Goal: Task Accomplishment & Management: Use online tool/utility

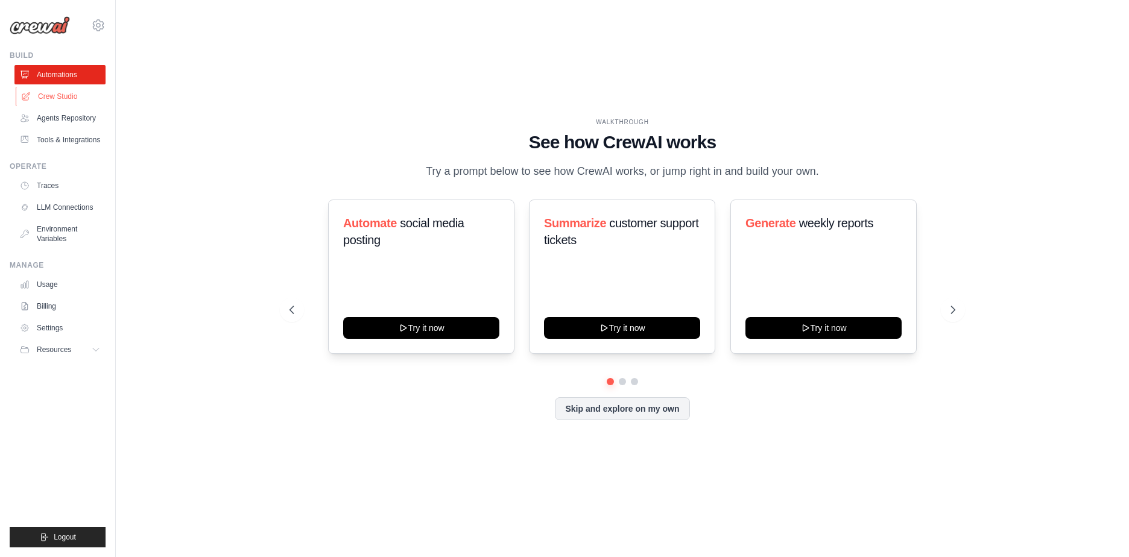
click at [70, 96] on link "Crew Studio" at bounding box center [61, 96] width 91 height 19
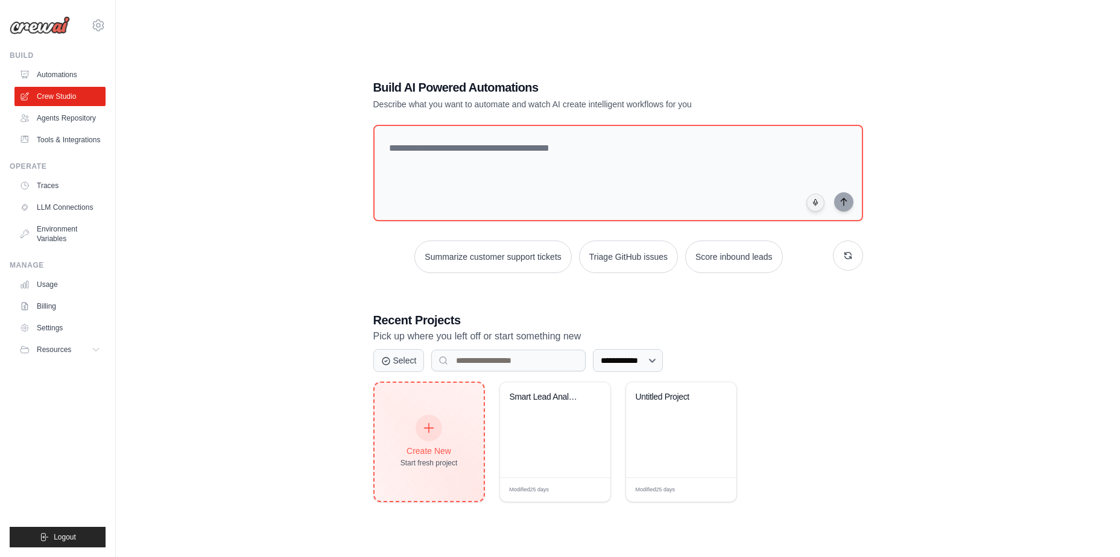
click at [434, 432] on icon at bounding box center [428, 427] width 13 height 13
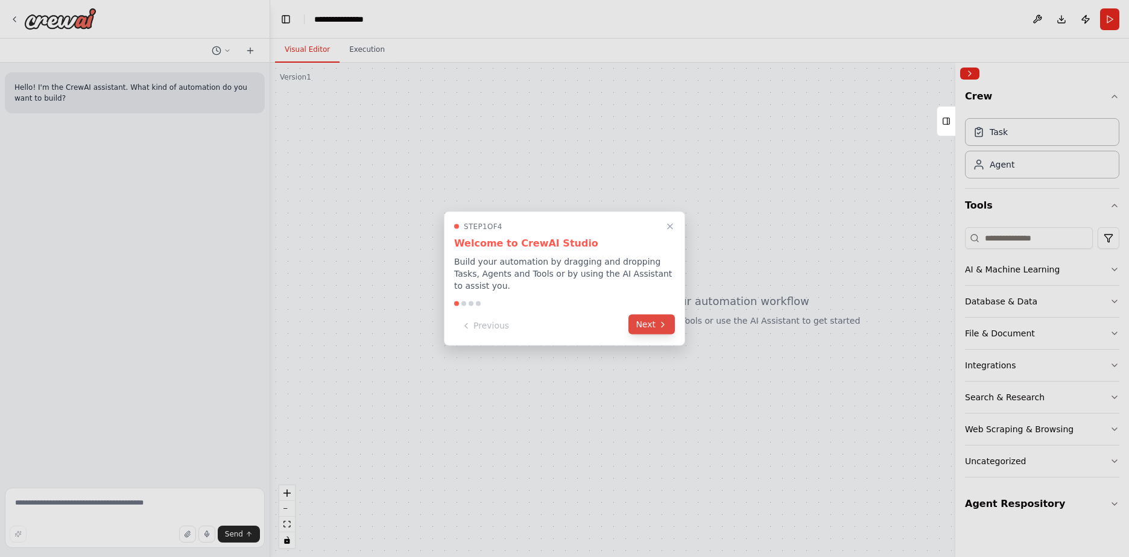
click at [654, 320] on button "Next" at bounding box center [651, 325] width 46 height 20
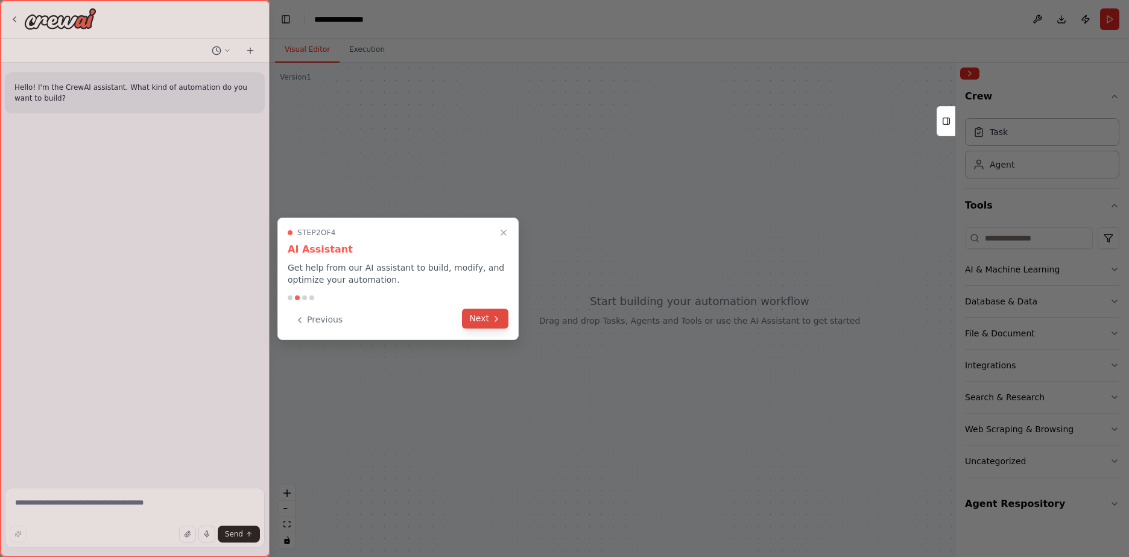
click at [488, 315] on button "Next" at bounding box center [485, 319] width 46 height 20
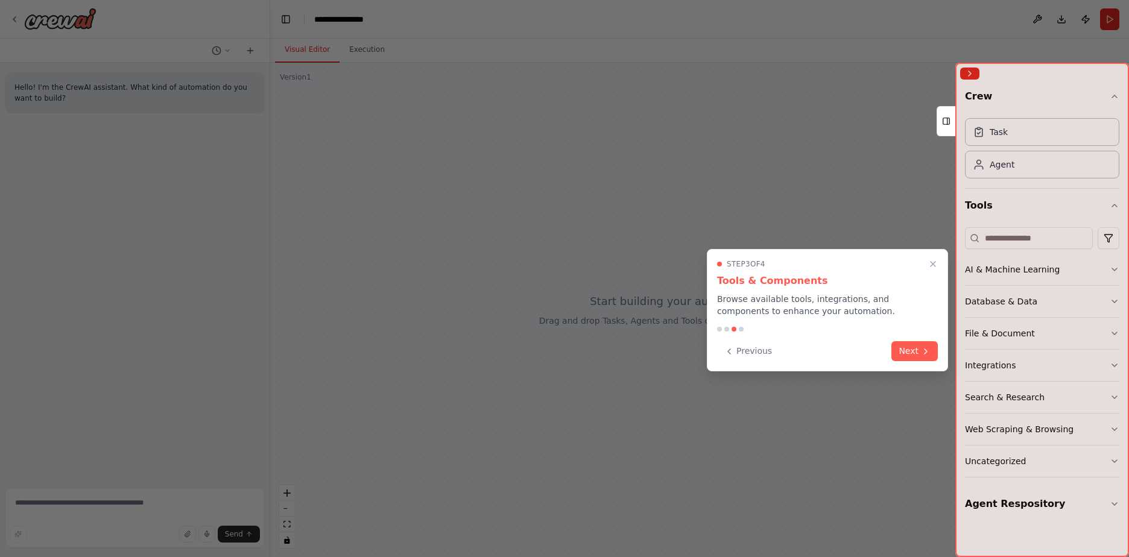
click at [916, 354] on button "Next" at bounding box center [914, 351] width 46 height 20
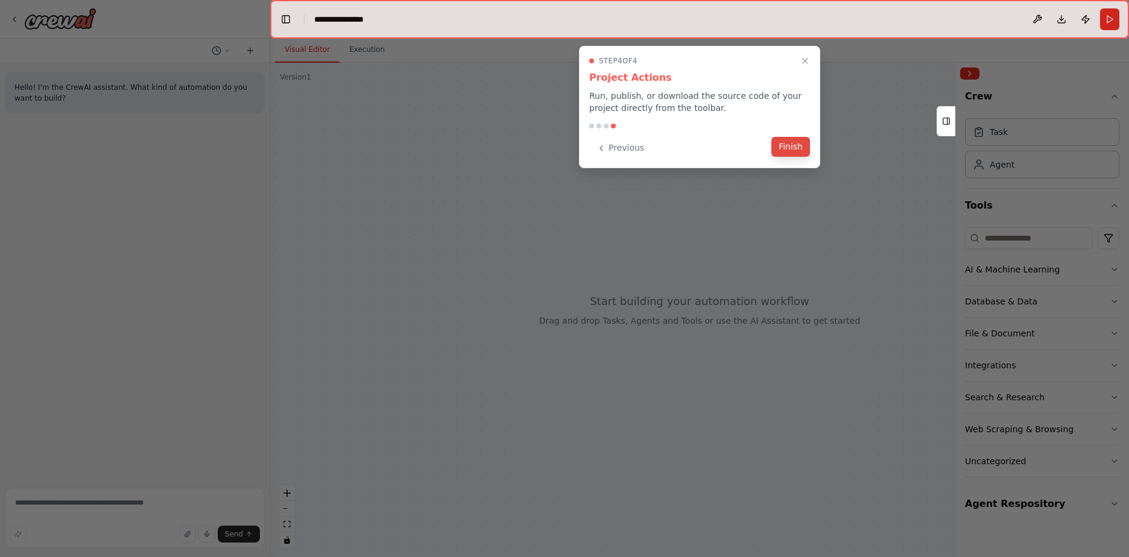
click at [787, 141] on button "Finish" at bounding box center [790, 147] width 39 height 20
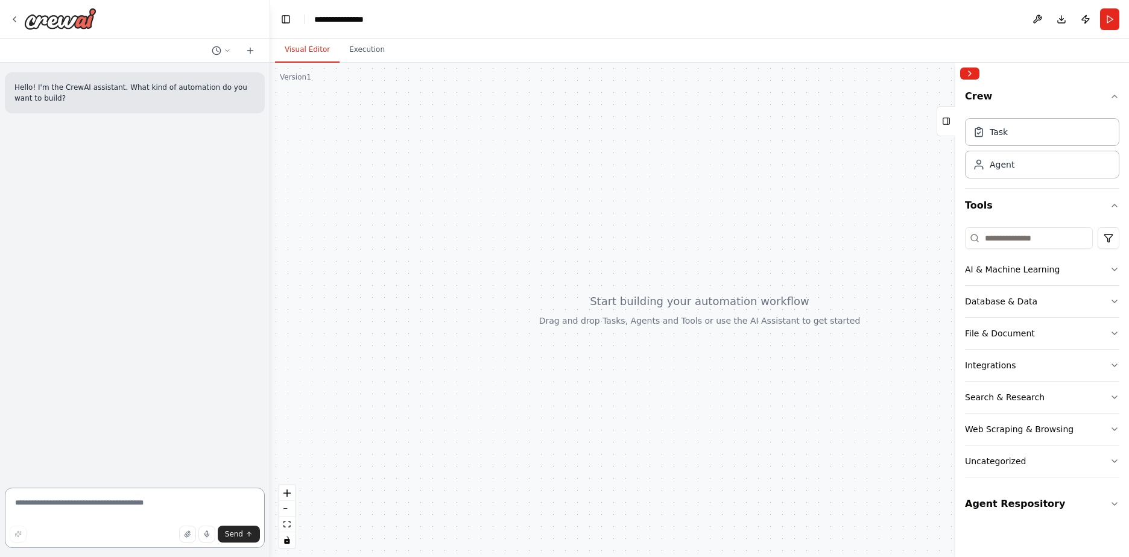
click at [99, 509] on textarea at bounding box center [135, 518] width 260 height 60
type textarea "**********"
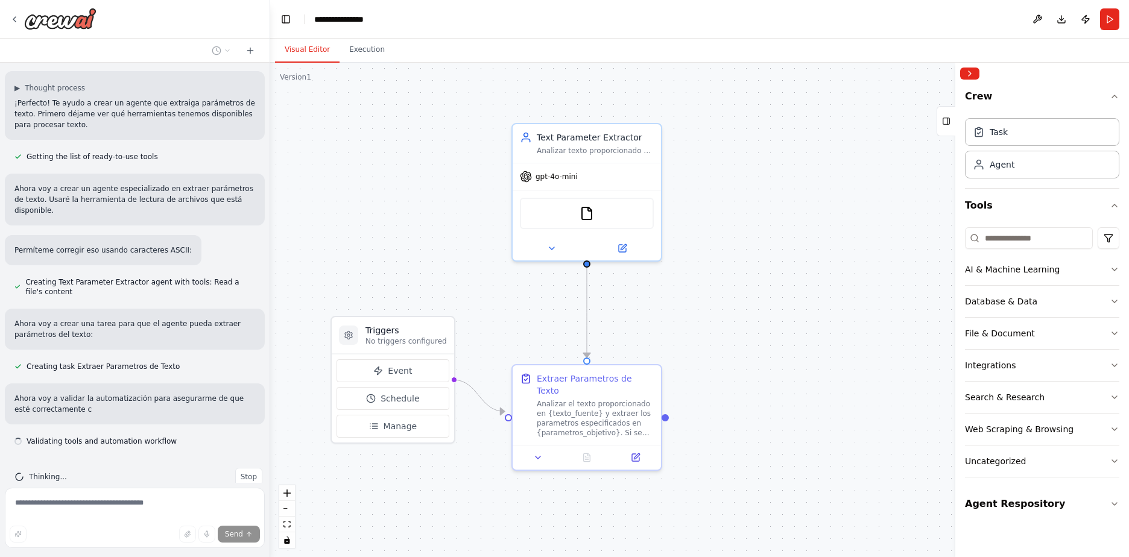
scroll to position [102, 0]
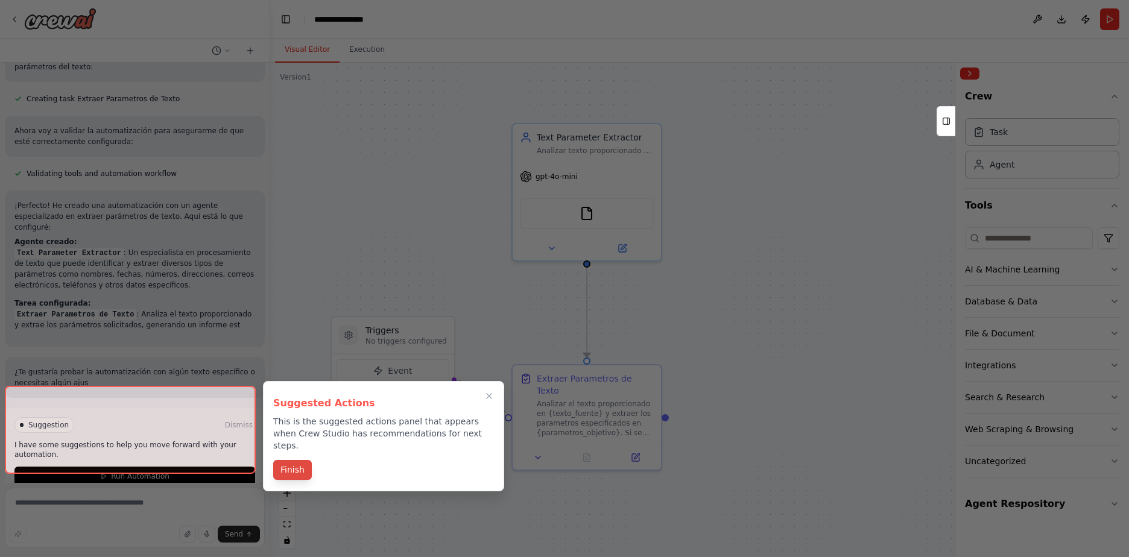
click at [295, 460] on button "Finish" at bounding box center [292, 470] width 39 height 20
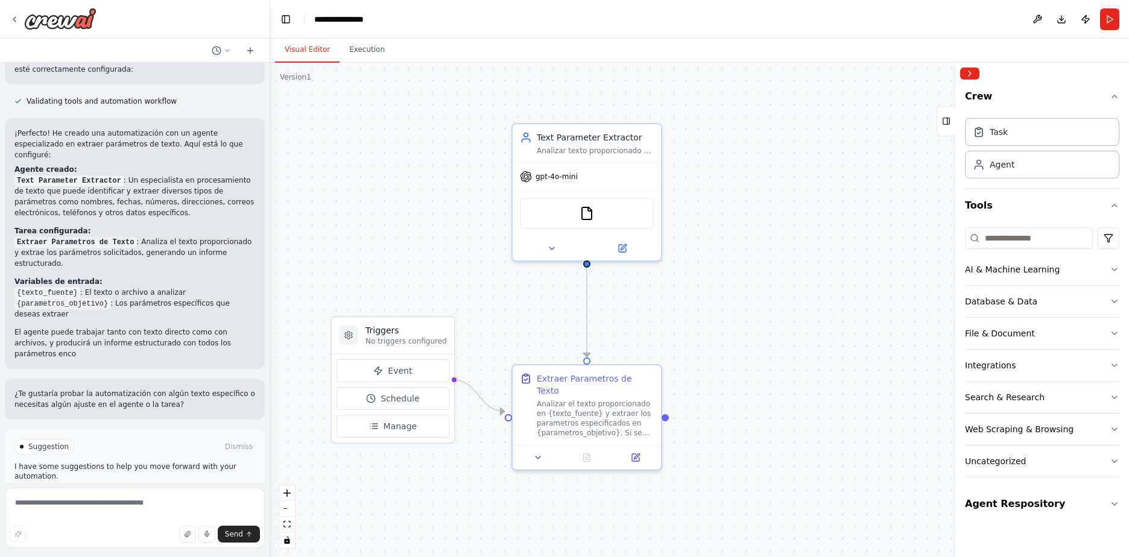
scroll to position [443, 0]
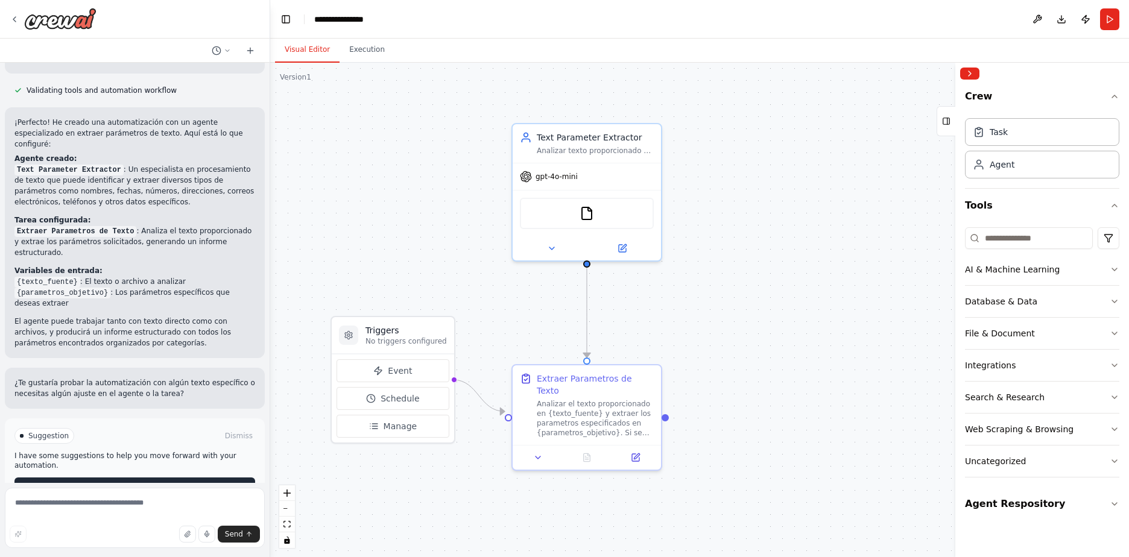
click at [129, 482] on span "Run Automation" at bounding box center [140, 487] width 58 height 10
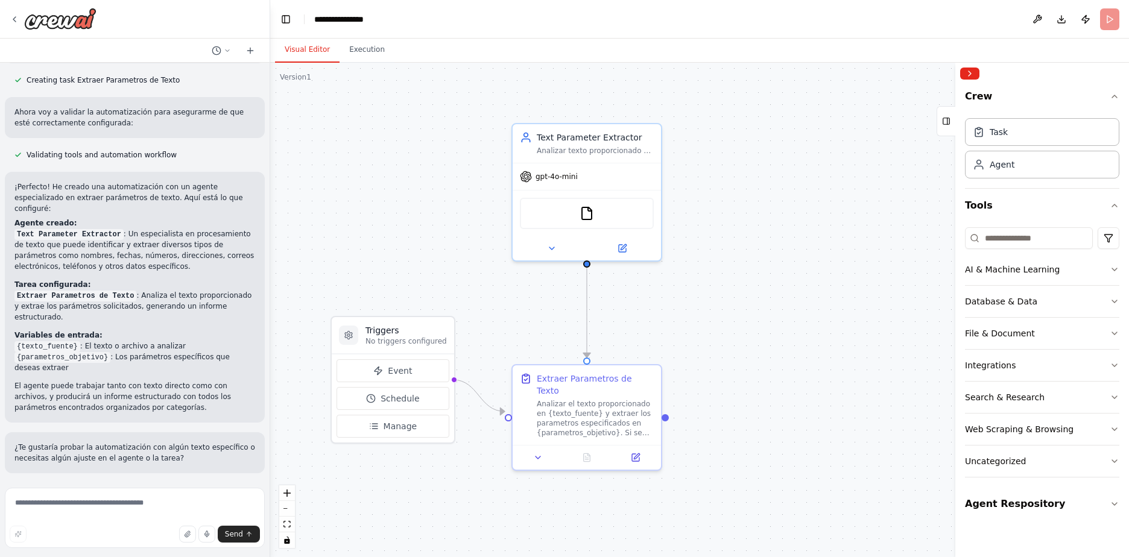
scroll to position [345, 0]
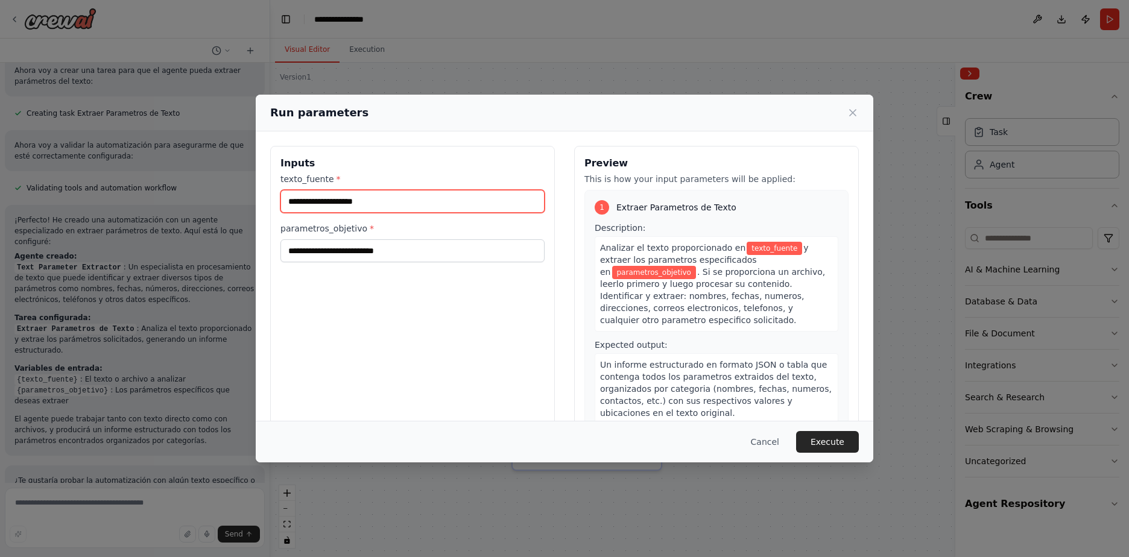
click at [338, 201] on input "texto_fuente *" at bounding box center [412, 201] width 264 height 23
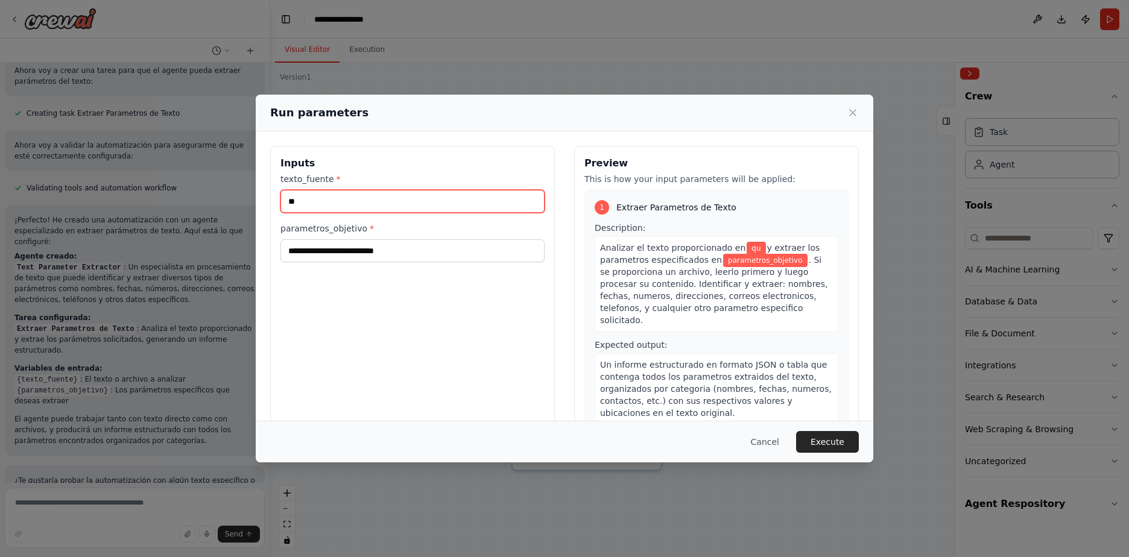
type input "*"
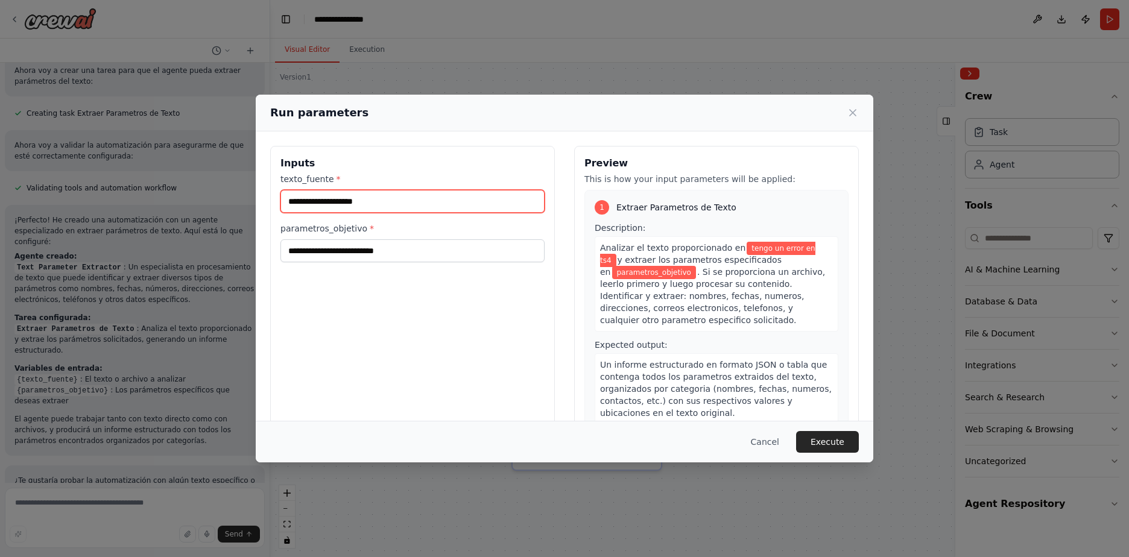
type input "**********"
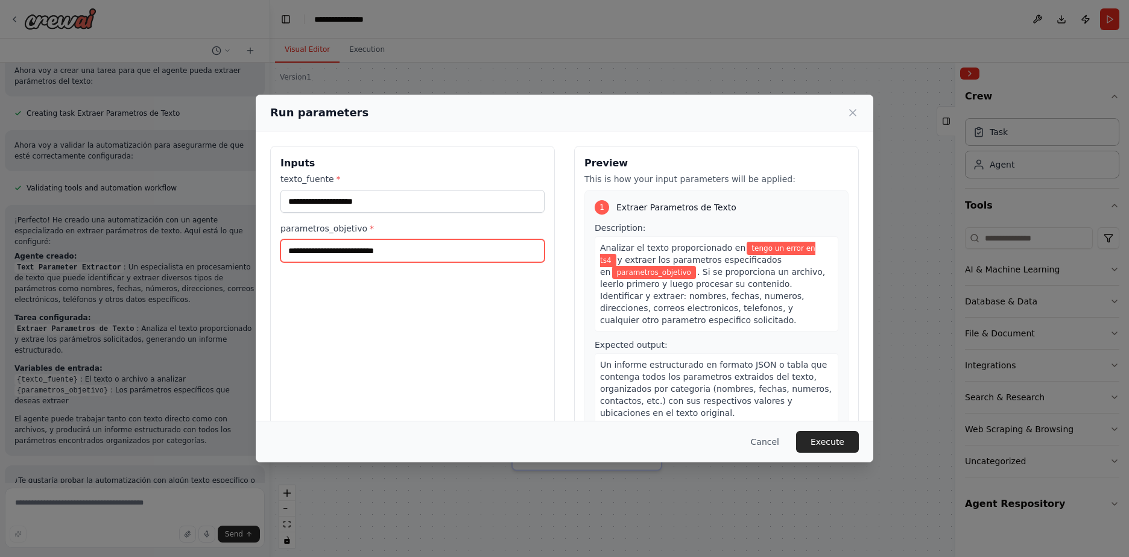
click at [405, 252] on input "parametros_objetivo *" at bounding box center [412, 250] width 264 height 23
type input "**********"
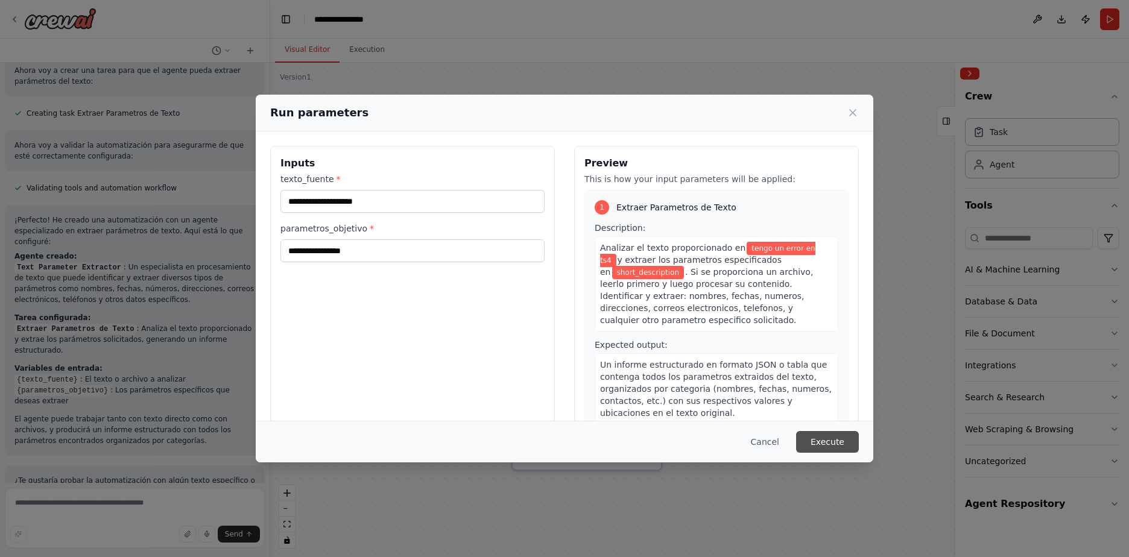
click at [827, 443] on button "Execute" at bounding box center [827, 442] width 63 height 22
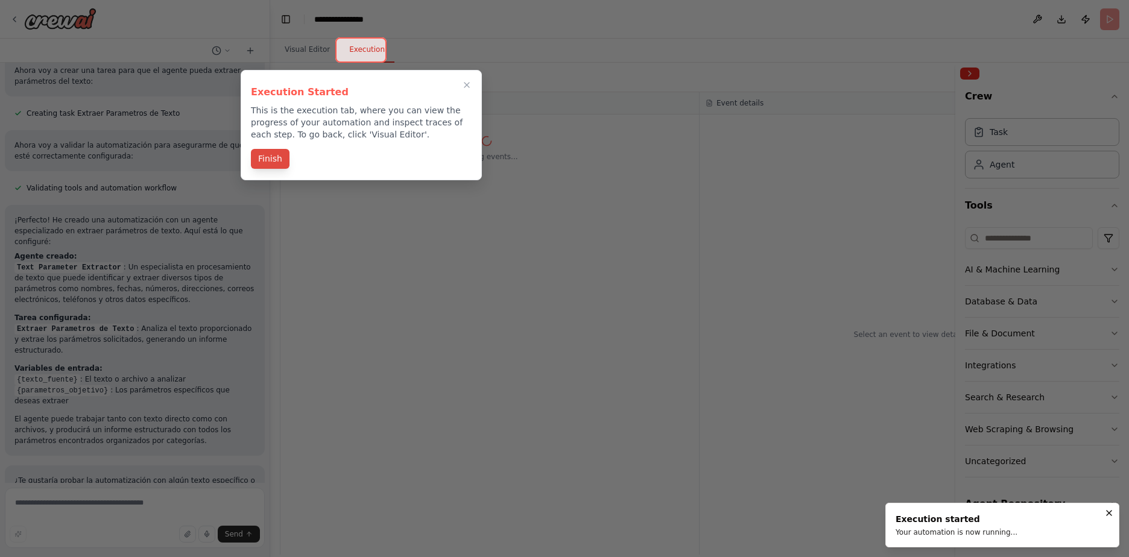
click at [275, 156] on button "Finish" at bounding box center [270, 159] width 39 height 20
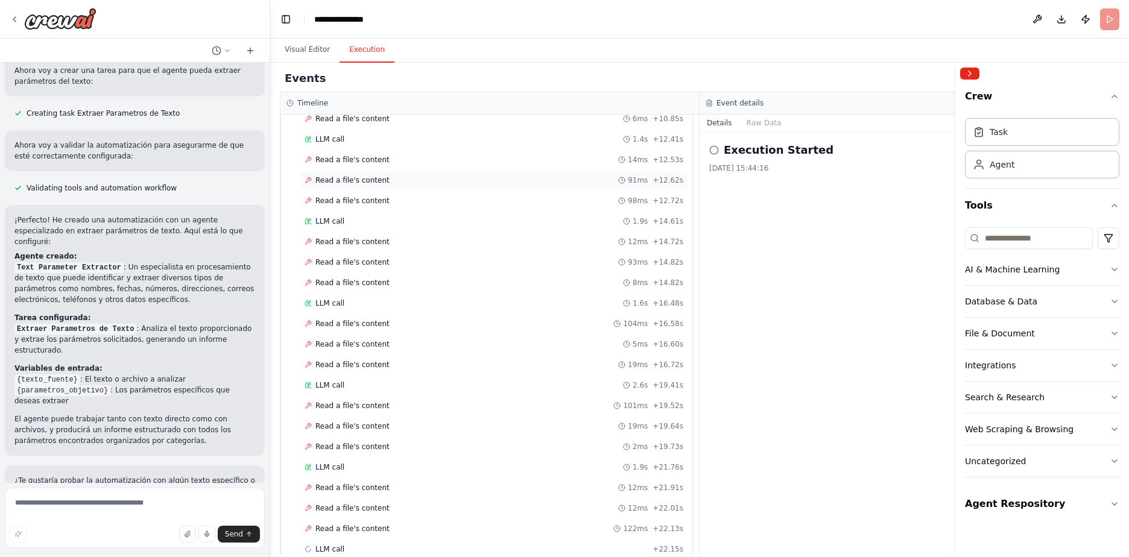
scroll to position [415, 0]
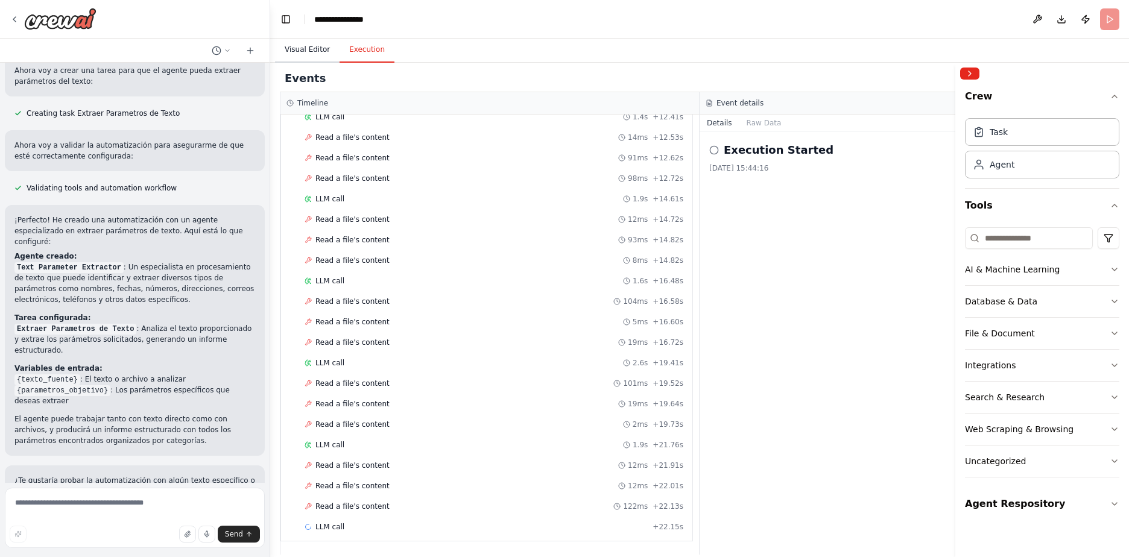
click at [299, 48] on button "Visual Editor" at bounding box center [307, 49] width 65 height 25
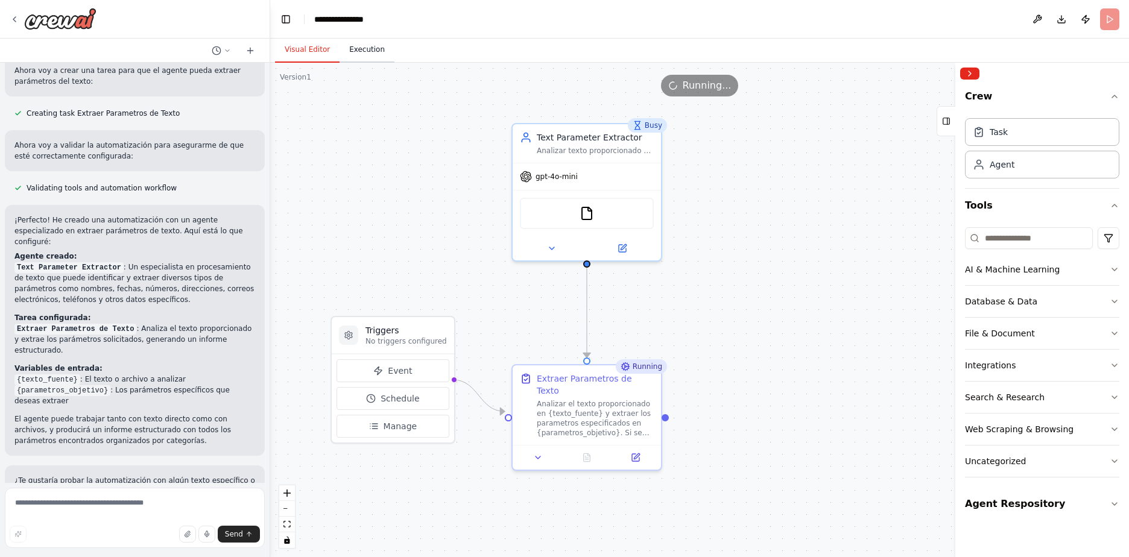
click at [353, 51] on button "Execution" at bounding box center [366, 49] width 55 height 25
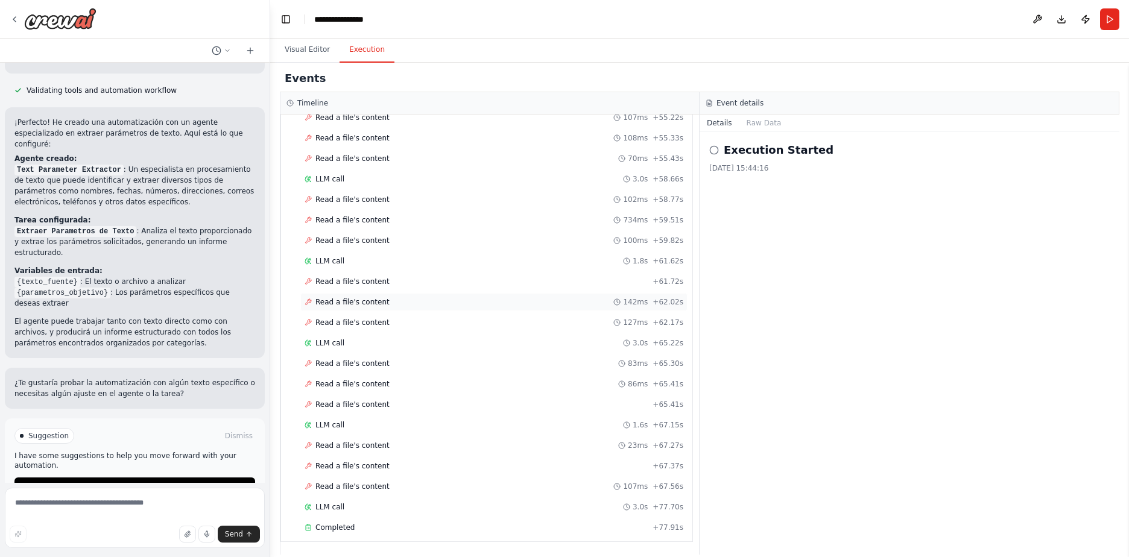
scroll to position [1665, 0]
click at [309, 49] on button "Visual Editor" at bounding box center [307, 49] width 65 height 25
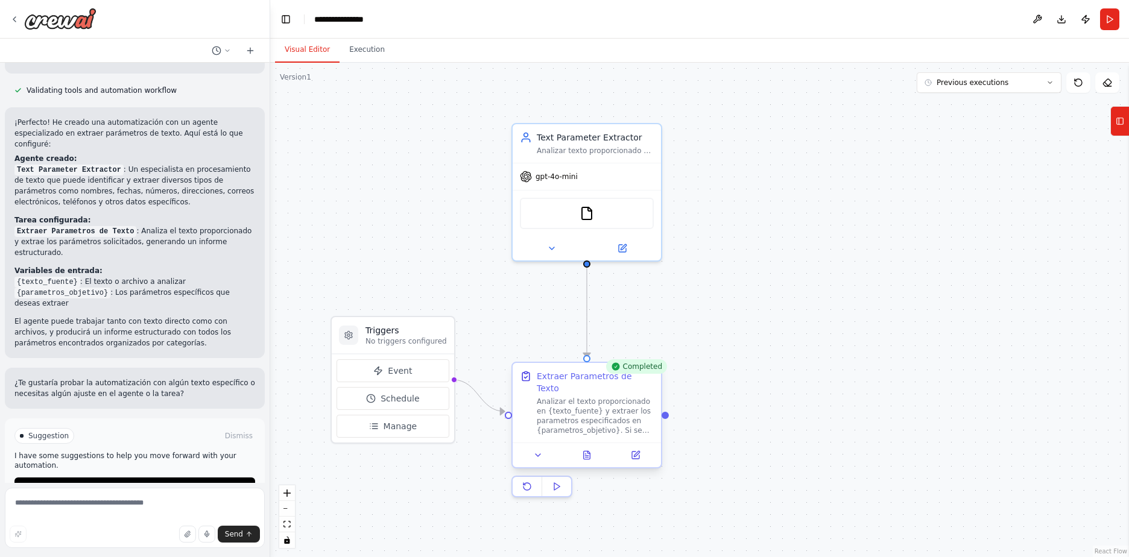
click at [601, 403] on div "Analizar el texto proporcionado en {texto_fuente} y extraer los parametros espe…" at bounding box center [595, 416] width 117 height 39
click at [588, 451] on icon at bounding box center [587, 455] width 7 height 8
click at [585, 451] on icon at bounding box center [587, 455] width 7 height 8
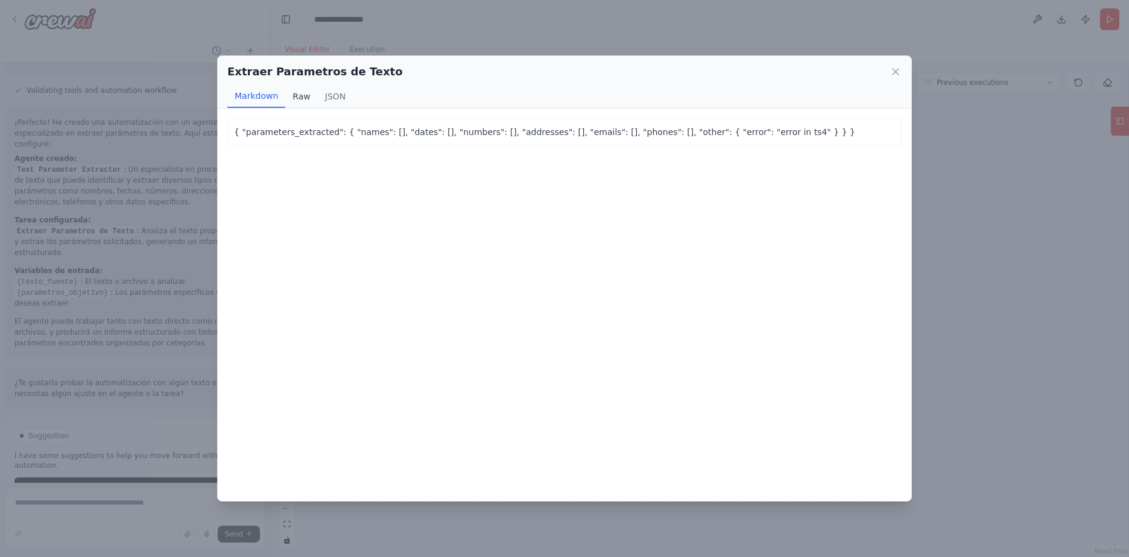
click at [301, 99] on button "Raw" at bounding box center [301, 96] width 32 height 23
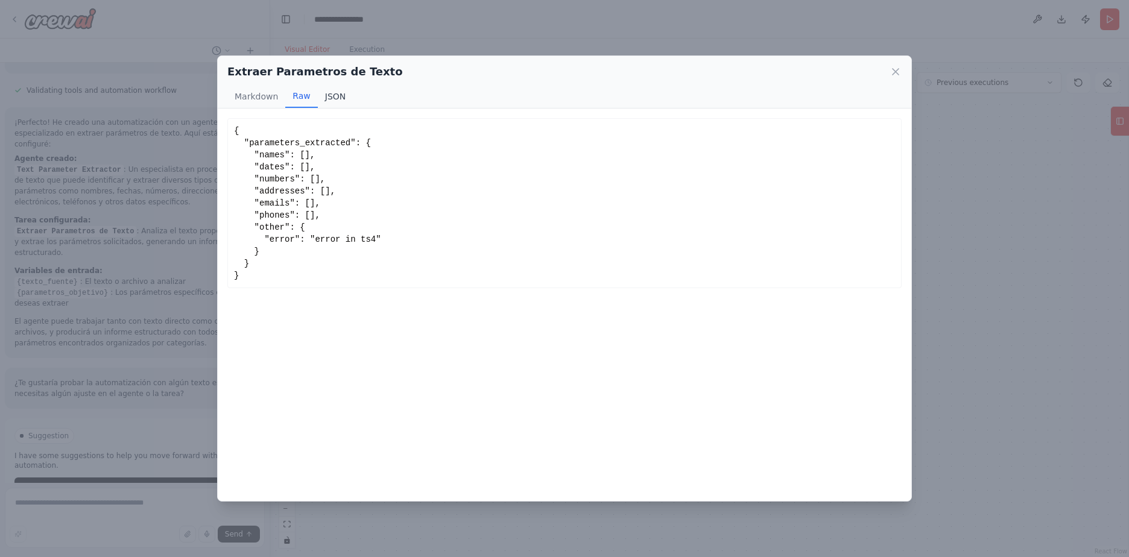
click at [341, 93] on button "JSON" at bounding box center [336, 96] width 36 height 23
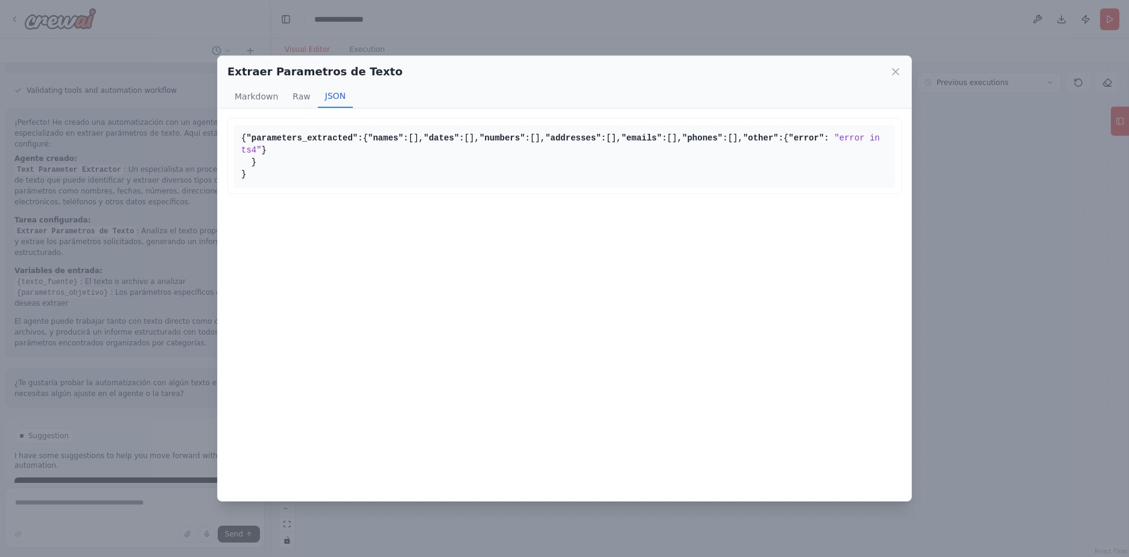
click at [988, 179] on div "Extraer Parametros de Texto Markdown Raw JSON { "parameters_extracted": { "name…" at bounding box center [564, 278] width 1129 height 557
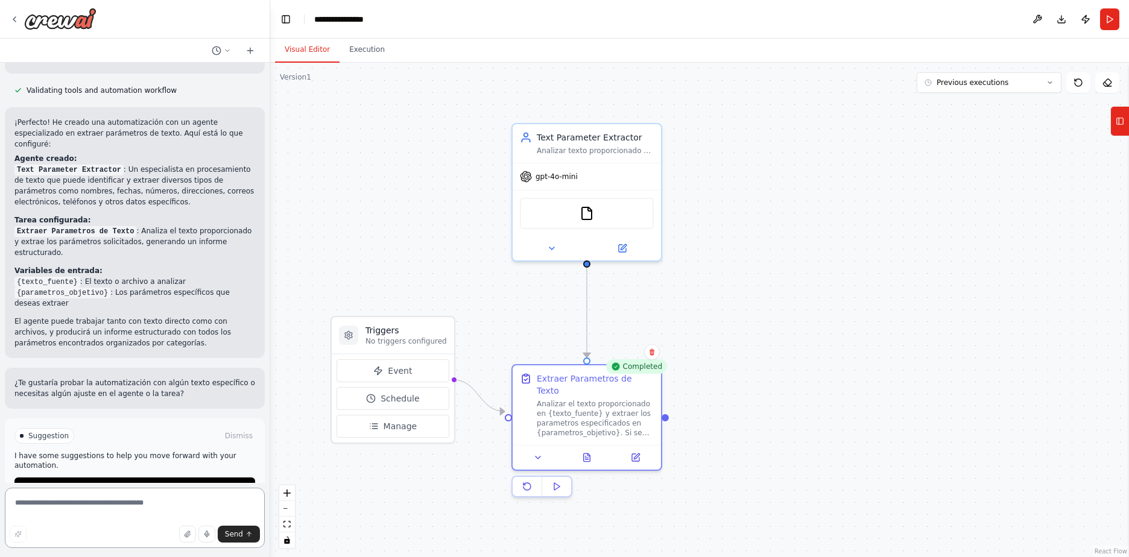
click at [89, 502] on textarea at bounding box center [135, 518] width 260 height 60
type textarea "**********"
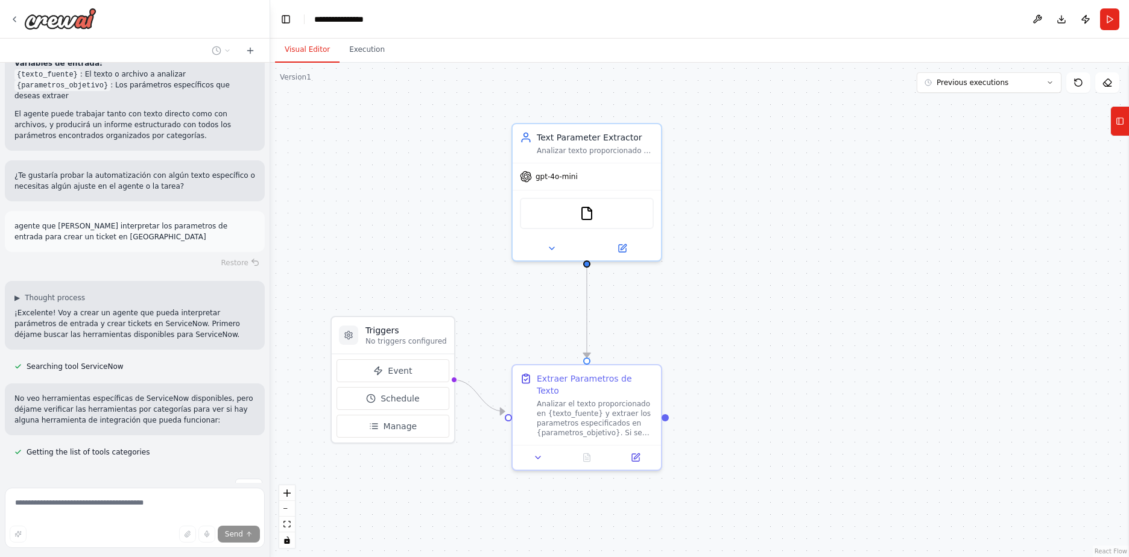
scroll to position [674, 0]
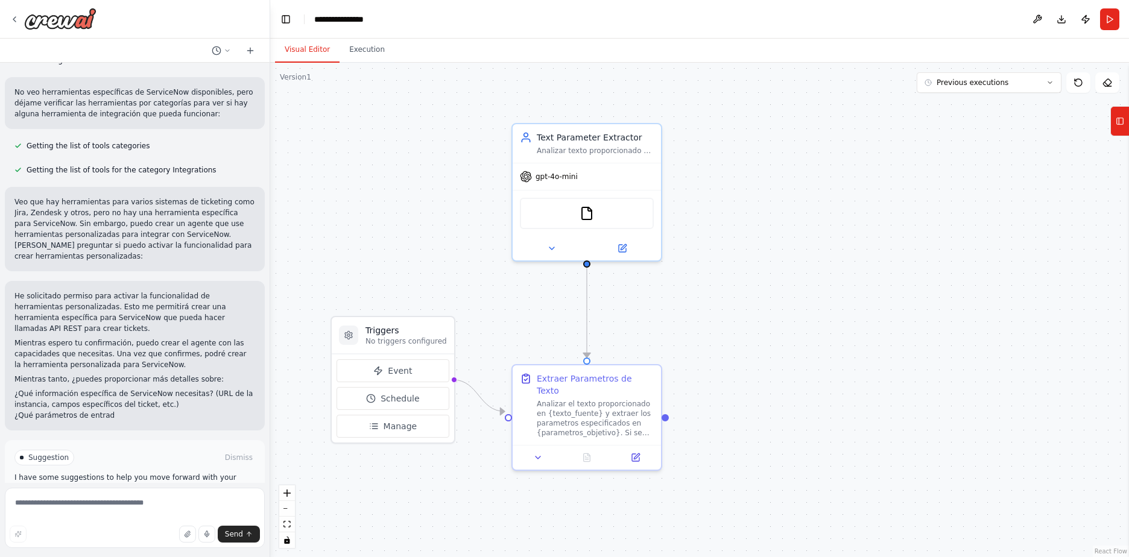
click at [129, 504] on span "Enable coding skills" at bounding box center [139, 509] width 71 height 10
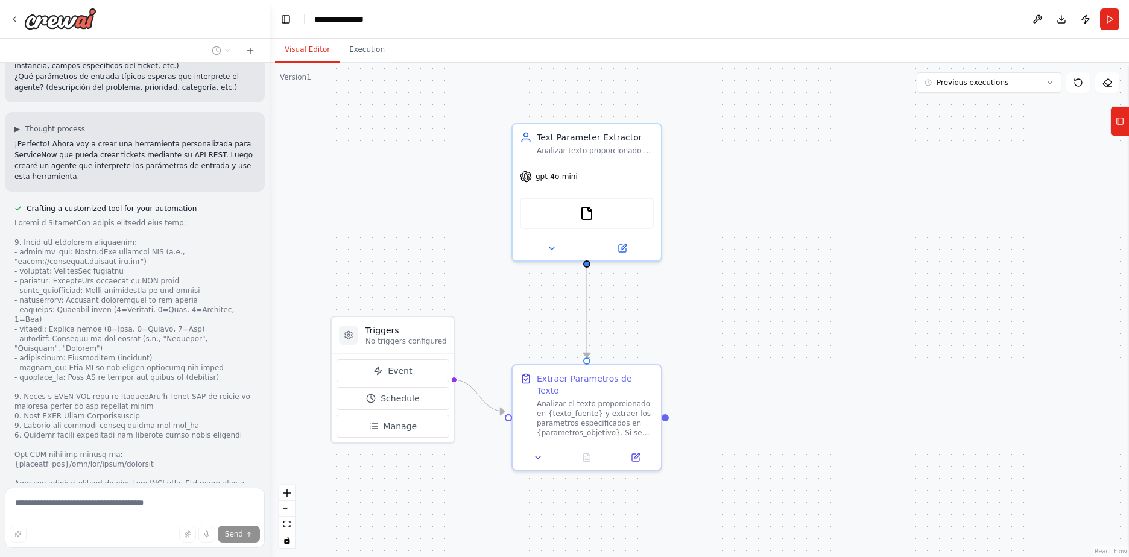
scroll to position [1367, 0]
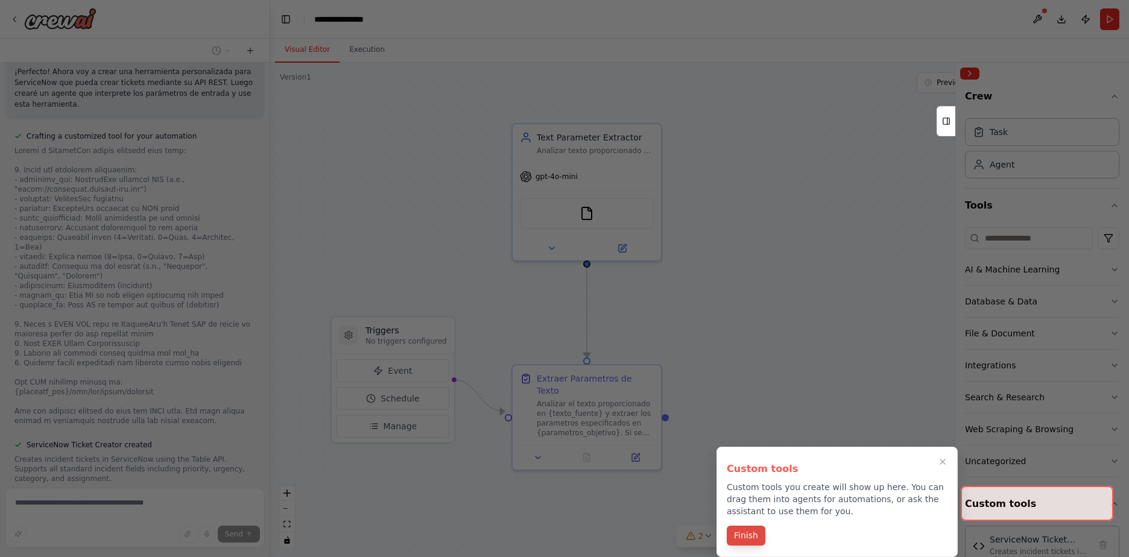
click at [740, 535] on button "Finish" at bounding box center [746, 536] width 39 height 20
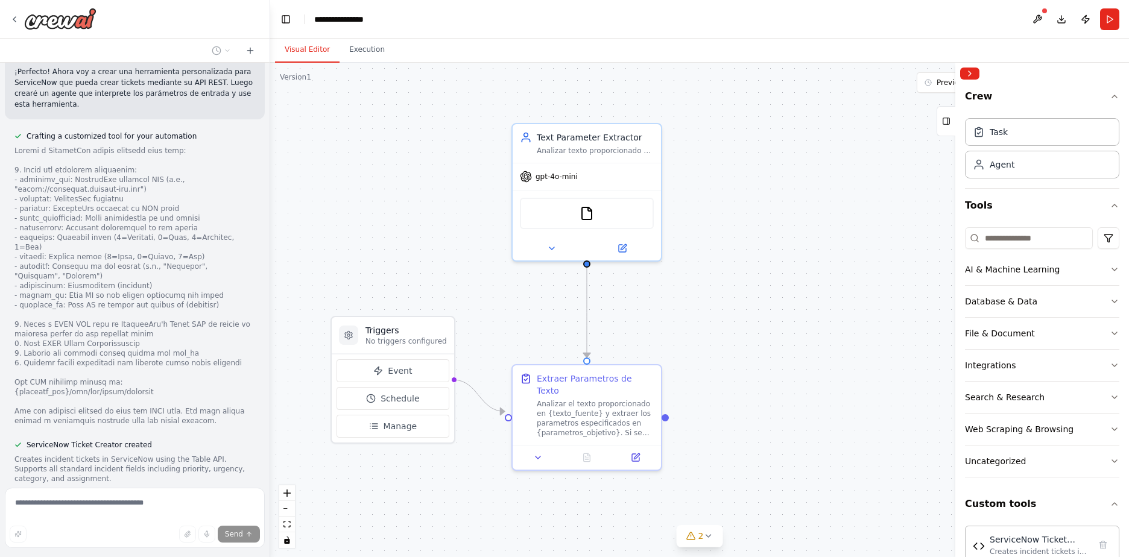
click at [233, 488] on button "View code" at bounding box center [236, 493] width 37 height 10
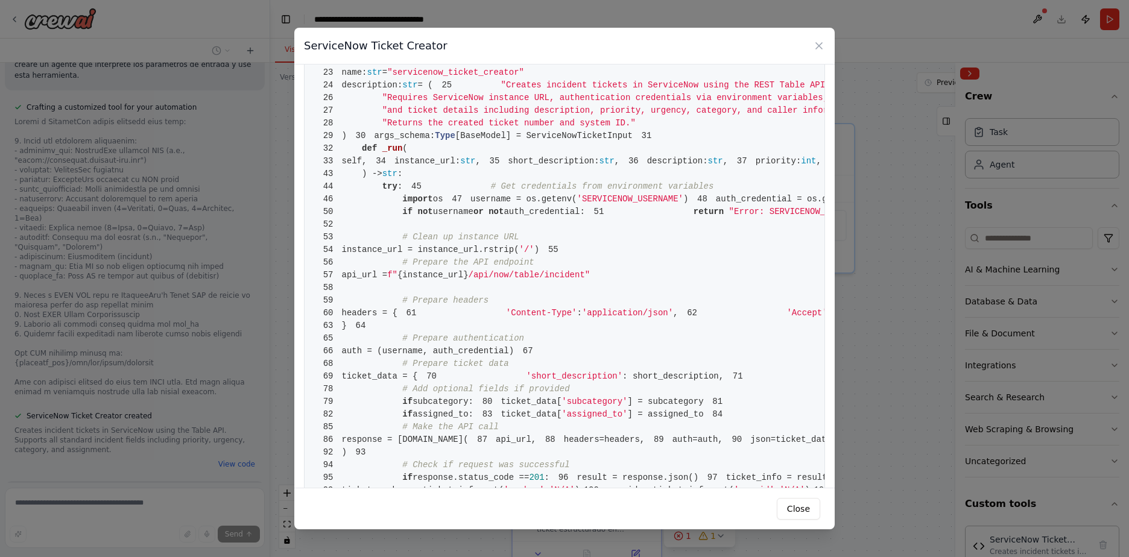
scroll to position [11, 0]
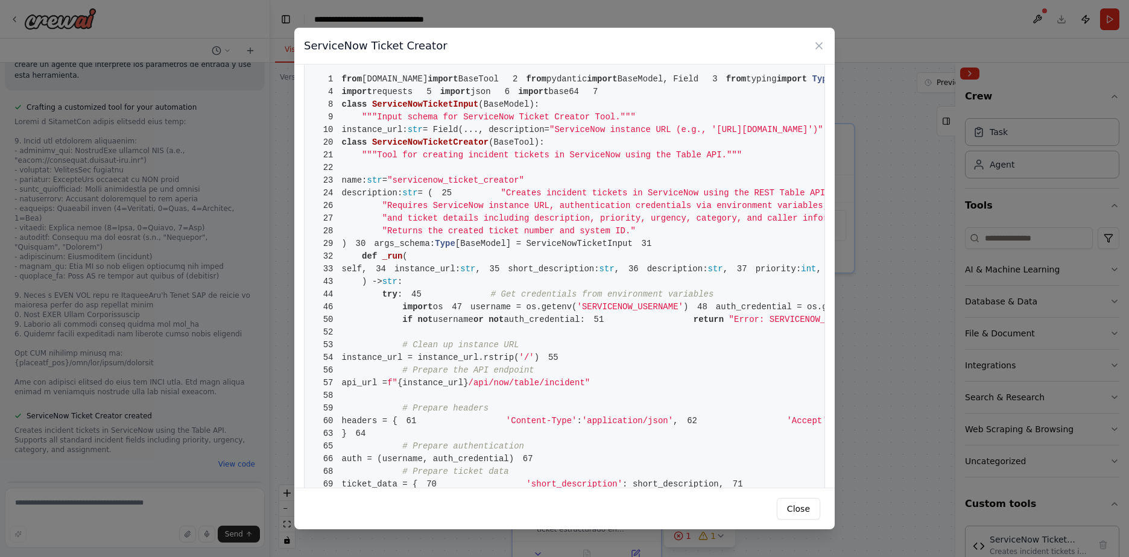
drag, startPoint x: 622, startPoint y: 50, endPoint x: 609, endPoint y: 97, distance: 48.7
click at [609, 97] on div "ServiceNow Ticket Creator 1 from crewai.tools import BaseTool 2 from pydantic i…" at bounding box center [564, 279] width 540 height 502
click at [612, 157] on pre "1 from crewai.tools import BaseTool 2 from pydantic import BaseModel, Field 3 f…" at bounding box center [564, 503] width 521 height 881
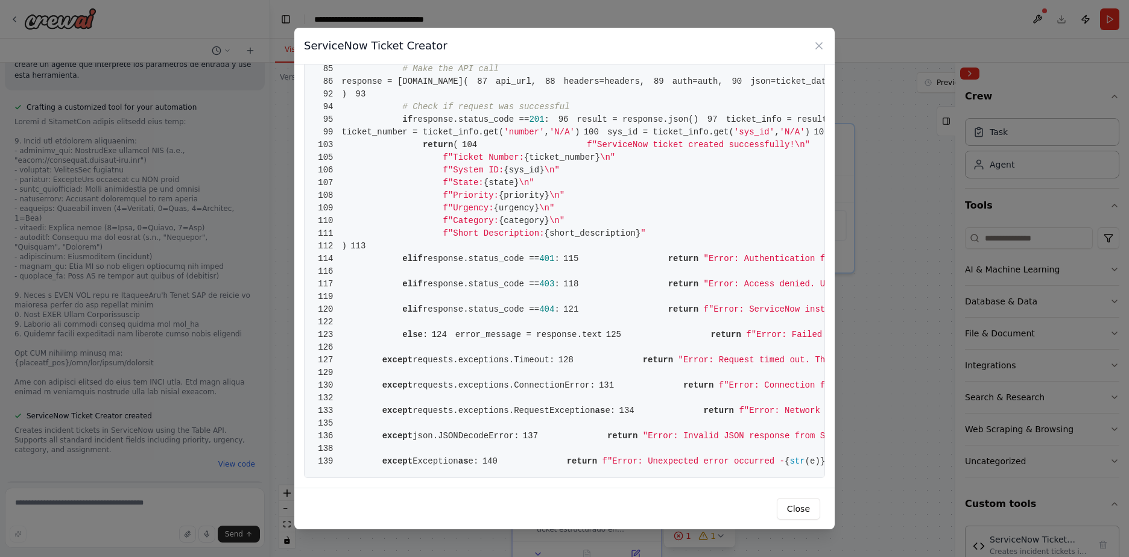
scroll to position [1398, 0]
click at [810, 514] on button "Close" at bounding box center [798, 509] width 43 height 22
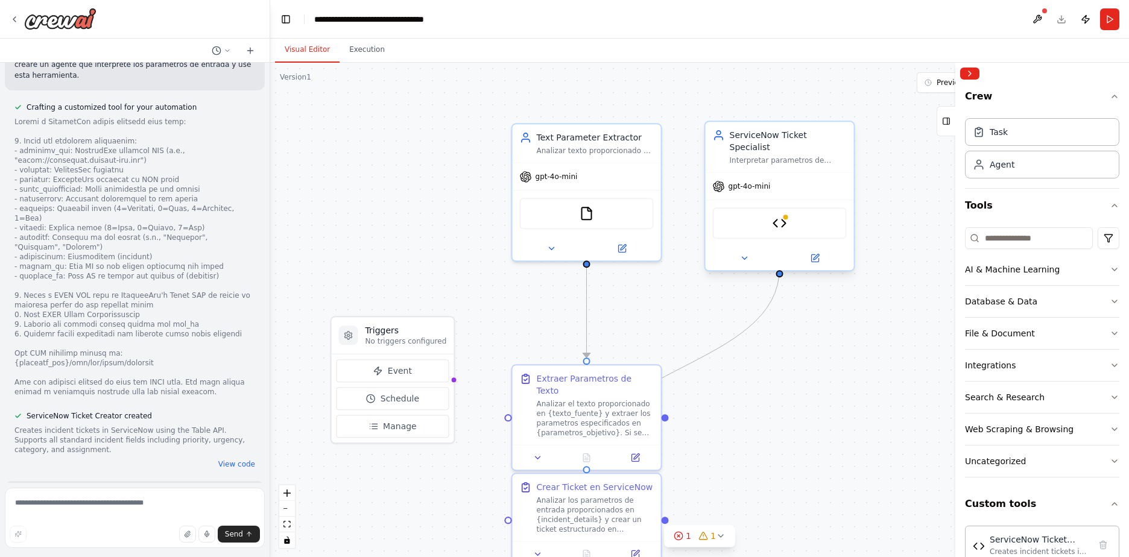
click at [806, 157] on div "ServiceNow Ticket Specialist Interpretar parametros de entrada del usuario y cr…" at bounding box center [779, 147] width 148 height 51
click at [815, 254] on icon at bounding box center [815, 256] width 5 height 5
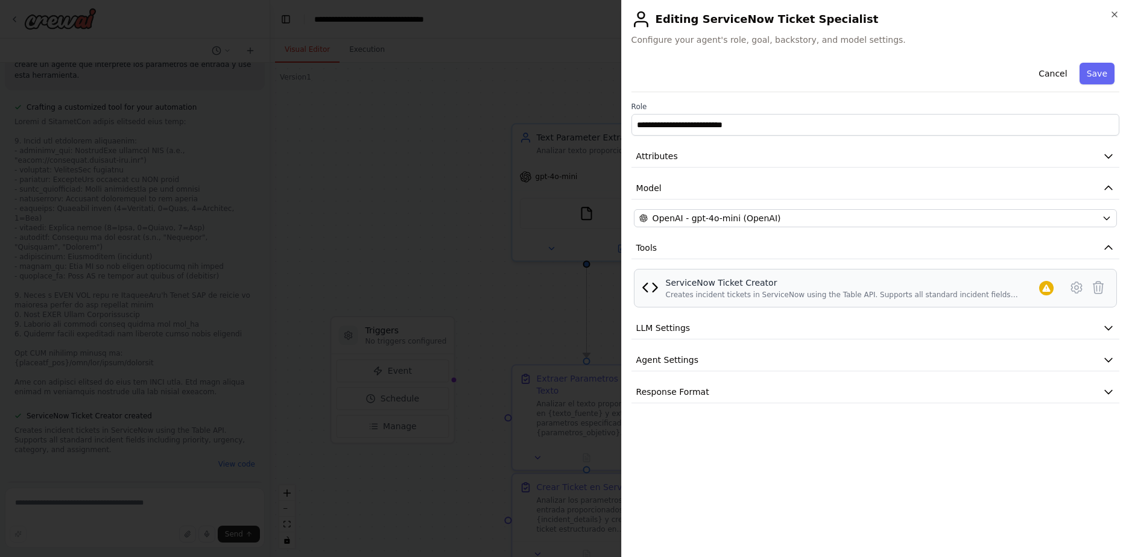
click at [936, 300] on div "ServiceNow Ticket Creator Creates incident tickets in ServiceNow using the Tabl…" at bounding box center [875, 288] width 483 height 39
click at [652, 288] on img at bounding box center [650, 287] width 17 height 17
click at [713, 280] on div "ServiceNow Ticket Creator" at bounding box center [852, 283] width 373 height 12
click at [661, 328] on span "LLM Settings" at bounding box center [663, 328] width 54 height 12
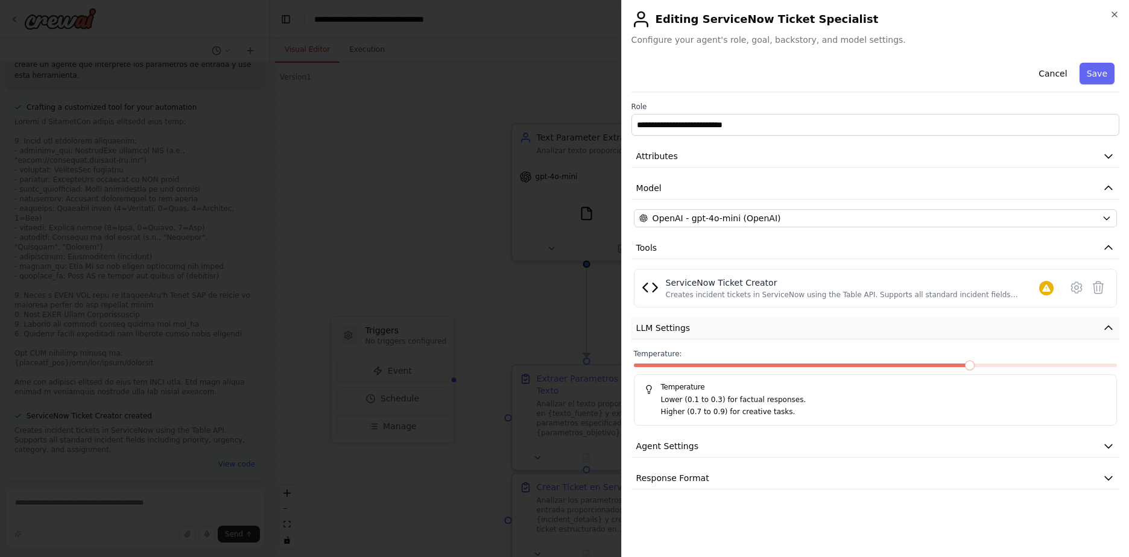
click at [658, 329] on span "LLM Settings" at bounding box center [663, 328] width 54 height 12
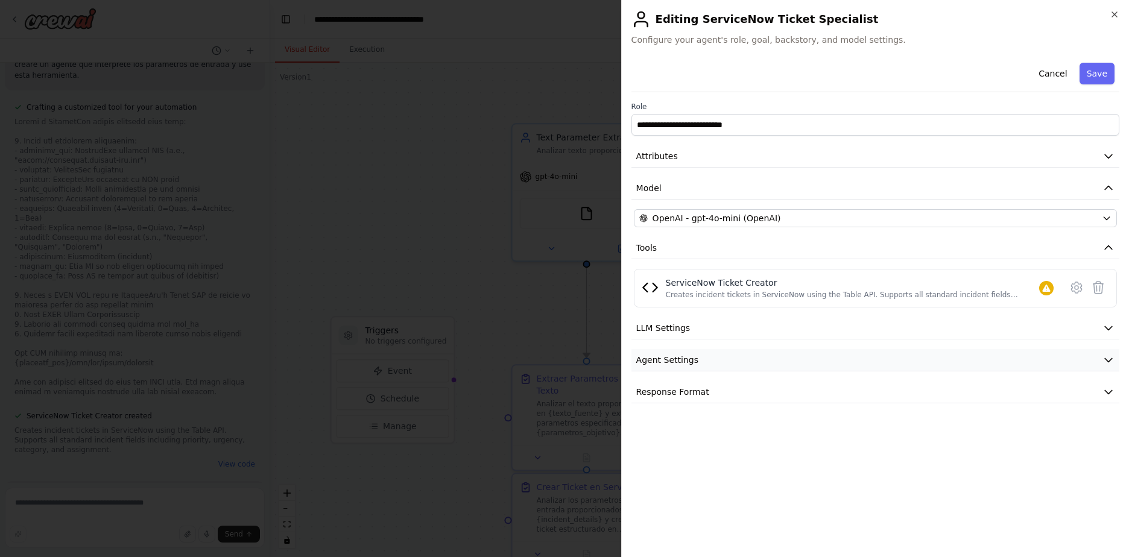
click at [670, 358] on span "Agent Settings" at bounding box center [667, 360] width 62 height 12
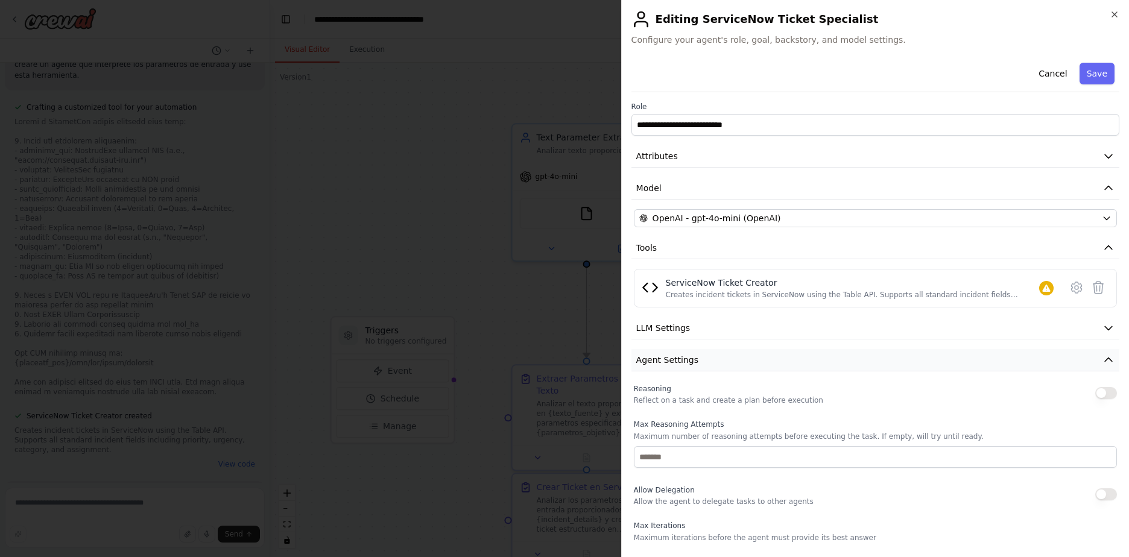
click at [671, 358] on span "Agent Settings" at bounding box center [667, 360] width 62 height 12
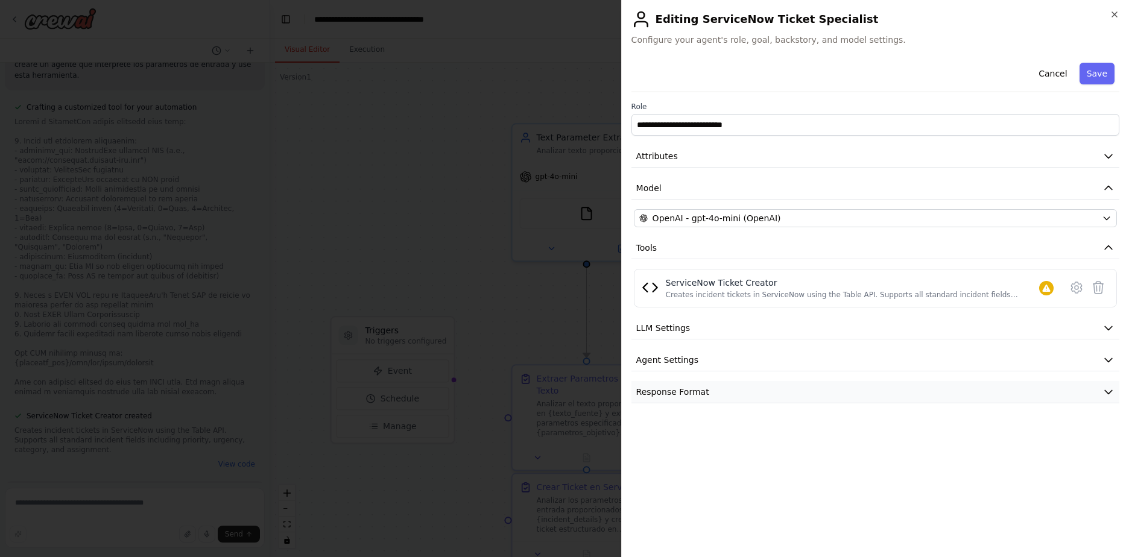
click at [679, 393] on span "Response Format" at bounding box center [672, 392] width 73 height 12
click at [680, 393] on span "Response Format" at bounding box center [672, 392] width 73 height 12
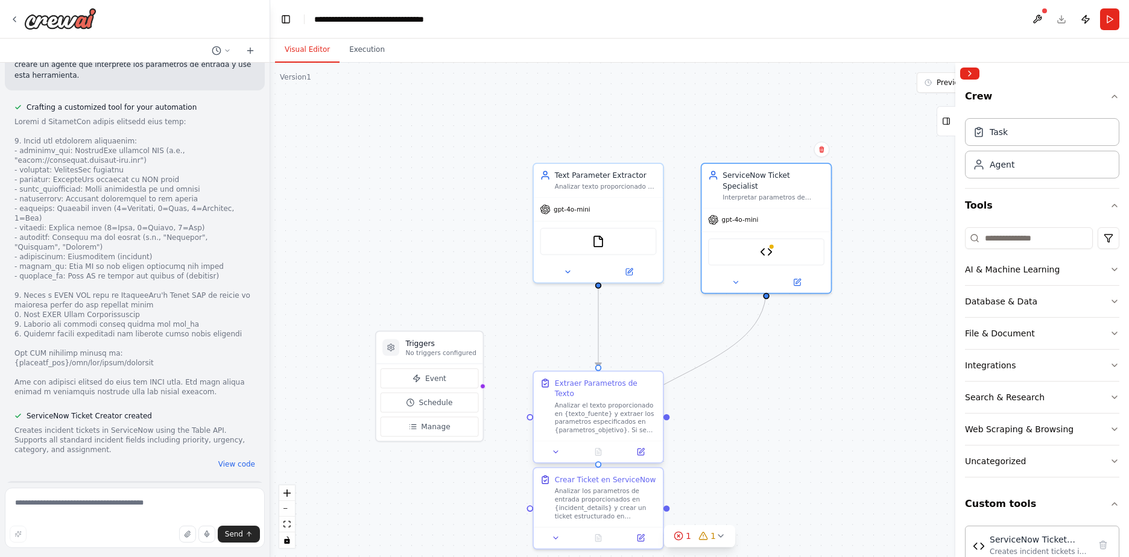
click at [605, 417] on div "Analizar el texto proporcionado en {texto_fuente} y extraer los parametros espe…" at bounding box center [606, 418] width 102 height 34
click at [599, 212] on div "gpt-4o-mini" at bounding box center [598, 207] width 129 height 23
click at [653, 150] on icon at bounding box center [653, 149] width 7 height 7
click at [631, 151] on button "Confirm" at bounding box center [619, 149] width 43 height 14
click at [609, 412] on div "Analizar el texto proporcionado en {texto_fuente} y extraer los parametros espe…" at bounding box center [606, 418] width 102 height 34
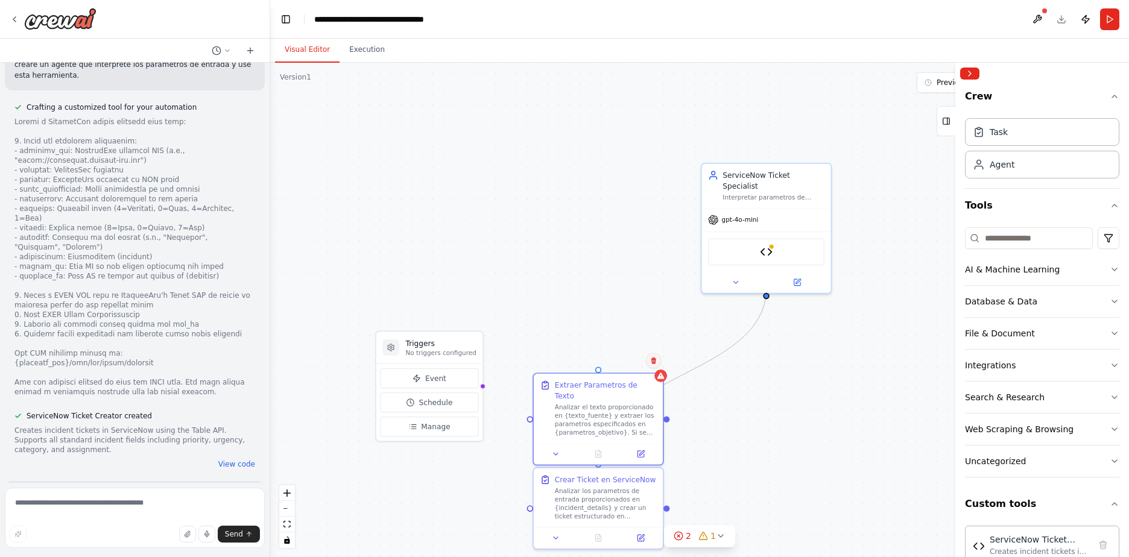
click at [651, 359] on icon at bounding box center [653, 361] width 5 height 7
click at [616, 365] on button "Confirm" at bounding box center [619, 360] width 43 height 14
click at [631, 502] on div "Analizar los parametros de entrada proporcionados en {incident_details} y crear…" at bounding box center [606, 502] width 102 height 34
click at [554, 541] on button at bounding box center [556, 535] width 36 height 13
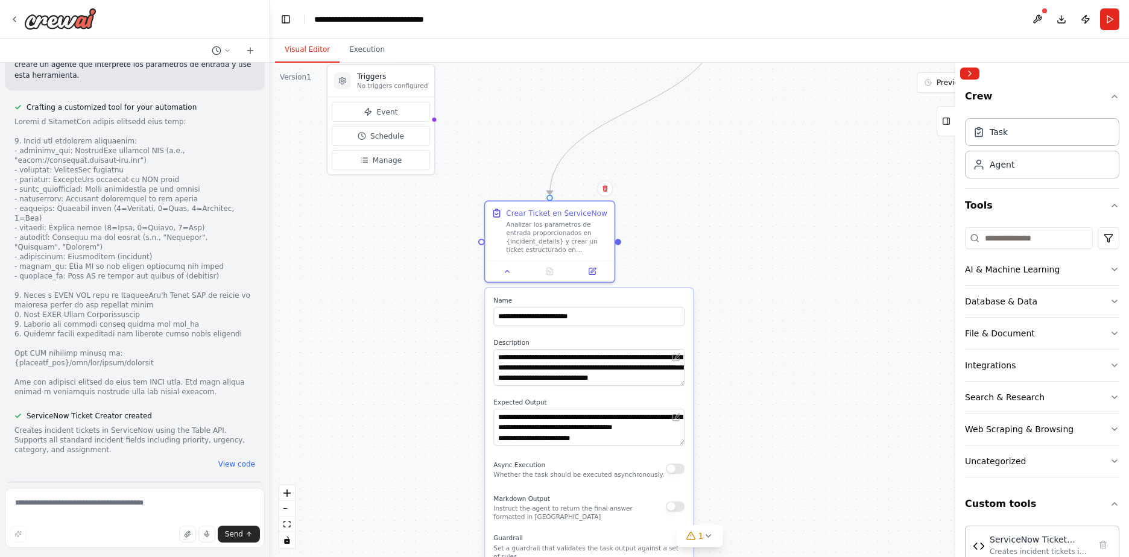
drag, startPoint x: 778, startPoint y: 397, endPoint x: 769, endPoint y: 131, distance: 266.1
click at [763, 122] on div ".deletable-edge-delete-btn { width: 20px; height: 20px; border: 0px solid #ffff…" at bounding box center [699, 310] width 859 height 494
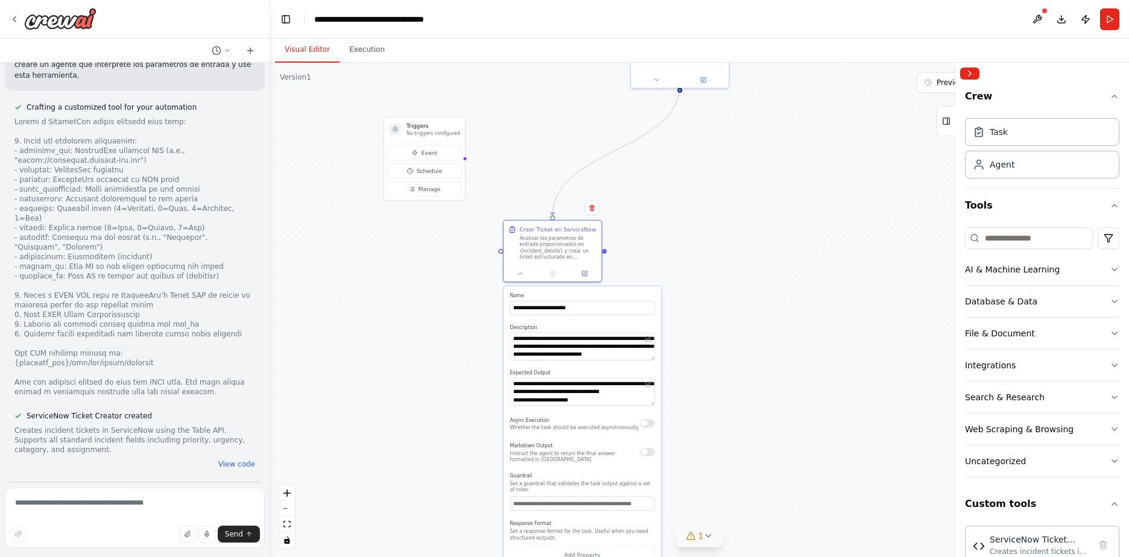
click at [710, 538] on icon at bounding box center [708, 536] width 10 height 10
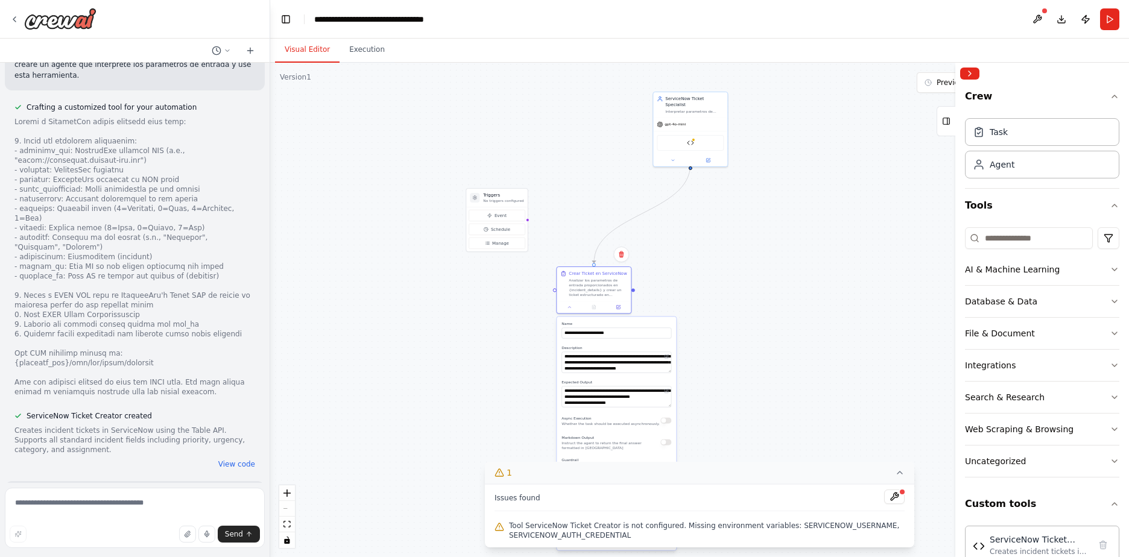
click at [715, 306] on div ".deletable-edge-delete-btn { width: 20px; height: 20px; border: 0px solid #ffff…" at bounding box center [699, 310] width 859 height 494
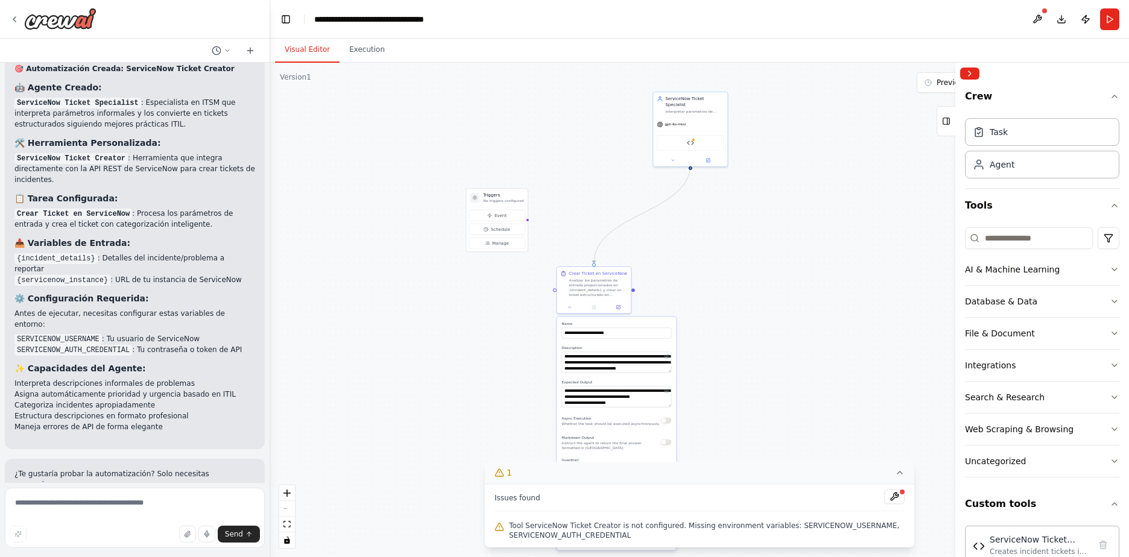
scroll to position [2234, 0]
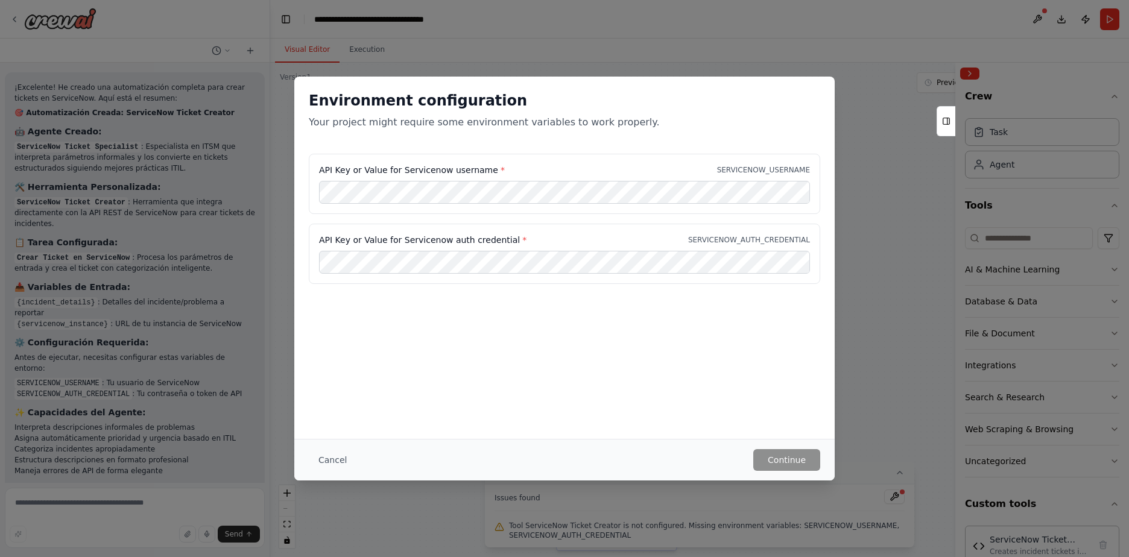
click at [552, 347] on div "Environment configuration Your project might require some environment variables…" at bounding box center [564, 258] width 540 height 362
click at [508, 276] on div "API Key or Value for Servicenow auth credential * SERVICENOW_AUTH_CREDENTIAL" at bounding box center [564, 254] width 511 height 60
click at [799, 464] on button "Continue" at bounding box center [786, 460] width 67 height 22
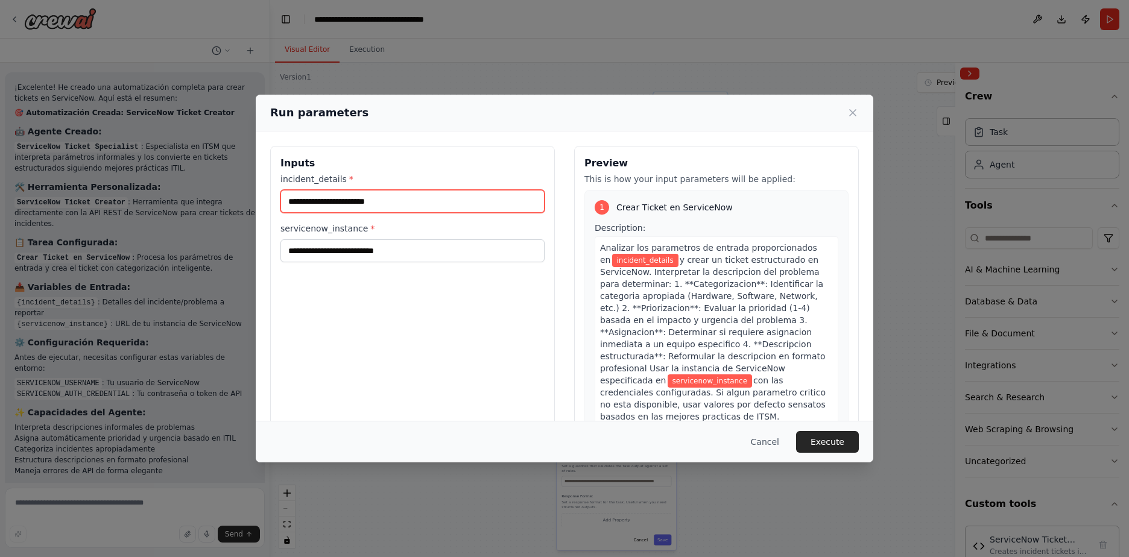
click at [350, 200] on input "incident_details *" at bounding box center [412, 201] width 264 height 23
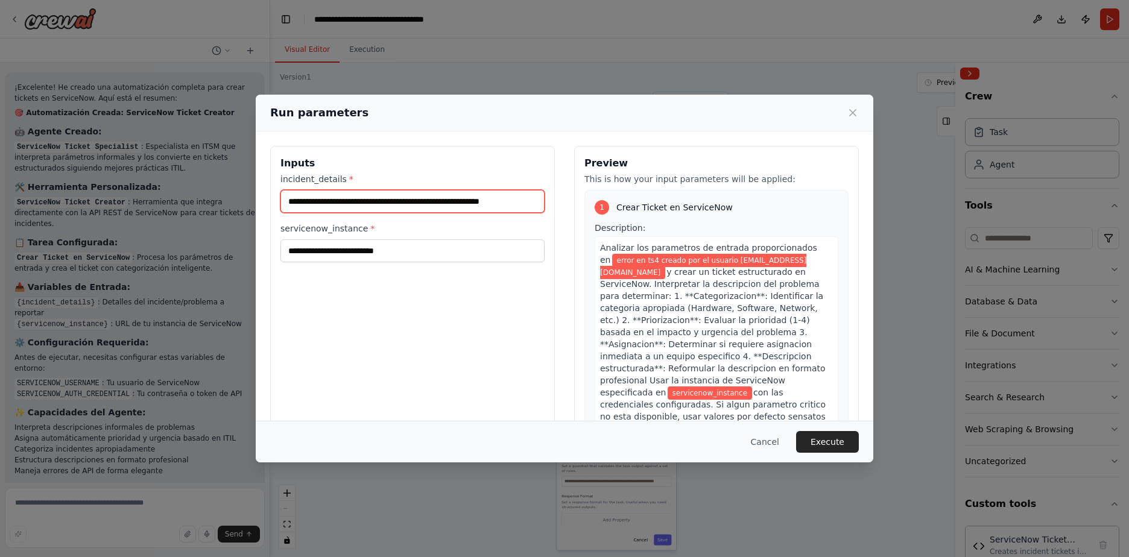
type input "**********"
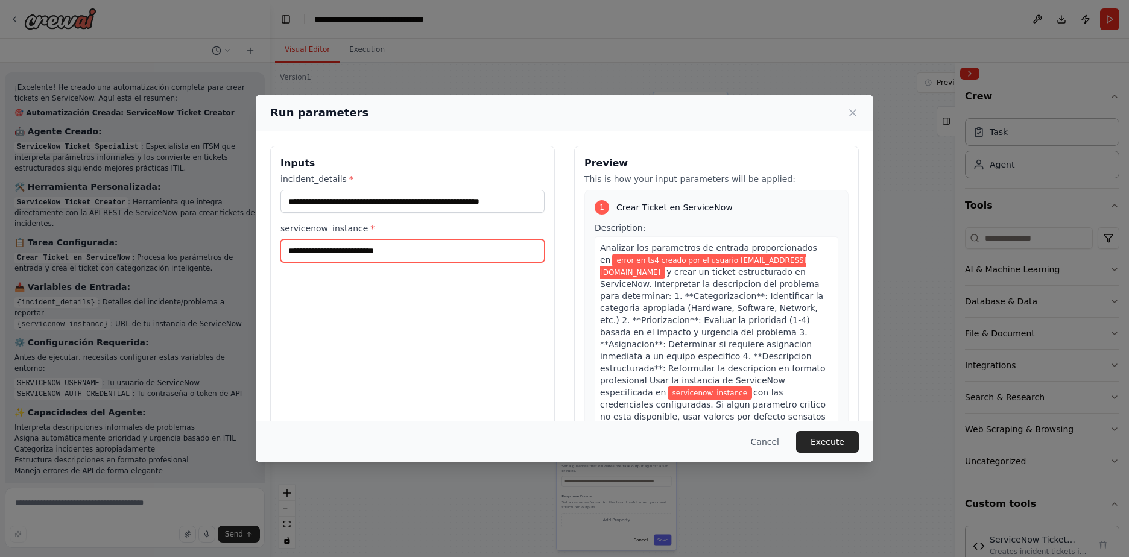
click at [353, 254] on input "servicenow_instance *" at bounding box center [412, 250] width 264 height 23
type input "*******"
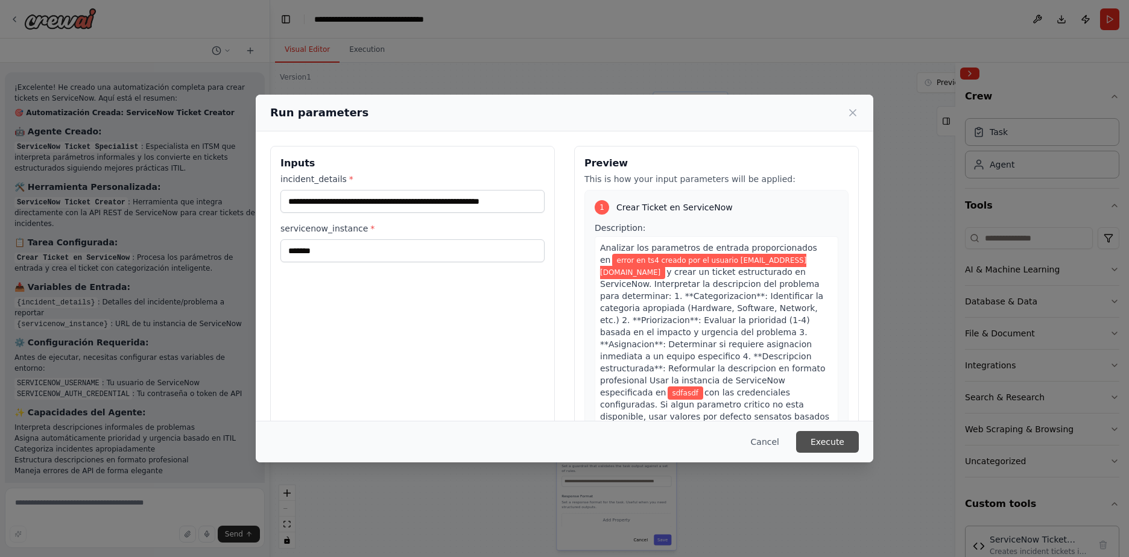
click at [827, 443] on button "Execute" at bounding box center [827, 442] width 63 height 22
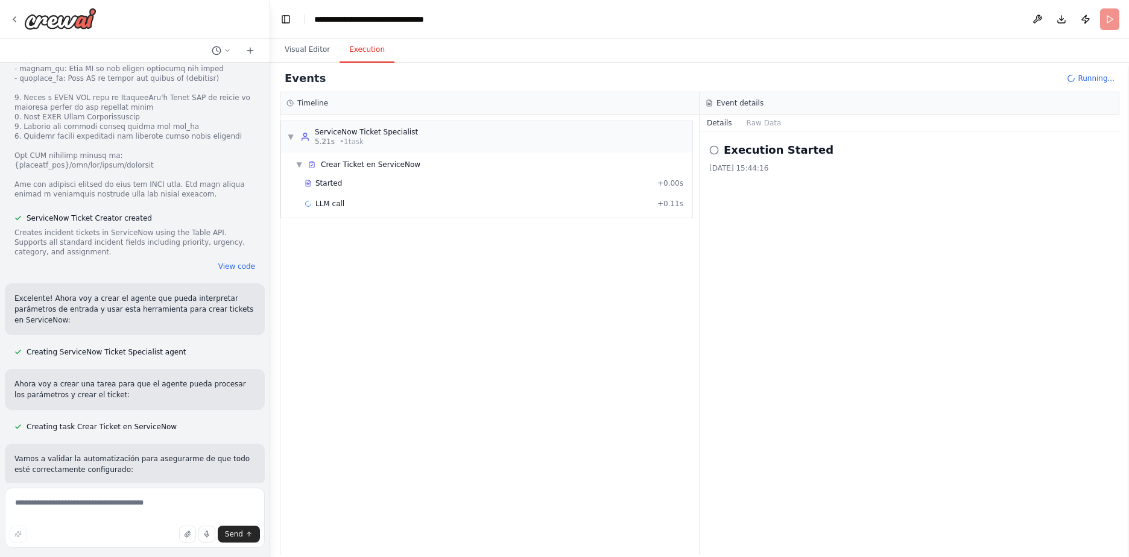
scroll to position [1534, 0]
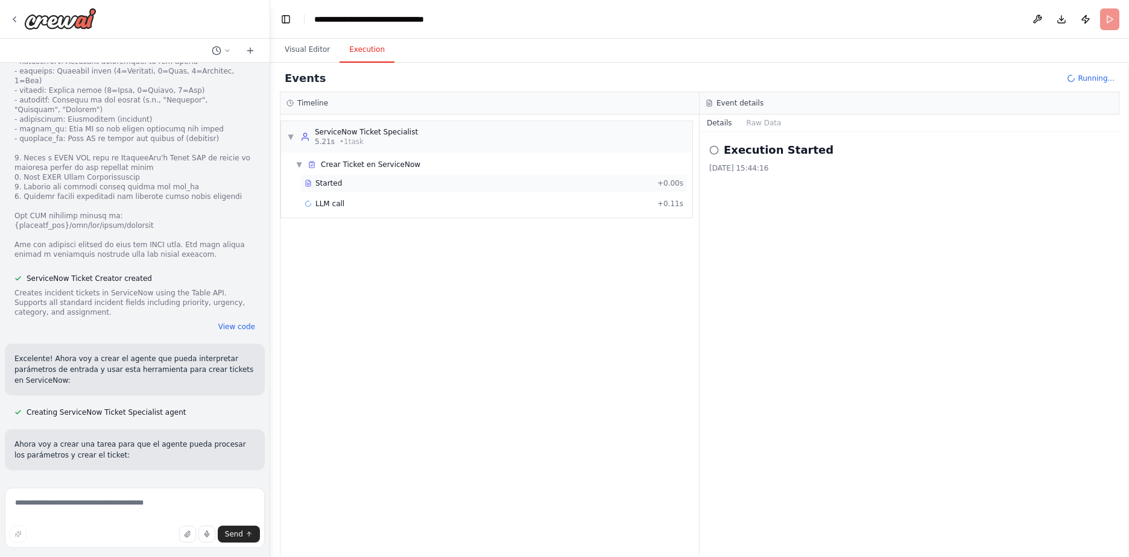
click at [327, 184] on span "Started" at bounding box center [328, 183] width 27 height 10
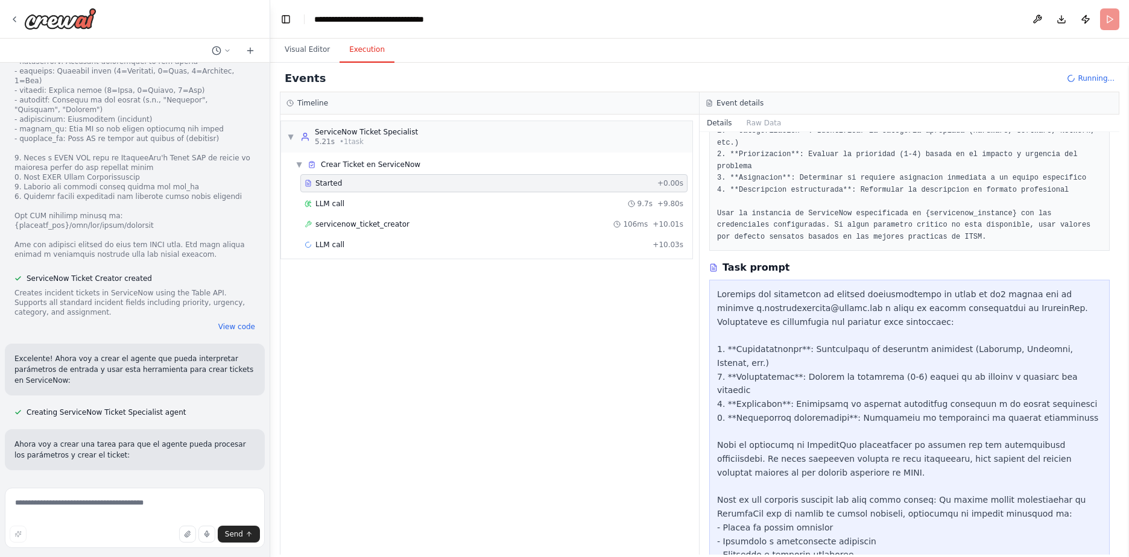
scroll to position [156, 0]
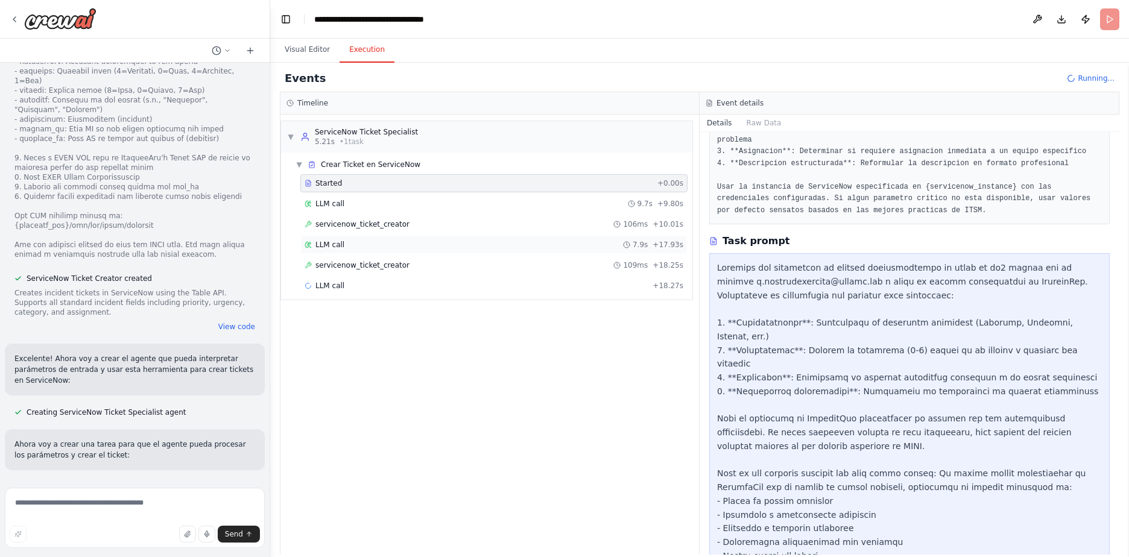
click at [371, 242] on div "LLM call 7.9s + 17.93s" at bounding box center [493, 245] width 379 height 10
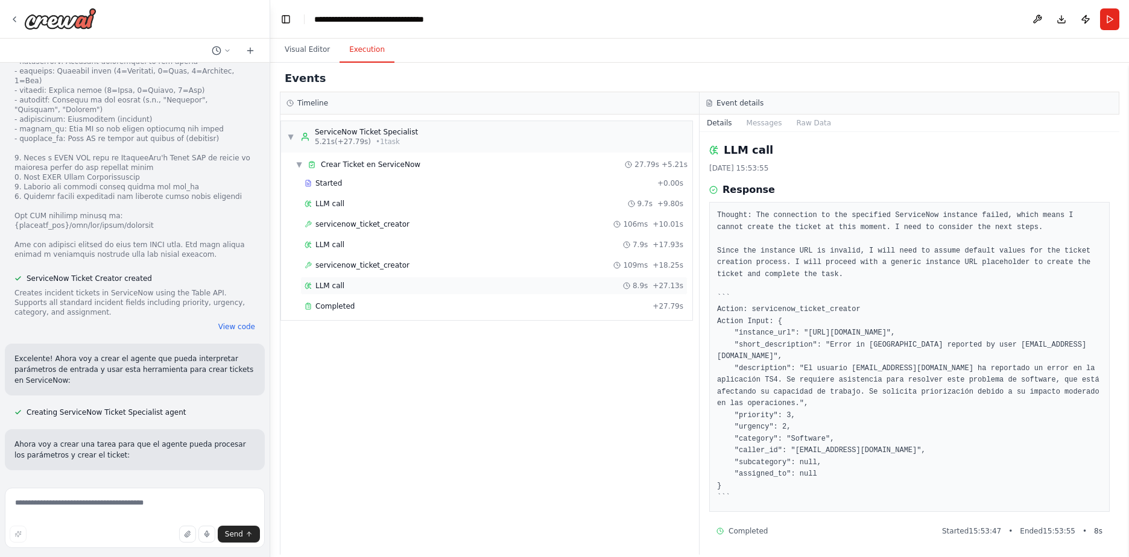
click at [398, 282] on div "LLM call 8.9s + 27.13s" at bounding box center [493, 286] width 379 height 10
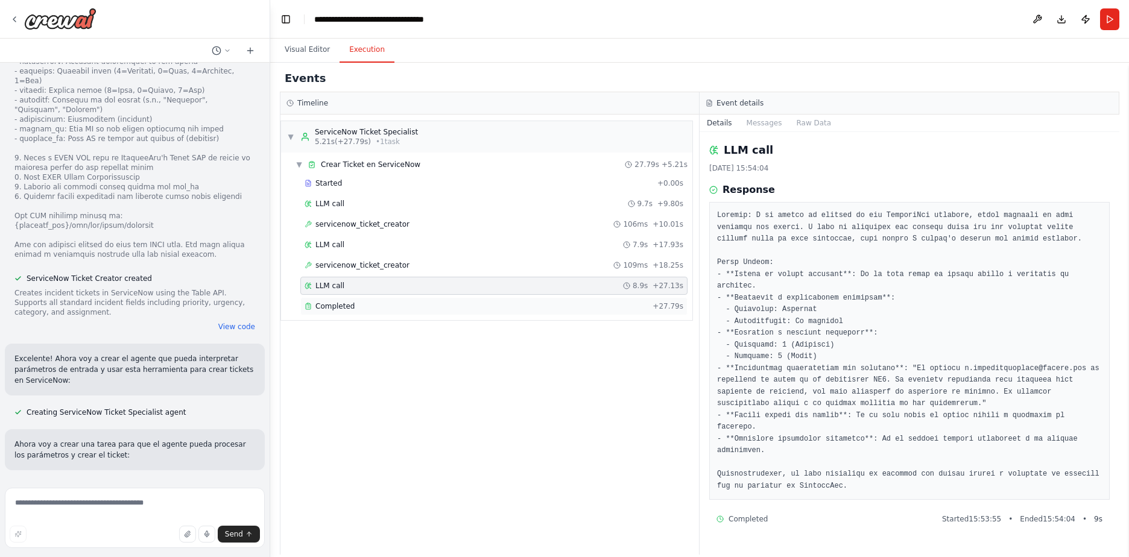
click at [399, 306] on div "Completed" at bounding box center [475, 306] width 343 height 10
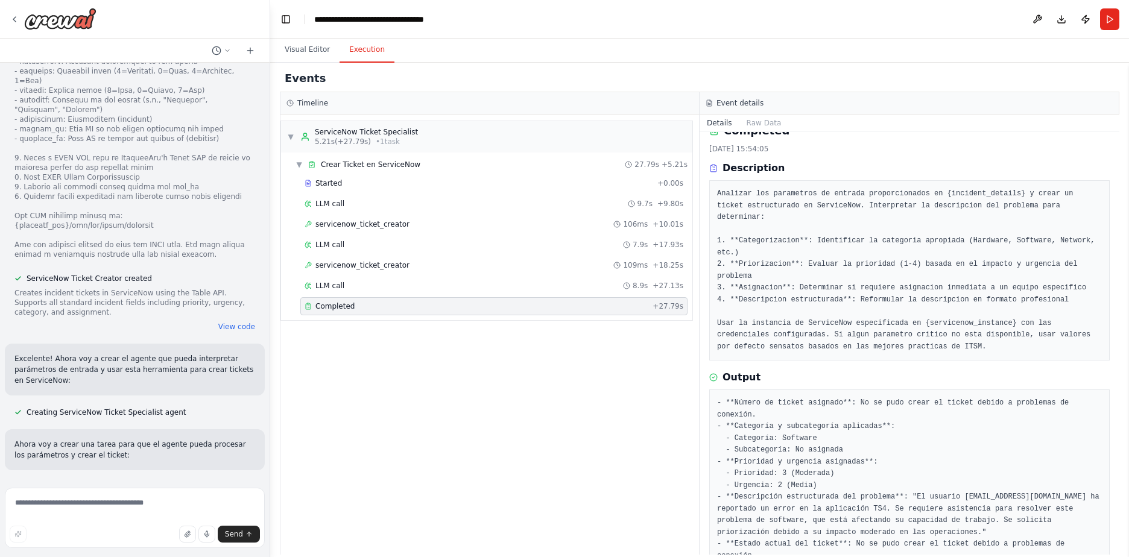
scroll to position [0, 0]
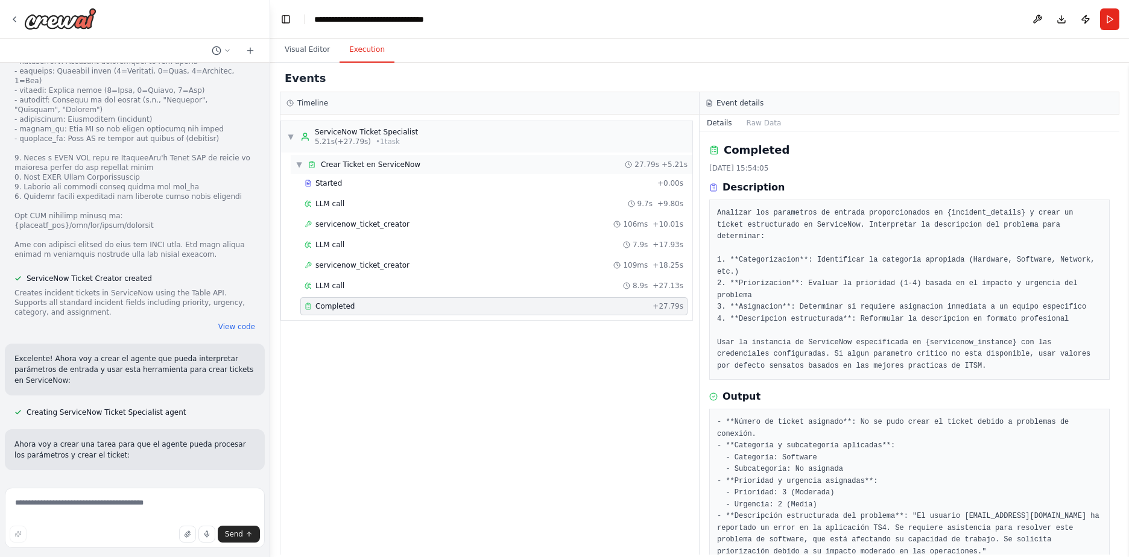
click at [377, 163] on span "Crear Ticket en ServiceNow" at bounding box center [370, 165] width 99 height 10
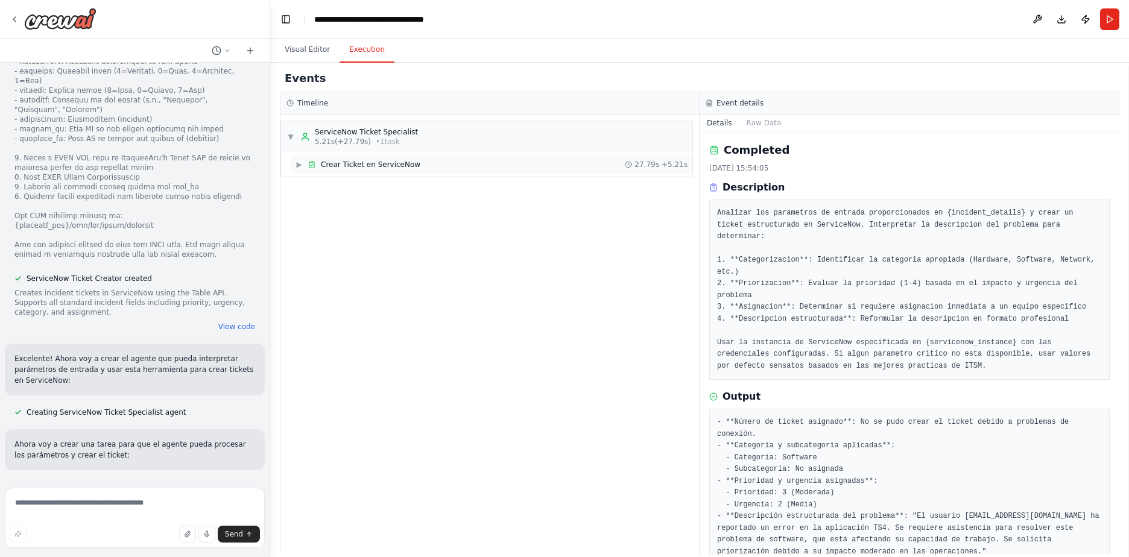
click at [379, 163] on span "Crear Ticket en ServiceNow" at bounding box center [370, 165] width 99 height 10
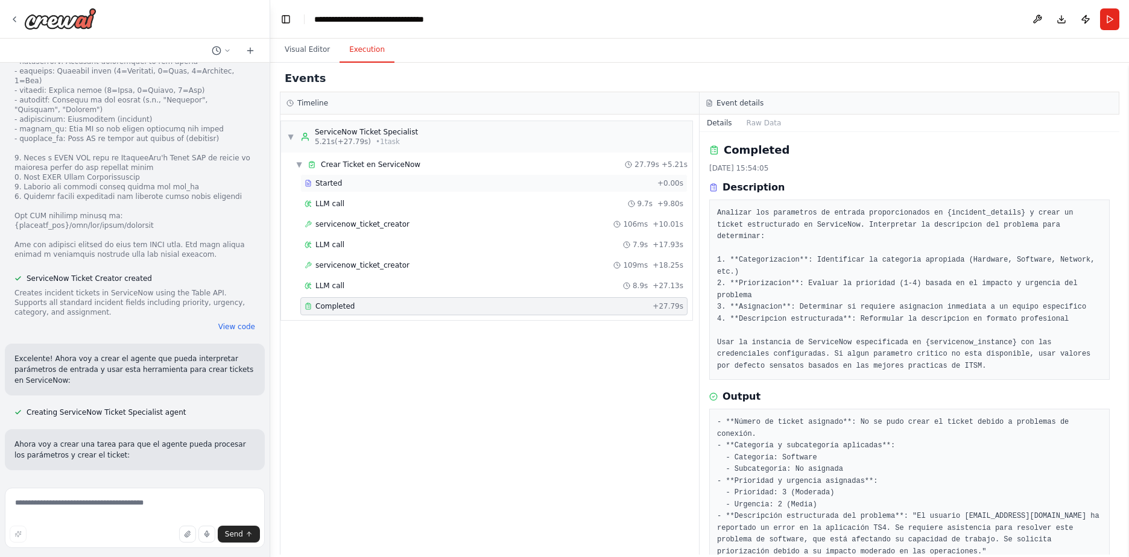
click at [370, 181] on div "Started" at bounding box center [478, 183] width 348 height 10
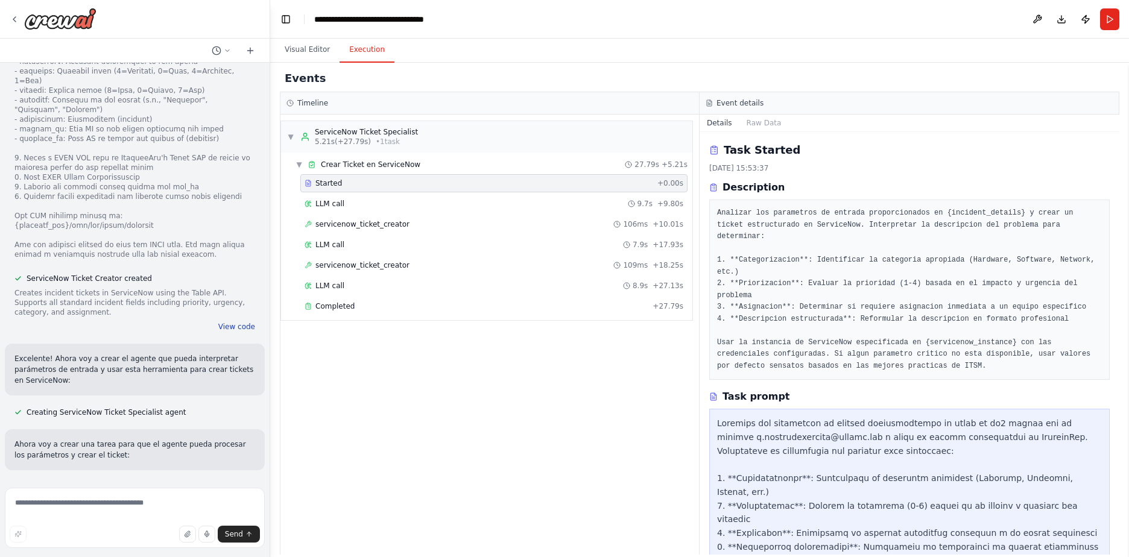
click at [232, 322] on button "View code" at bounding box center [236, 327] width 37 height 10
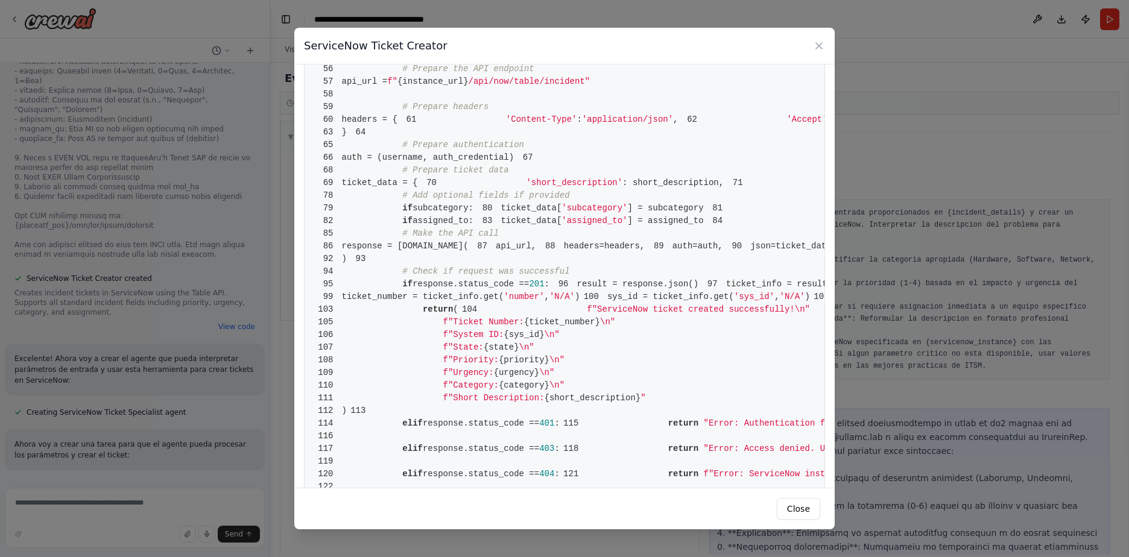
scroll to position [11, 0]
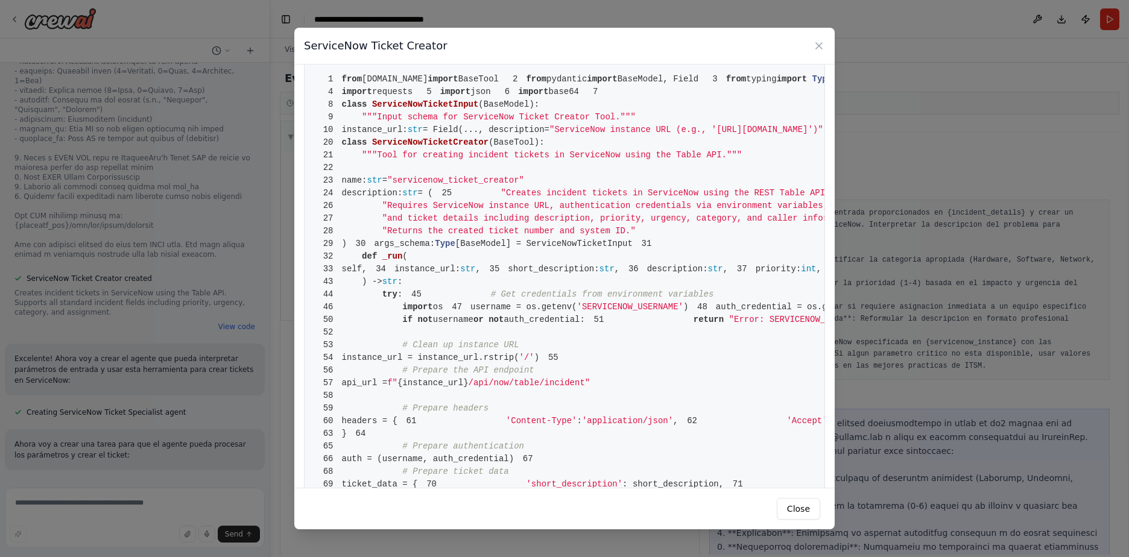
click at [919, 336] on div "ServiceNow Ticket Creator 1 from crewai.tools import BaseTool 2 from pydantic i…" at bounding box center [564, 278] width 1129 height 557
click at [698, 420] on pre "1 from crewai.tools import BaseTool 2 from pydantic import BaseModel, Field 3 f…" at bounding box center [564, 503] width 521 height 881
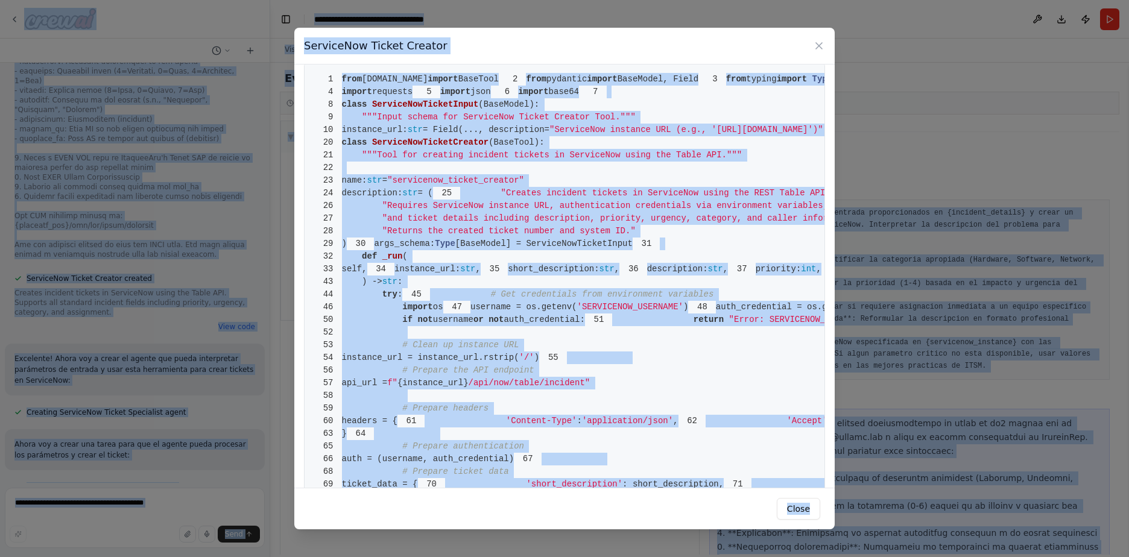
click at [698, 420] on pre "1 from crewai.tools import BaseTool 2 from pydantic import BaseModel, Field 3 f…" at bounding box center [564, 503] width 521 height 881
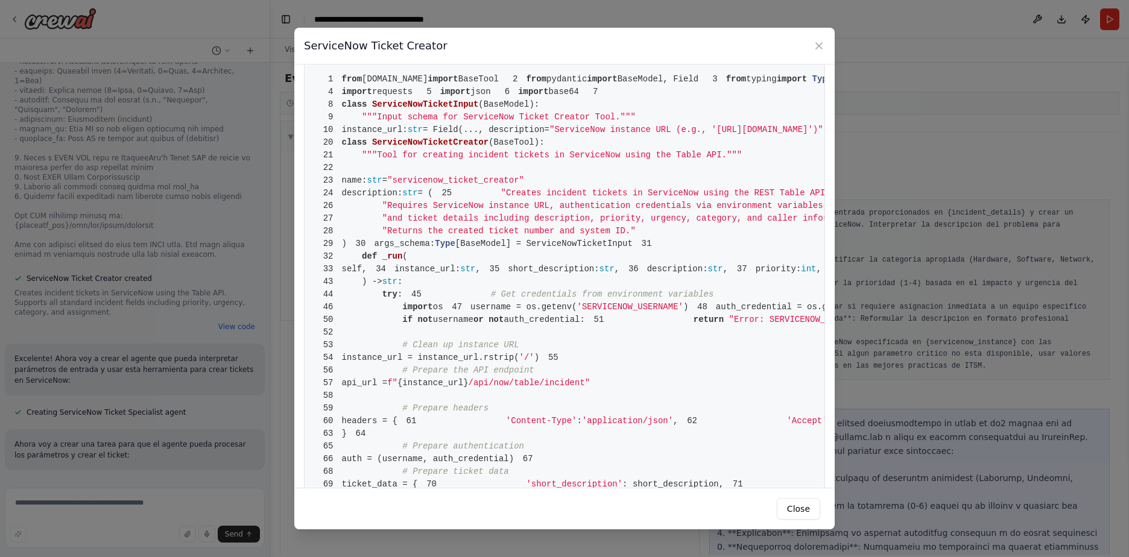
scroll to position [0, 0]
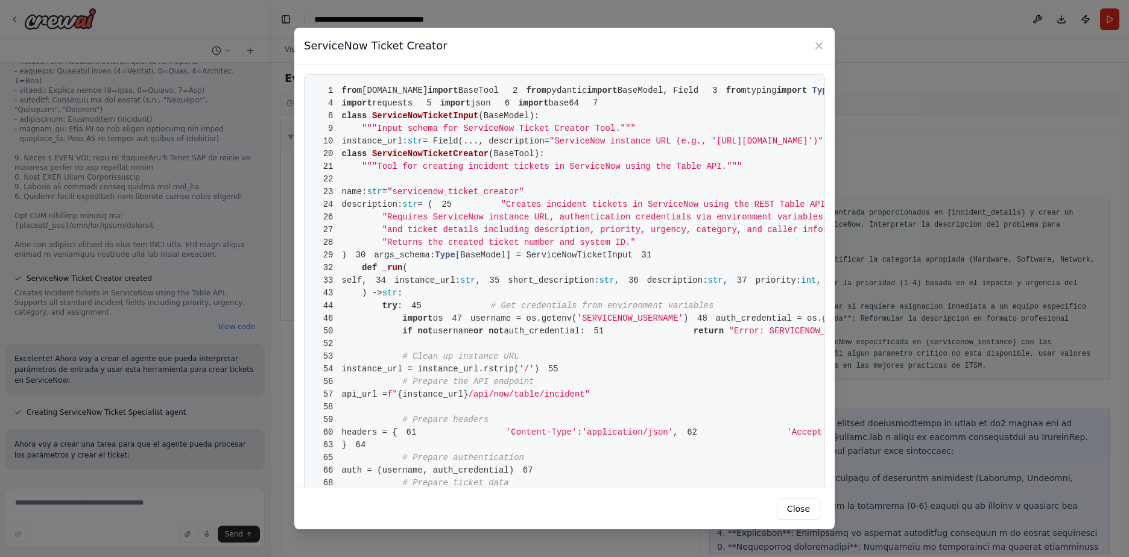
click at [350, 546] on div "ServiceNow Ticket Creator 1 from crewai.tools import BaseTool 2 from pydantic i…" at bounding box center [564, 278] width 1129 height 557
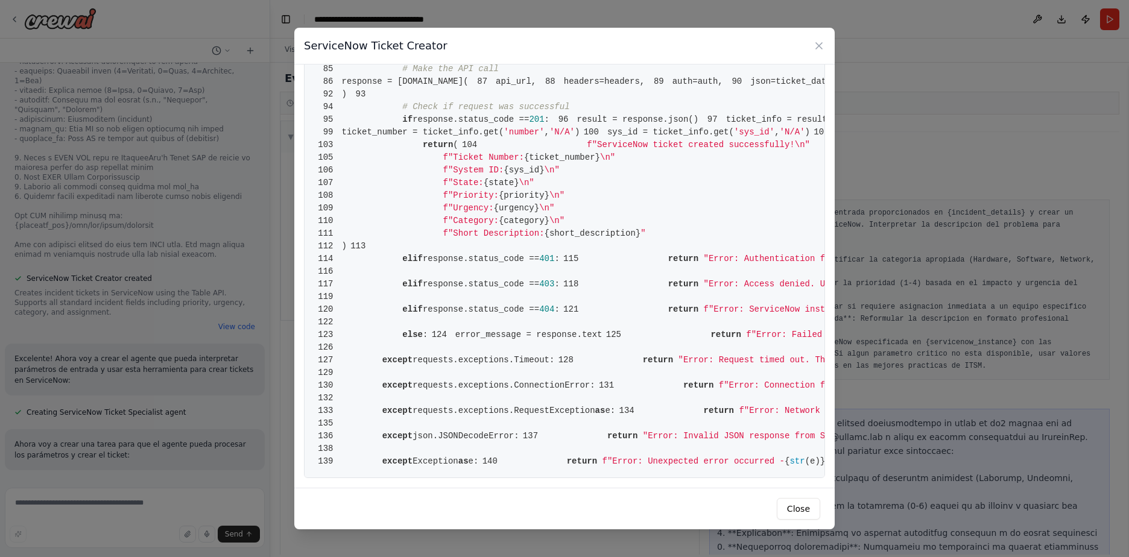
scroll to position [434, 0]
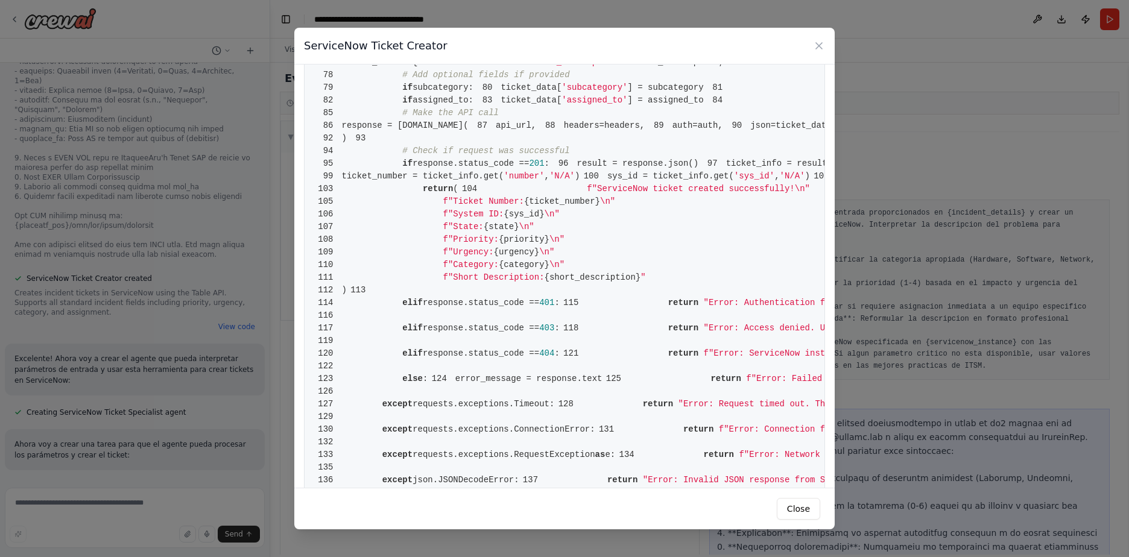
click at [938, 335] on div "ServiceNow Ticket Creator 1 from crewai.tools import BaseTool 2 from pydantic i…" at bounding box center [564, 278] width 1129 height 557
click at [825, 43] on div "ServiceNow Ticket Creator" at bounding box center [564, 46] width 540 height 37
click at [819, 45] on icon at bounding box center [819, 46] width 12 height 12
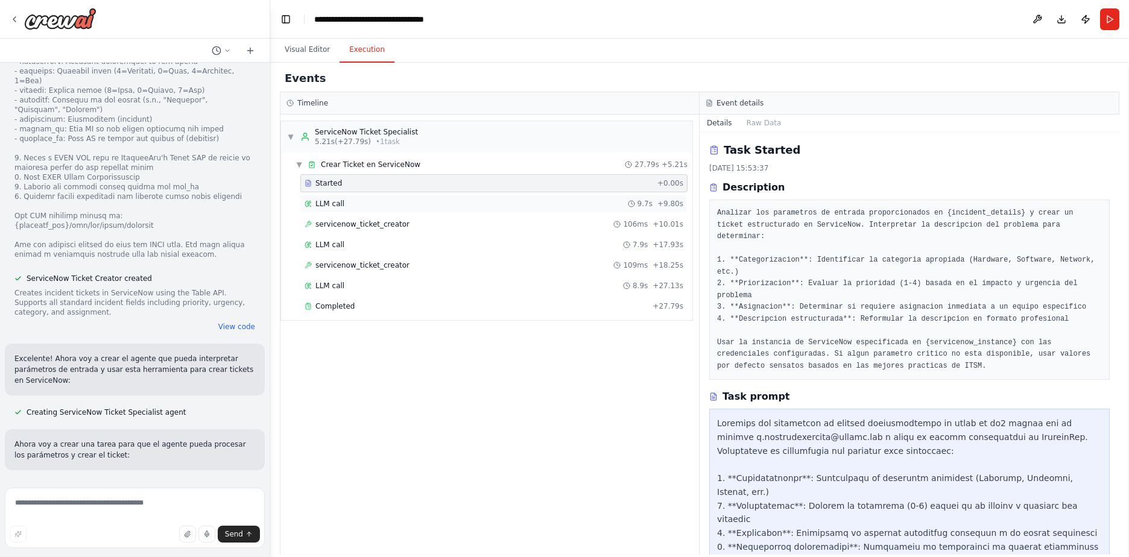
click at [353, 201] on div "LLM call 9.7s + 9.80s" at bounding box center [493, 204] width 379 height 10
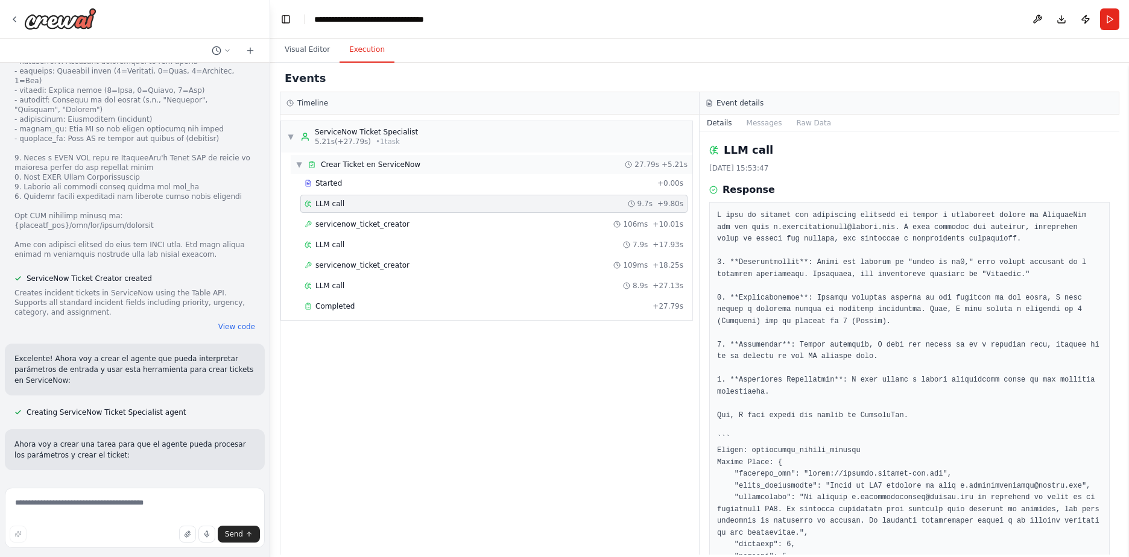
click at [359, 166] on span "Crear Ticket en ServiceNow" at bounding box center [370, 165] width 99 height 10
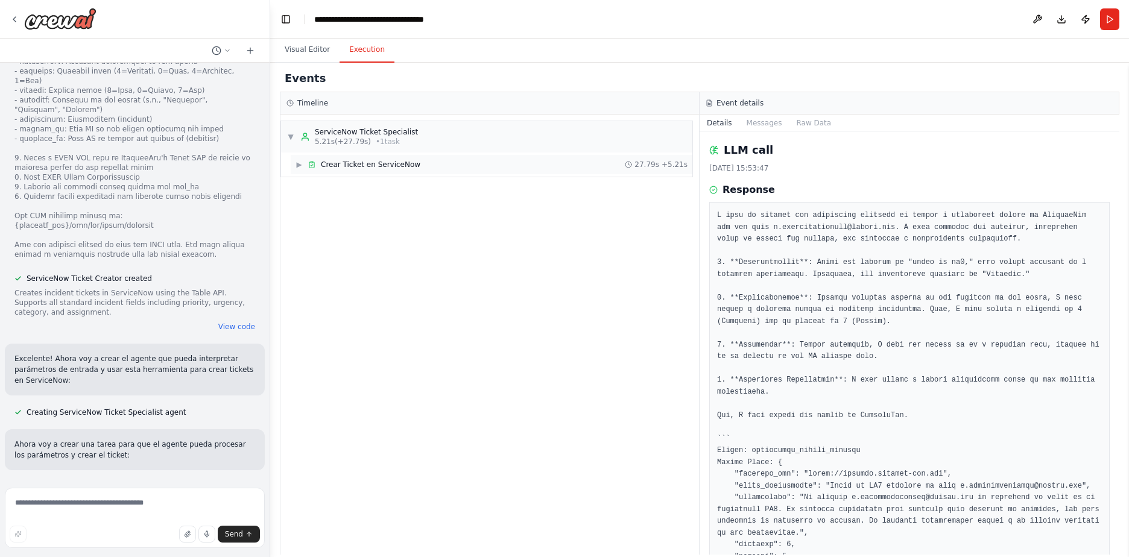
click at [355, 167] on span "Crear Ticket en ServiceNow" at bounding box center [370, 165] width 99 height 10
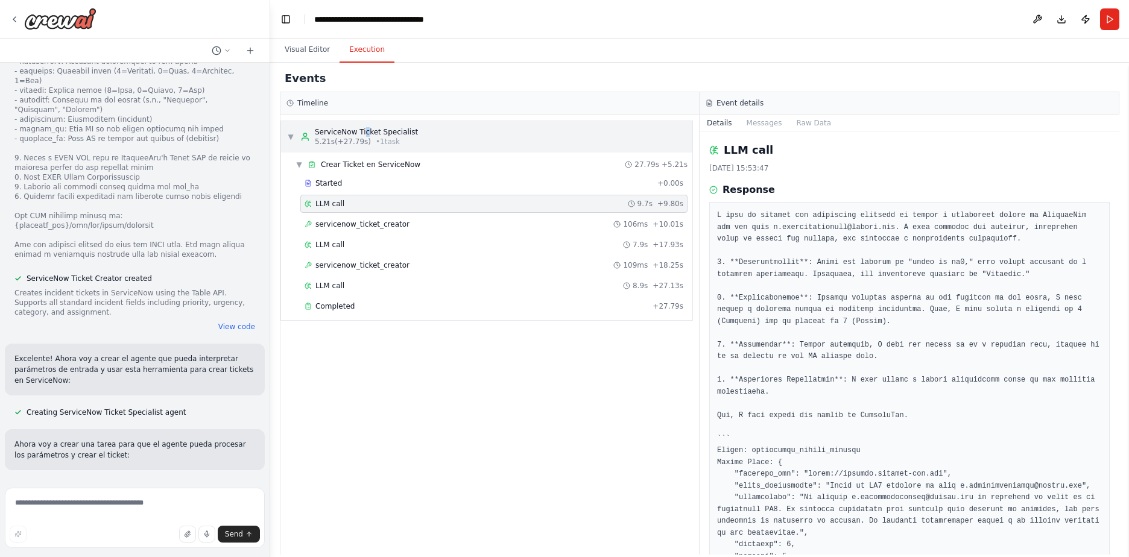
click at [364, 135] on div "ServiceNow Ticket Specialist" at bounding box center [366, 132] width 103 height 10
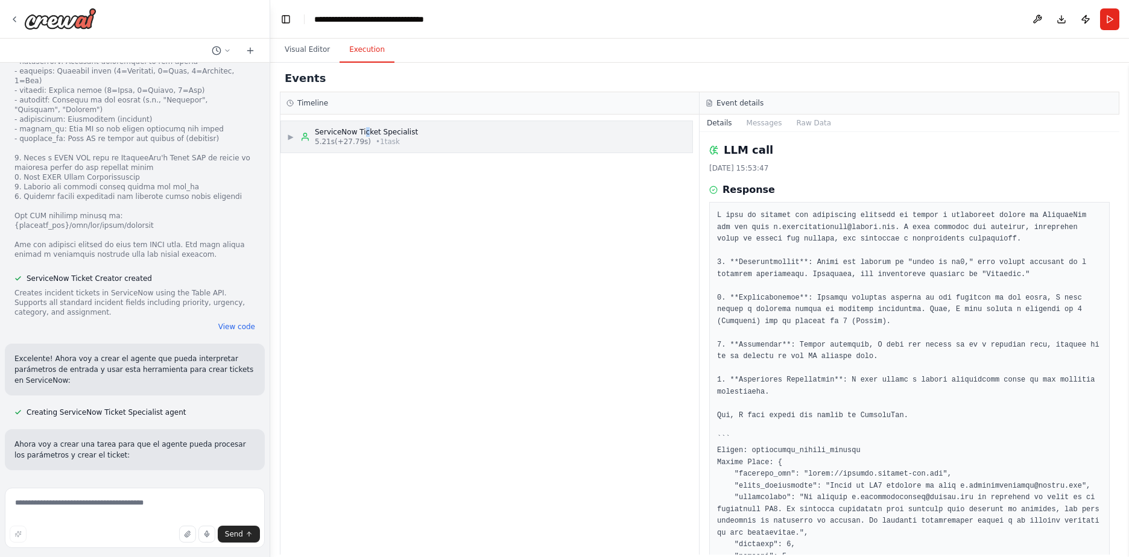
click at [364, 135] on div "ServiceNow Ticket Specialist" at bounding box center [366, 132] width 103 height 10
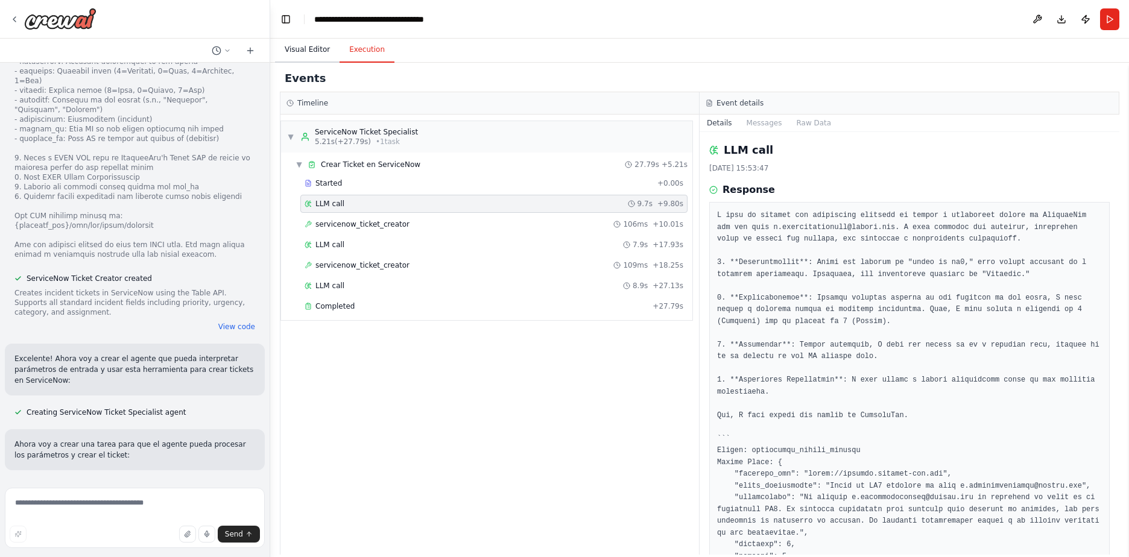
click at [286, 49] on button "Visual Editor" at bounding box center [307, 49] width 65 height 25
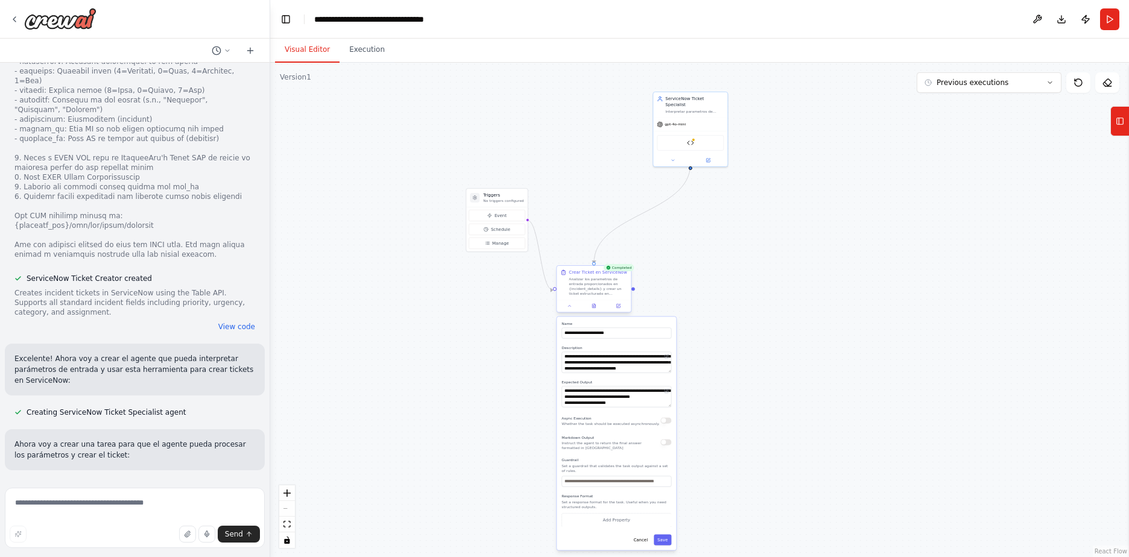
click at [598, 291] on div "Analizar los parametros de entrada proporcionados en {incident_details} y crear…" at bounding box center [598, 286] width 58 height 19
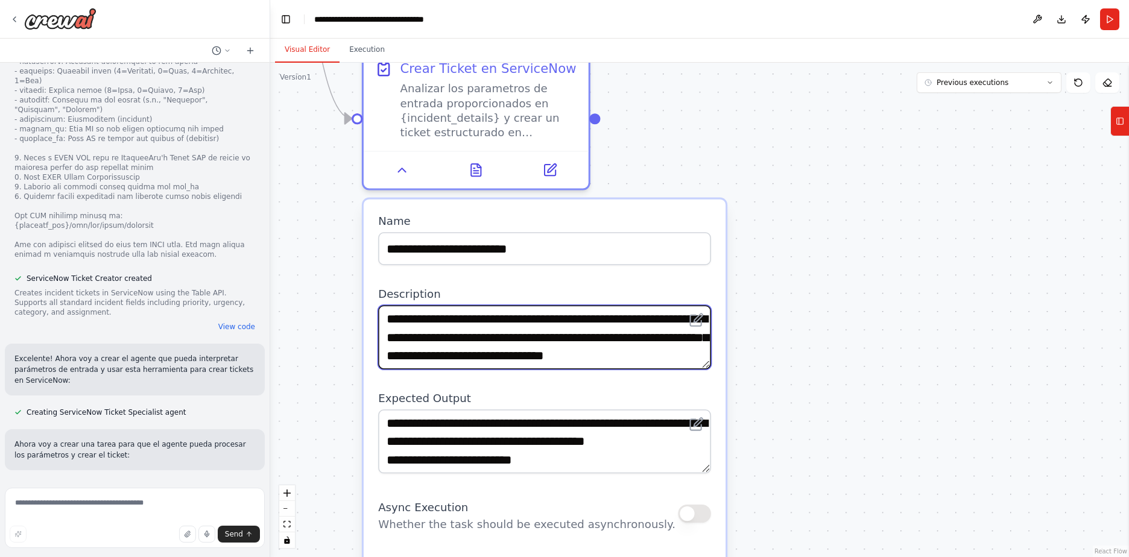
click at [541, 318] on textarea "**********" at bounding box center [544, 337] width 333 height 64
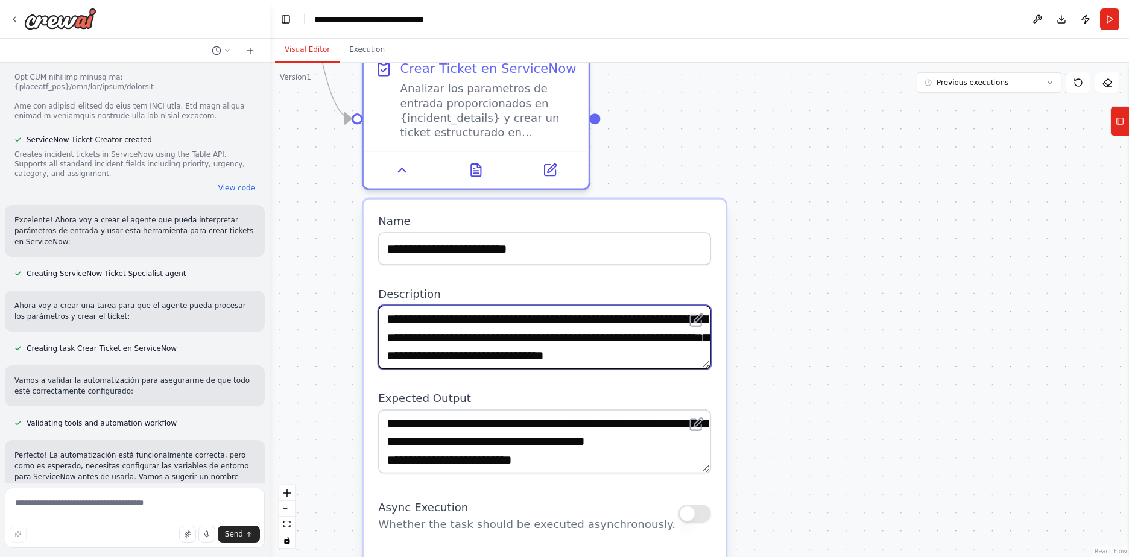
scroll to position [1632, 0]
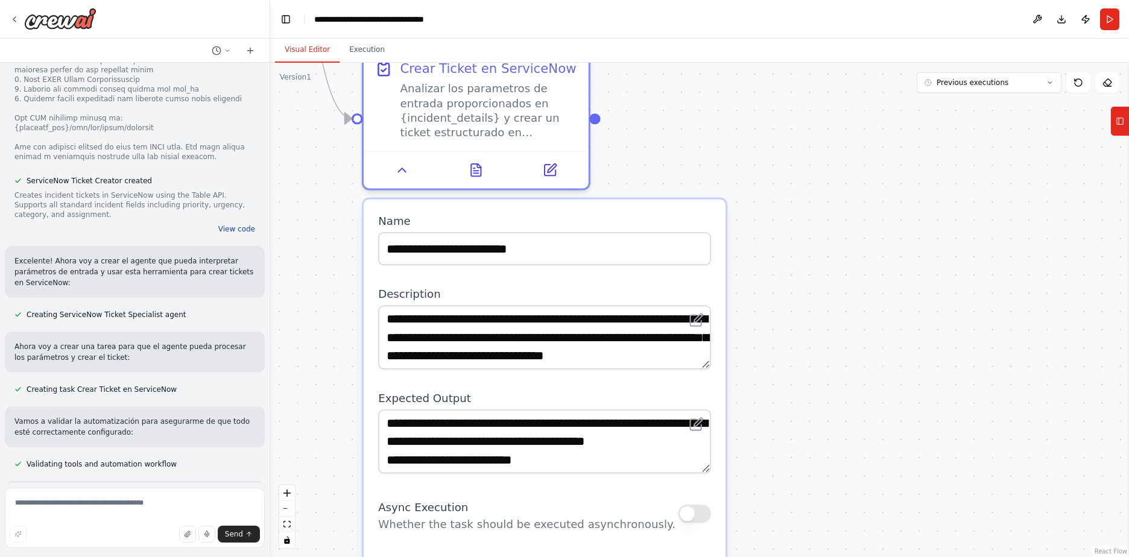
click at [229, 224] on button "View code" at bounding box center [236, 229] width 37 height 10
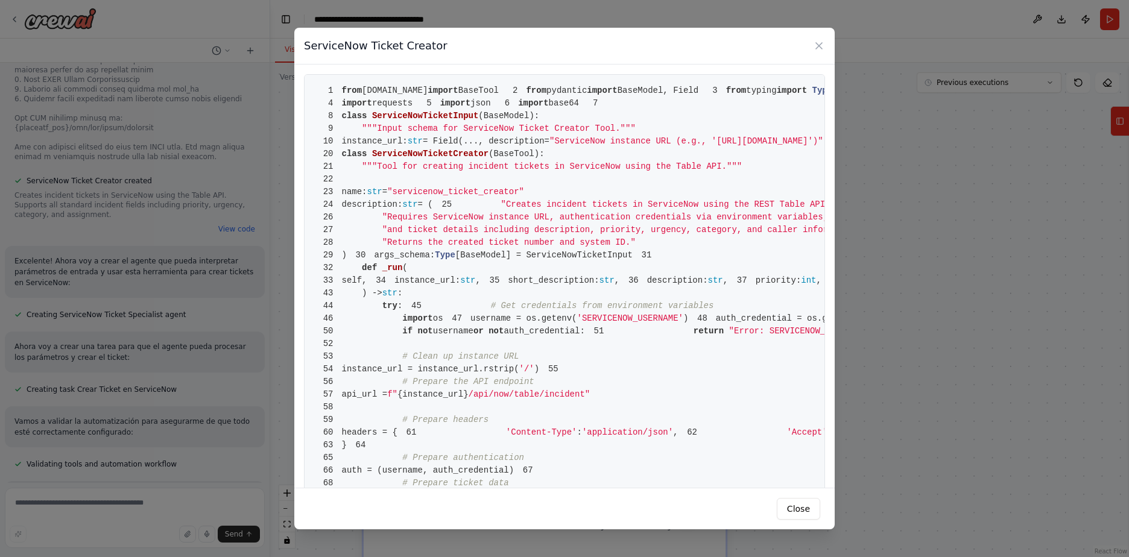
click at [168, 174] on div "ServiceNow Ticket Creator 1 from crewai.tools import BaseTool 2 from pydantic i…" at bounding box center [564, 278] width 1129 height 557
click at [806, 508] on button "Close" at bounding box center [798, 509] width 43 height 22
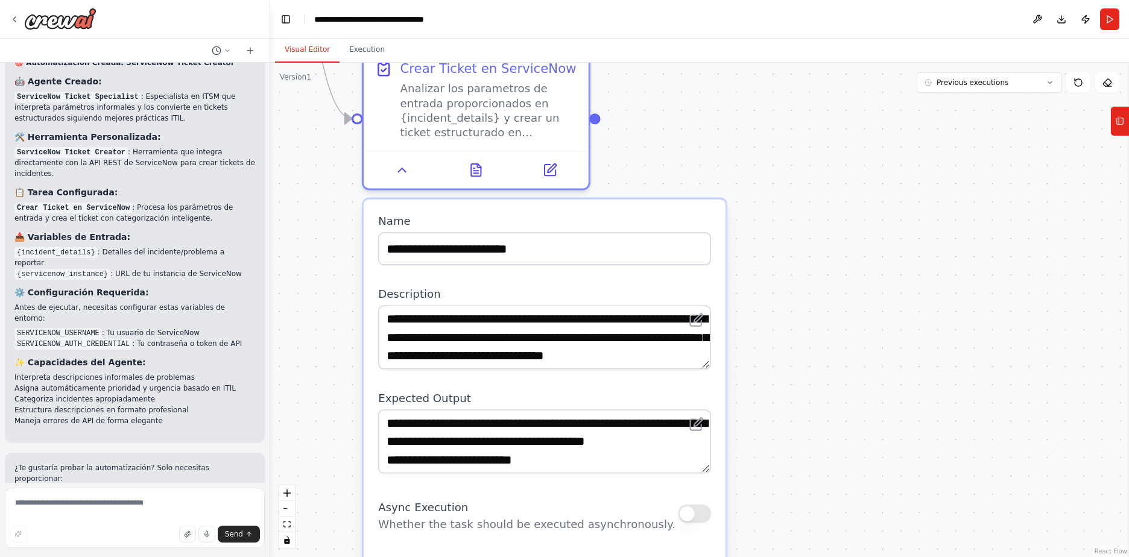
scroll to position [2234, 0]
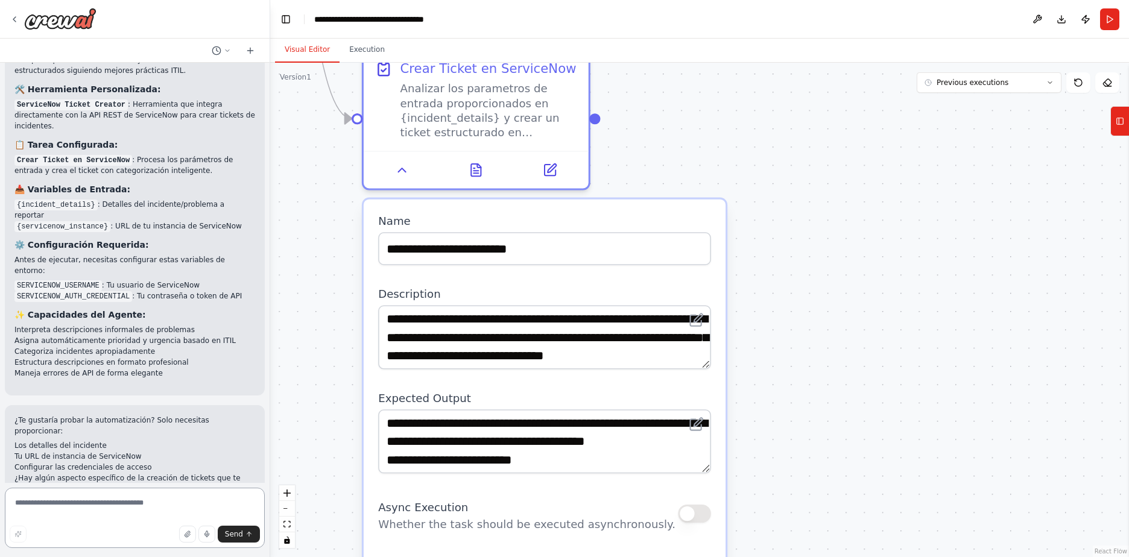
click at [119, 506] on textarea at bounding box center [135, 518] width 260 height 60
type textarea "**********"
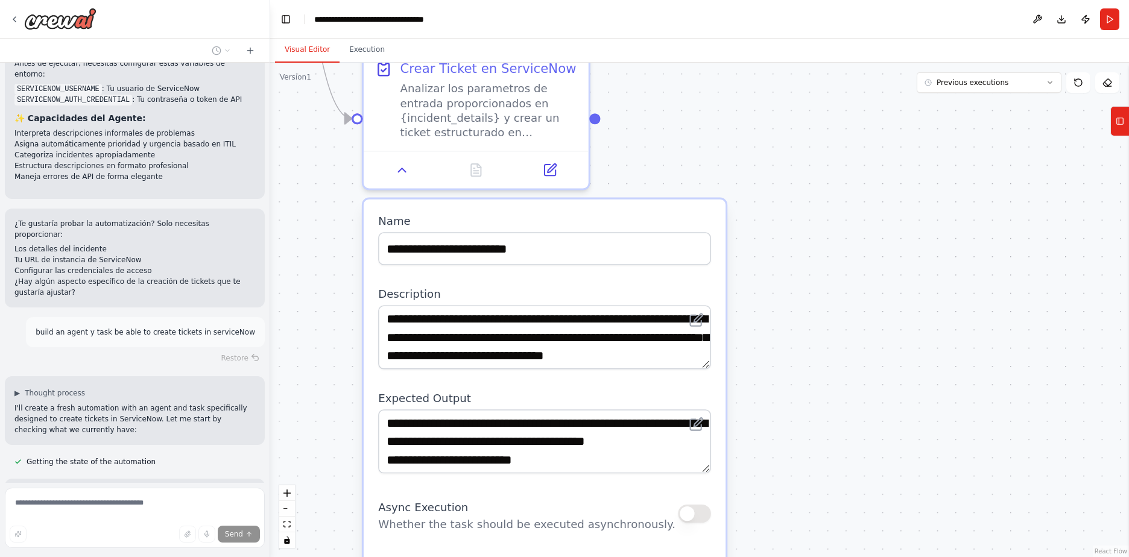
scroll to position [2455, 0]
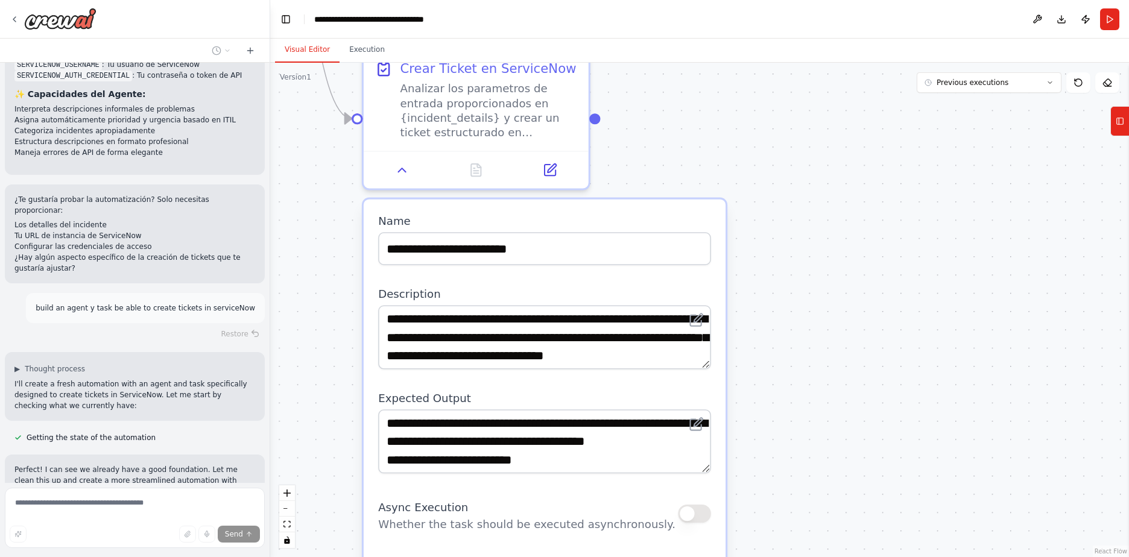
type input "**********"
type textarea "**********"
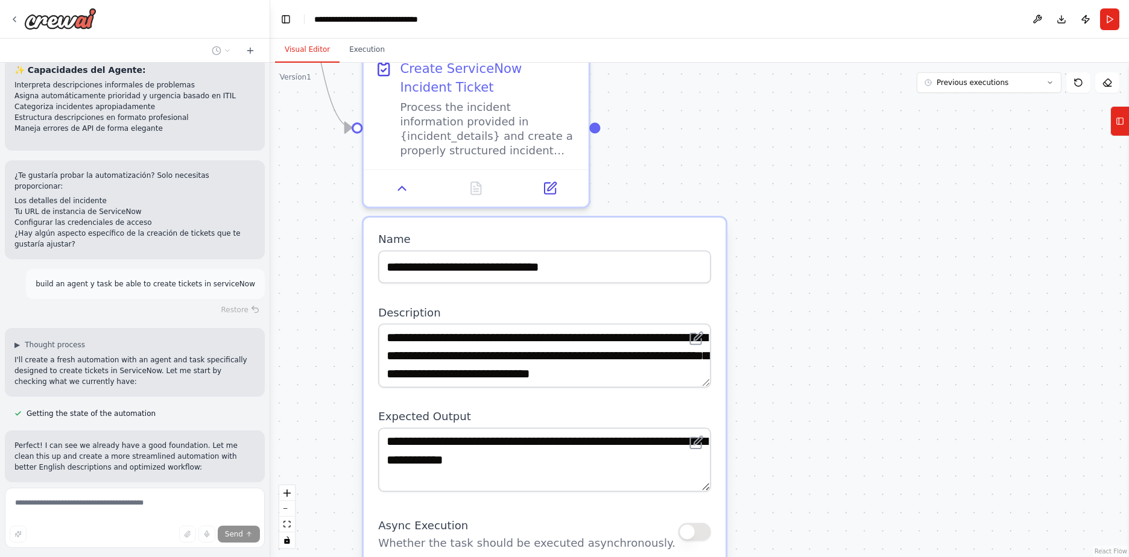
scroll to position [2503, 0]
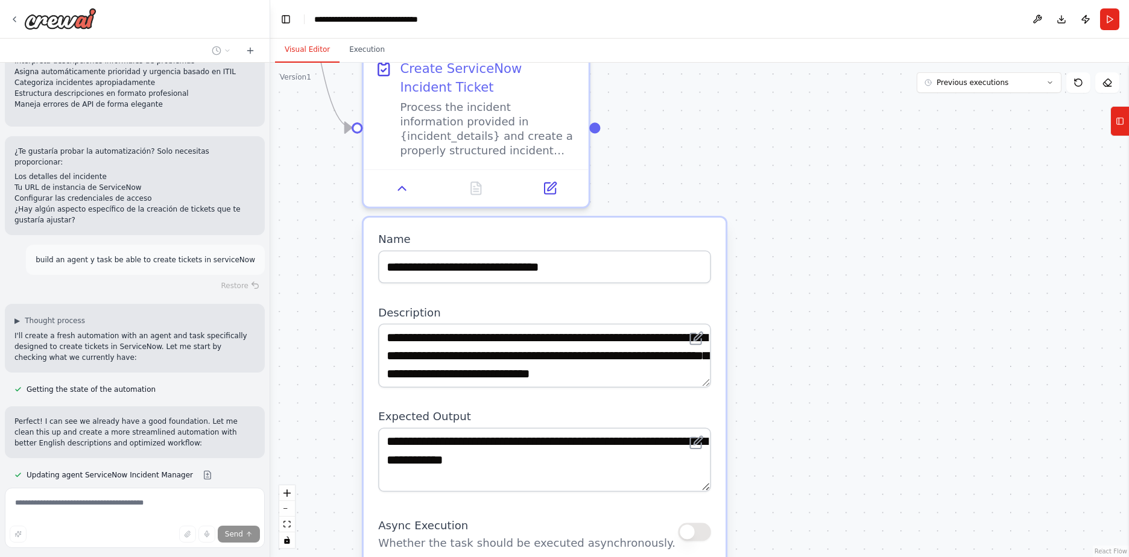
click at [206, 494] on button at bounding box center [218, 499] width 24 height 10
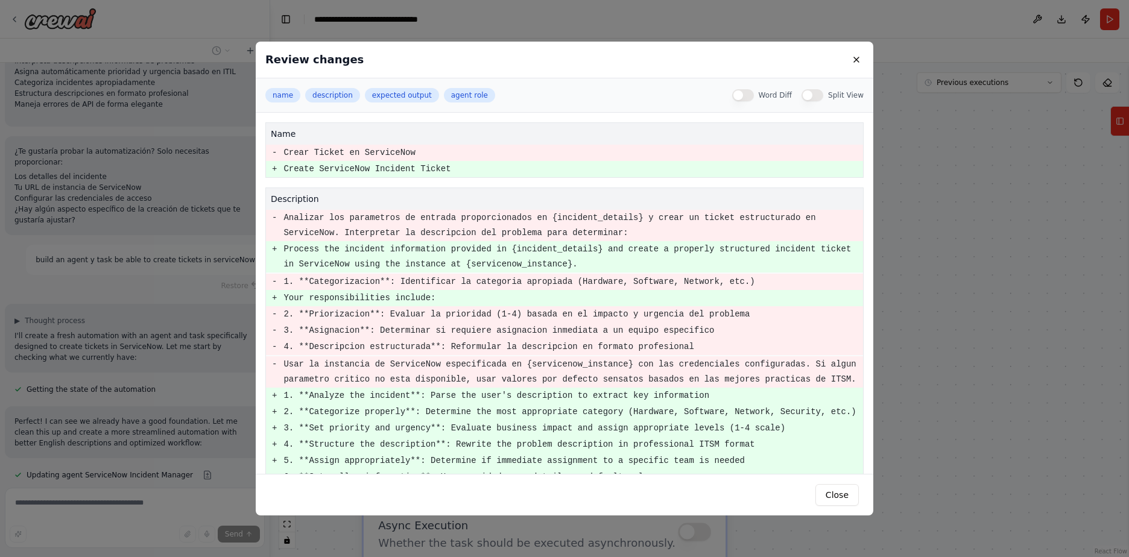
click at [195, 370] on div "Review changes name description expected output agent role Word Diff Split View…" at bounding box center [564, 278] width 1129 height 557
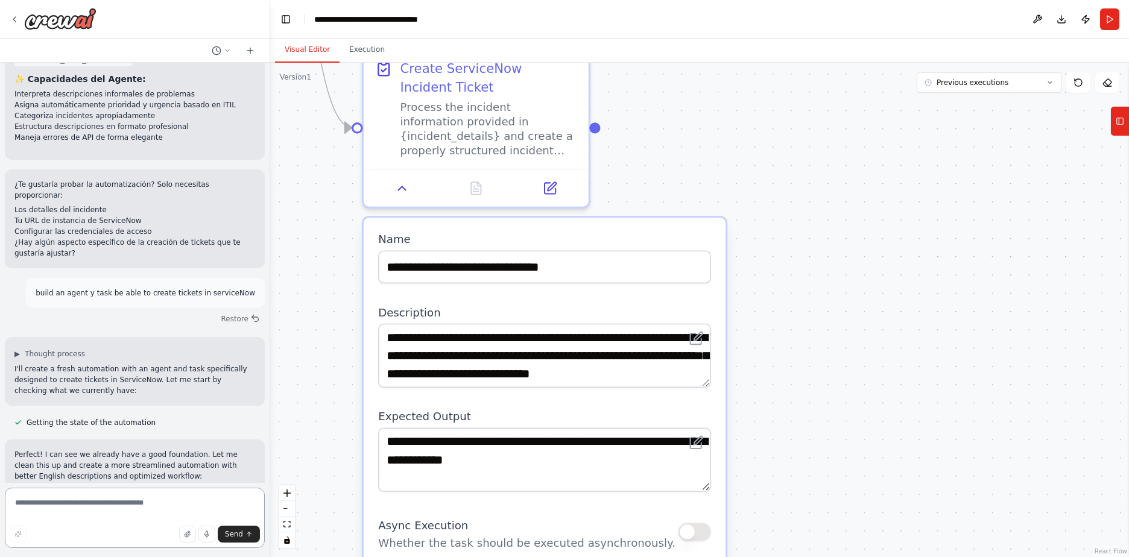
scroll to position [2449, 0]
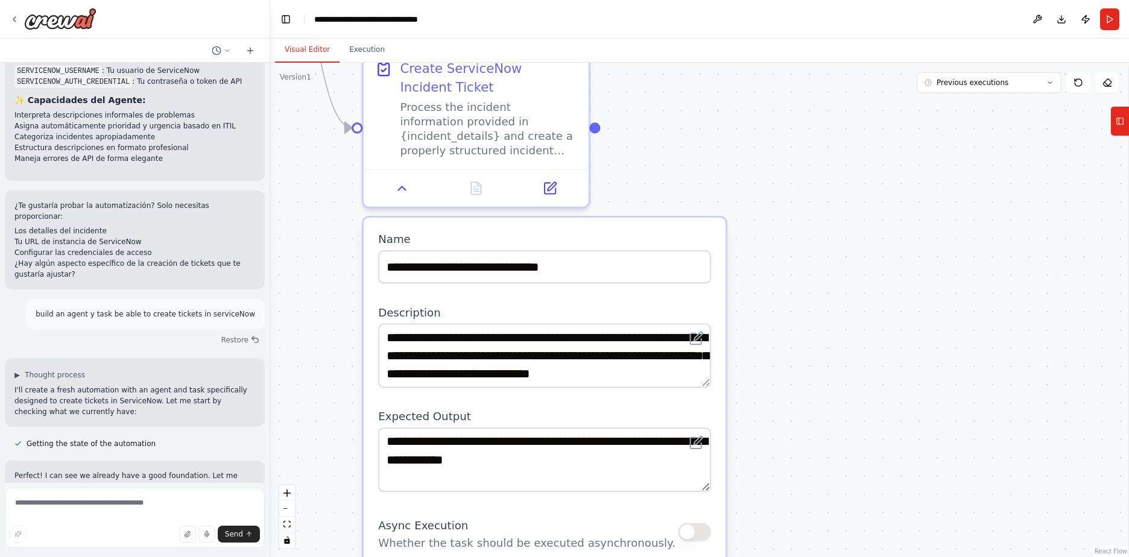
click at [118, 525] on span "Updating agent ServiceNow Incident Manager" at bounding box center [110, 530] width 166 height 10
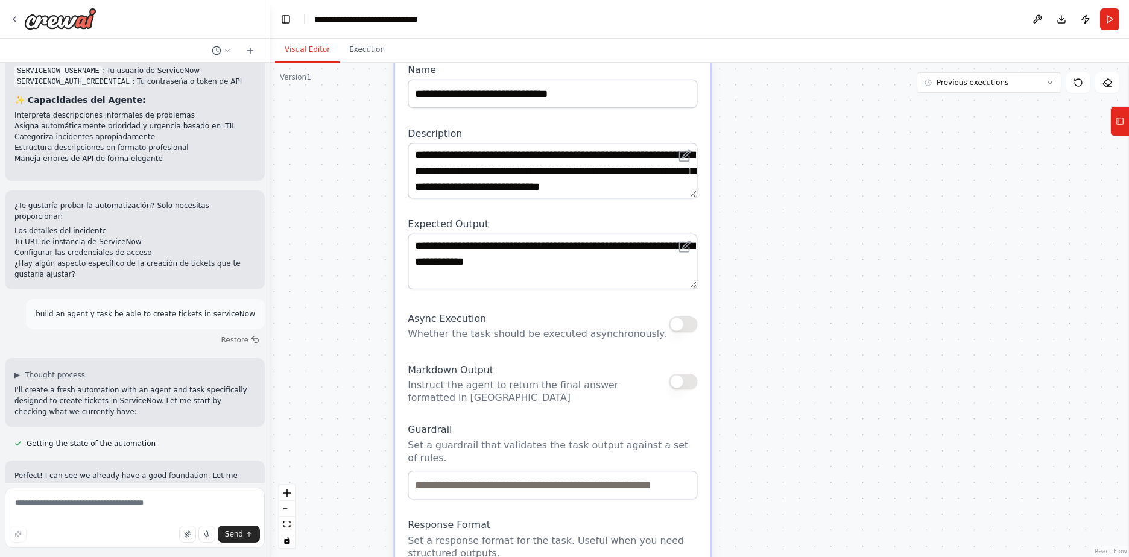
drag, startPoint x: 883, startPoint y: 253, endPoint x: 808, endPoint y: 99, distance: 171.5
click at [808, 99] on div ".deletable-edge-delete-btn { width: 20px; height: 20px; border: 0px solid #ffff…" at bounding box center [699, 310] width 859 height 494
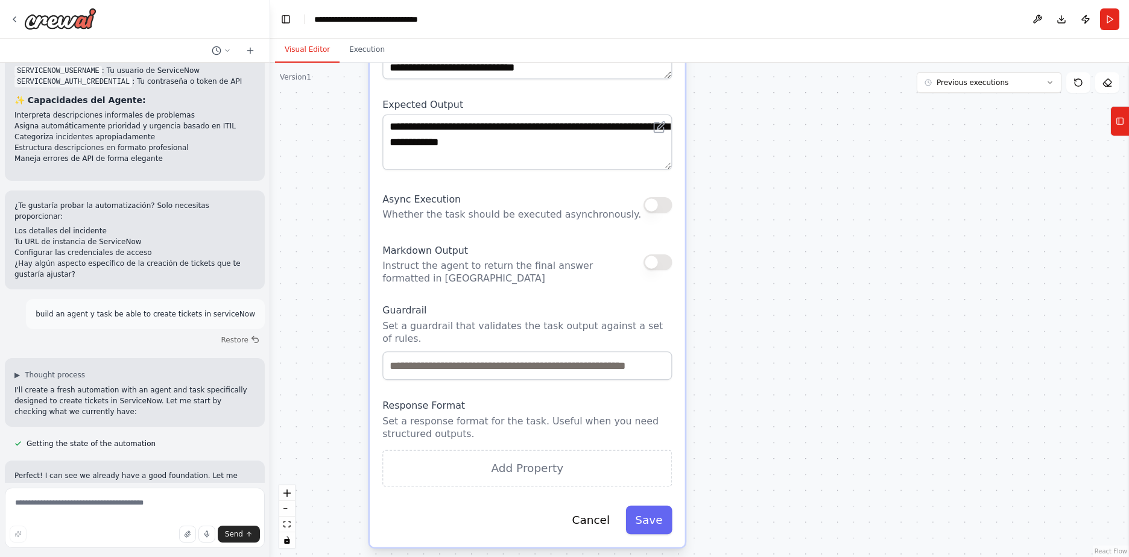
drag, startPoint x: 766, startPoint y: 377, endPoint x: 740, endPoint y: 258, distance: 122.0
click at [740, 258] on div ".deletable-edge-delete-btn { width: 20px; height: 20px; border: 0px solid #ffff…" at bounding box center [699, 310] width 859 height 494
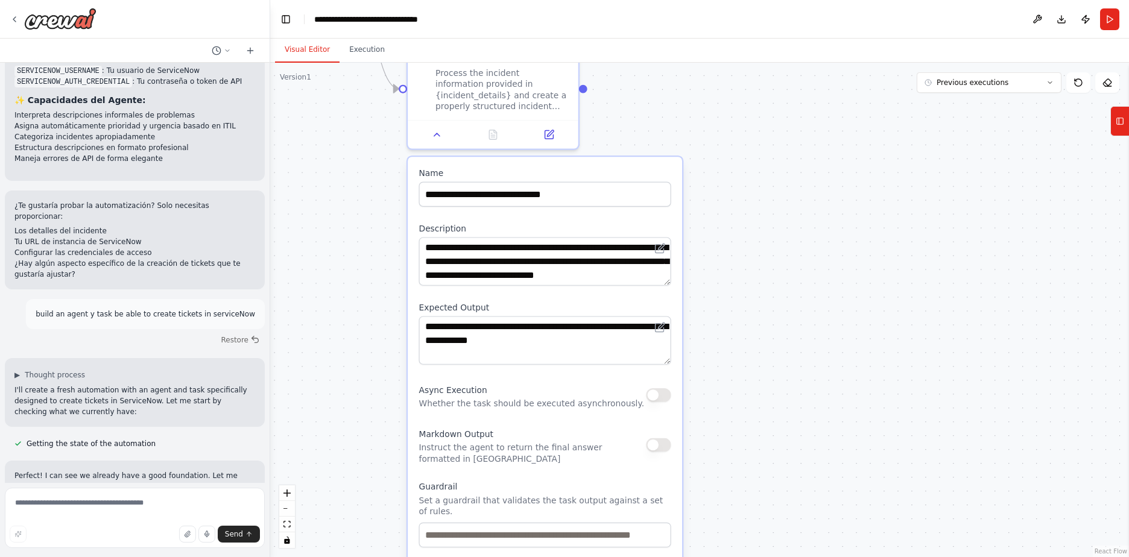
drag, startPoint x: 789, startPoint y: 274, endPoint x: 778, endPoint y: 450, distance: 177.0
click at [778, 450] on div ".deletable-edge-delete-btn { width: 20px; height: 20px; border: 0px solid #ffff…" at bounding box center [699, 310] width 859 height 494
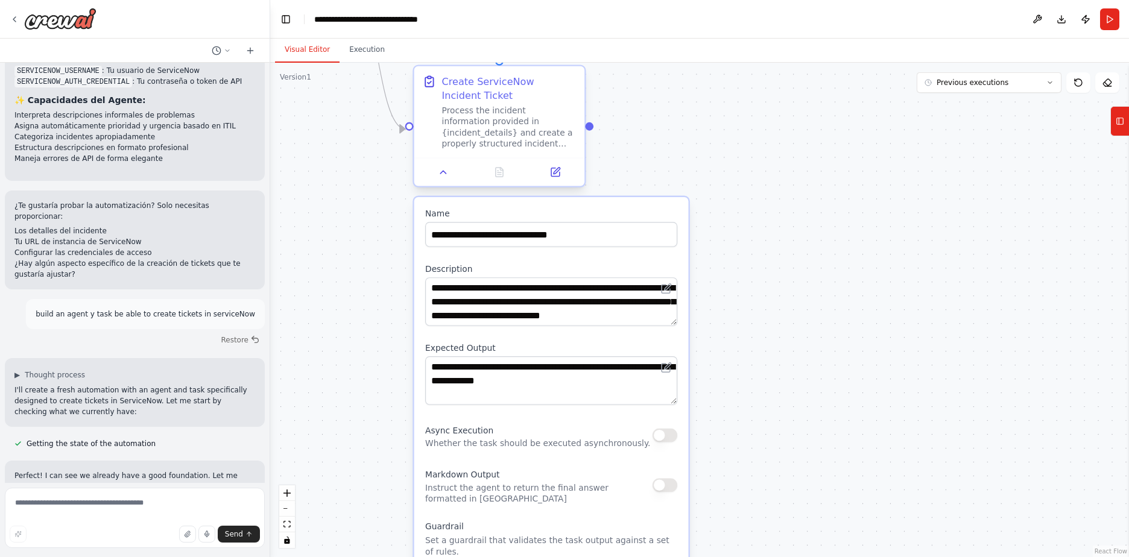
click at [538, 134] on div "Process the incident information provided in {incident_details} and create a pr…" at bounding box center [509, 127] width 134 height 45
click at [558, 169] on icon at bounding box center [556, 171] width 7 height 7
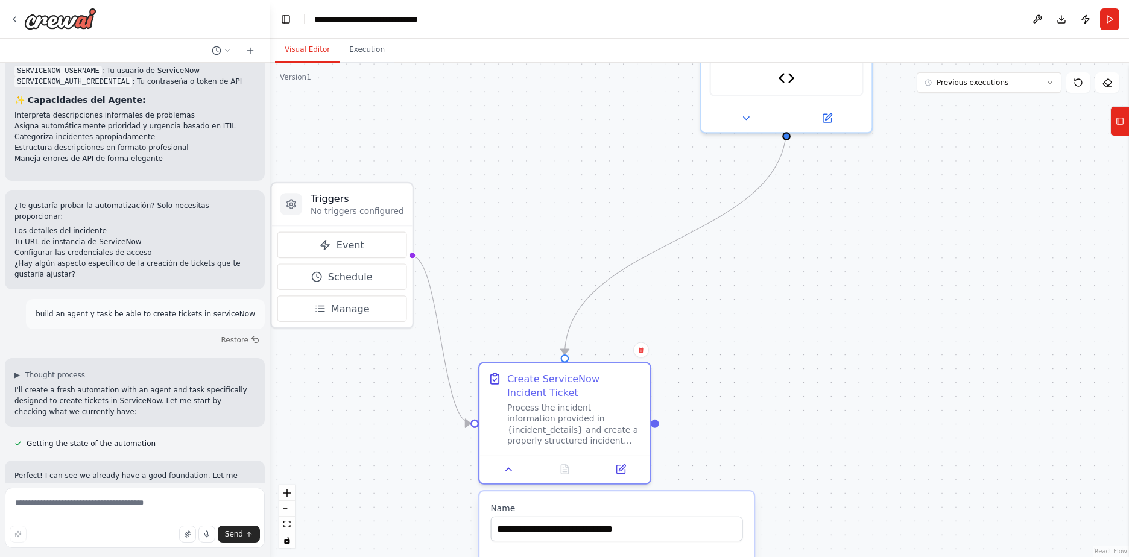
drag, startPoint x: 787, startPoint y: 181, endPoint x: 835, endPoint y: 440, distance: 262.4
click at [835, 440] on div ".deletable-edge-delete-btn { width: 20px; height: 20px; border: 0px solid #ffff…" at bounding box center [699, 310] width 859 height 494
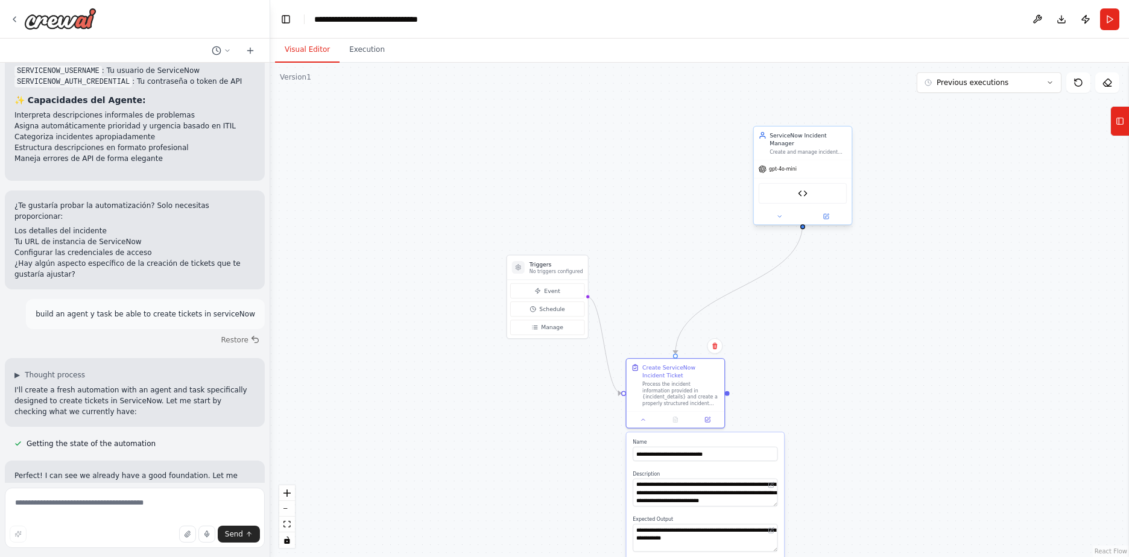
click at [815, 160] on div "gpt-4o-mini" at bounding box center [803, 168] width 98 height 17
click at [827, 214] on icon at bounding box center [826, 216] width 5 height 5
click at [635, 370] on icon at bounding box center [635, 366] width 8 height 8
click at [664, 389] on div "Process the incident information provided in {incident_details} and create a pr…" at bounding box center [680, 392] width 77 height 25
click at [195, 525] on button at bounding box center [207, 530] width 24 height 10
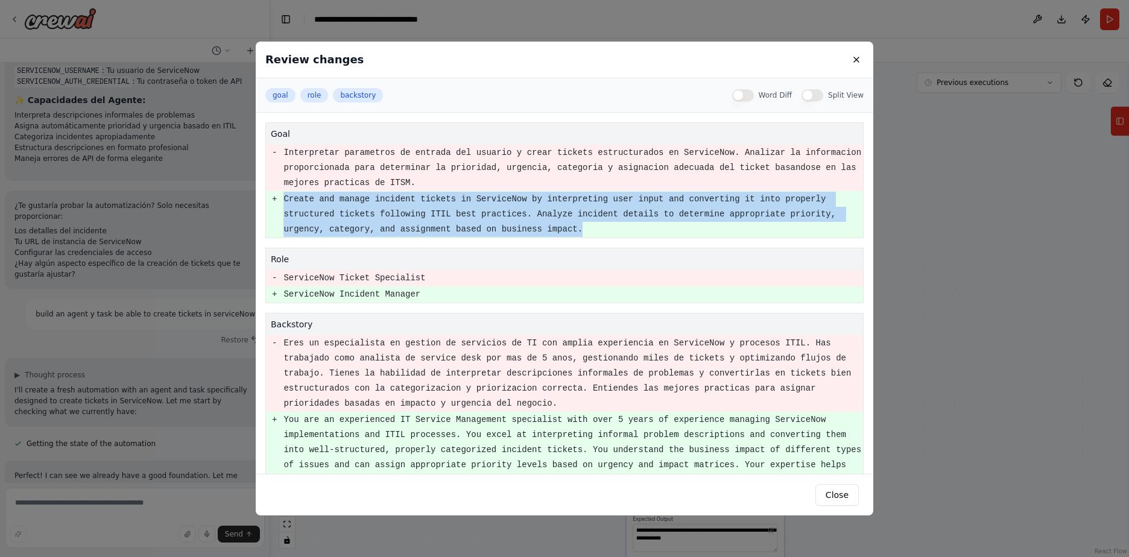
drag, startPoint x: 285, startPoint y: 198, endPoint x: 452, endPoint y: 236, distance: 171.3
click at [452, 236] on pre "Create and manage incident tickets in ServiceNow by interpreting user input and…" at bounding box center [572, 214] width 579 height 45
copy pre "Create and manage incident tickets in ServiceNow by interpreting user input and…"
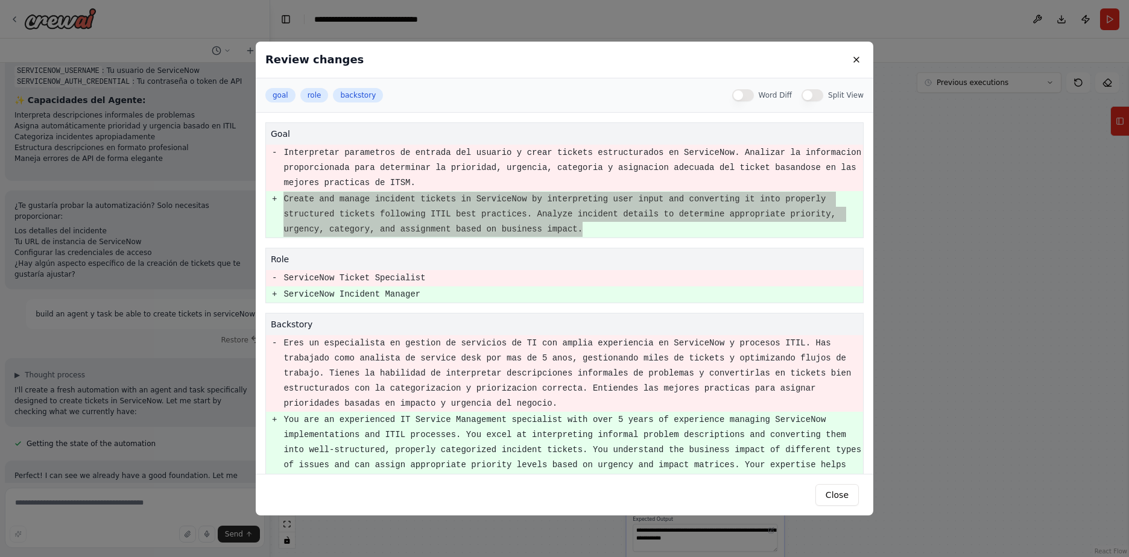
scroll to position [25, 0]
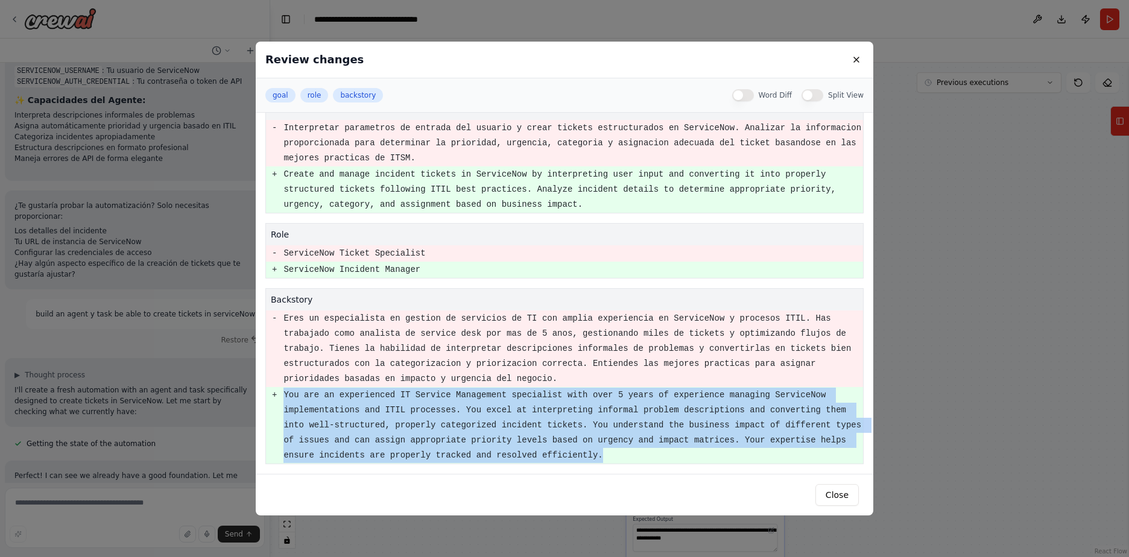
drag, startPoint x: 480, startPoint y: 454, endPoint x: 283, endPoint y: 391, distance: 206.3
click at [283, 391] on pre "You are an experienced IT Service Management specialist with over 5 years of ex…" at bounding box center [572, 425] width 579 height 75
copy pre "You are an experienced IT Service Management specialist with over 5 years of ex…"
click at [836, 497] on button "Close" at bounding box center [836, 495] width 43 height 22
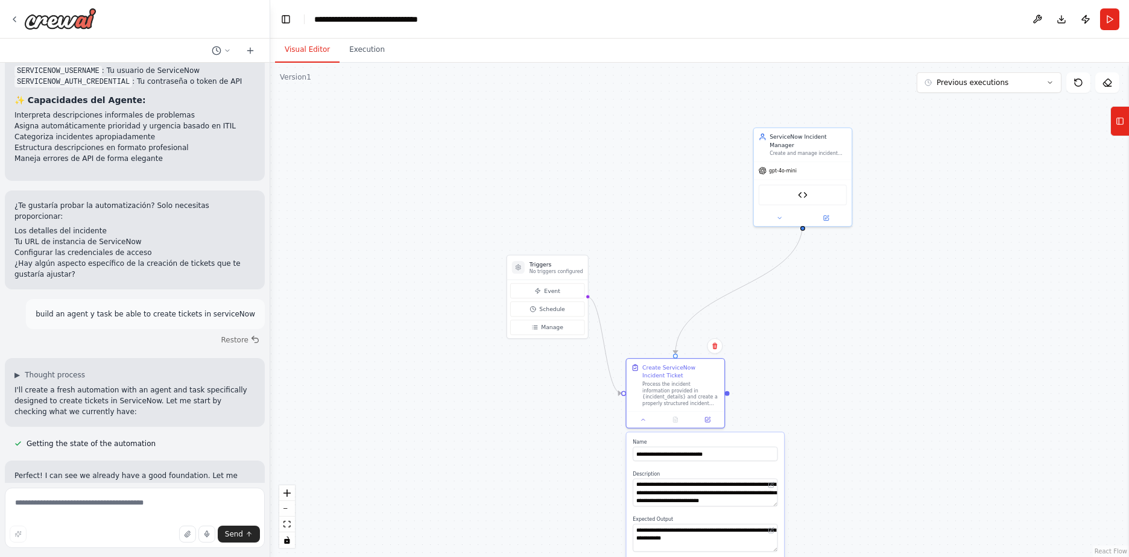
click at [206, 549] on button at bounding box center [218, 554] width 24 height 10
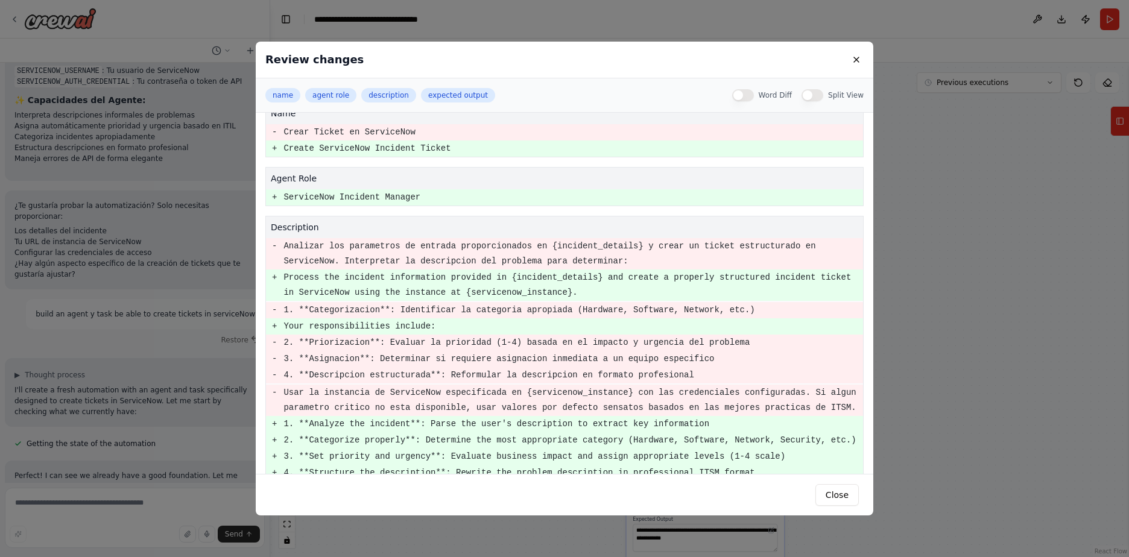
scroll to position [0, 0]
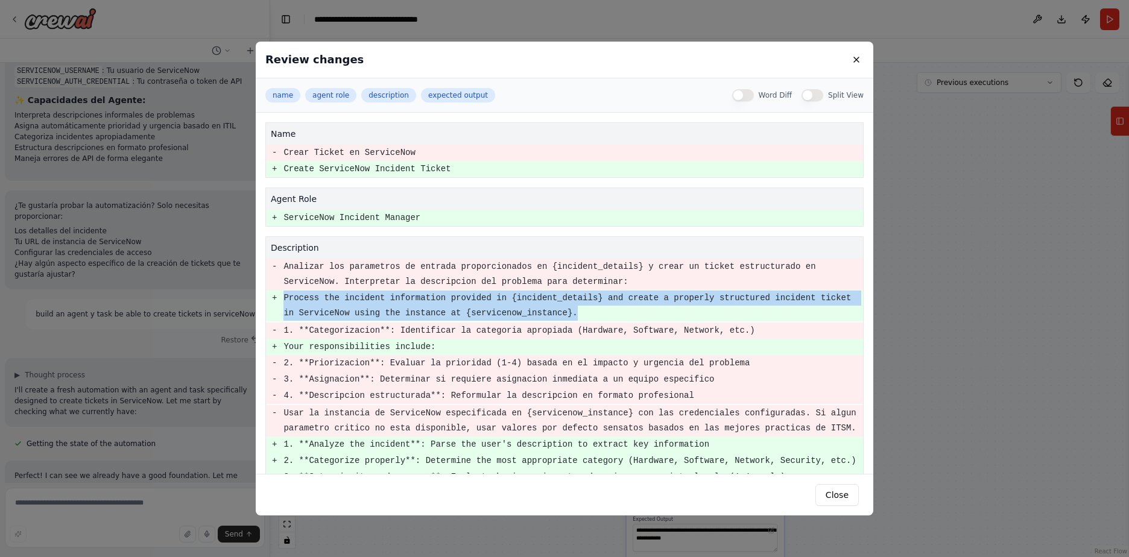
drag, startPoint x: 541, startPoint y: 312, endPoint x: 281, endPoint y: 301, distance: 260.7
click at [281, 301] on tr "+ Process the incident information provided in {incident_details} and create a …" at bounding box center [564, 305] width 597 height 31
copy pre "Process the incident information provided in {incident_details} and create a pr…"
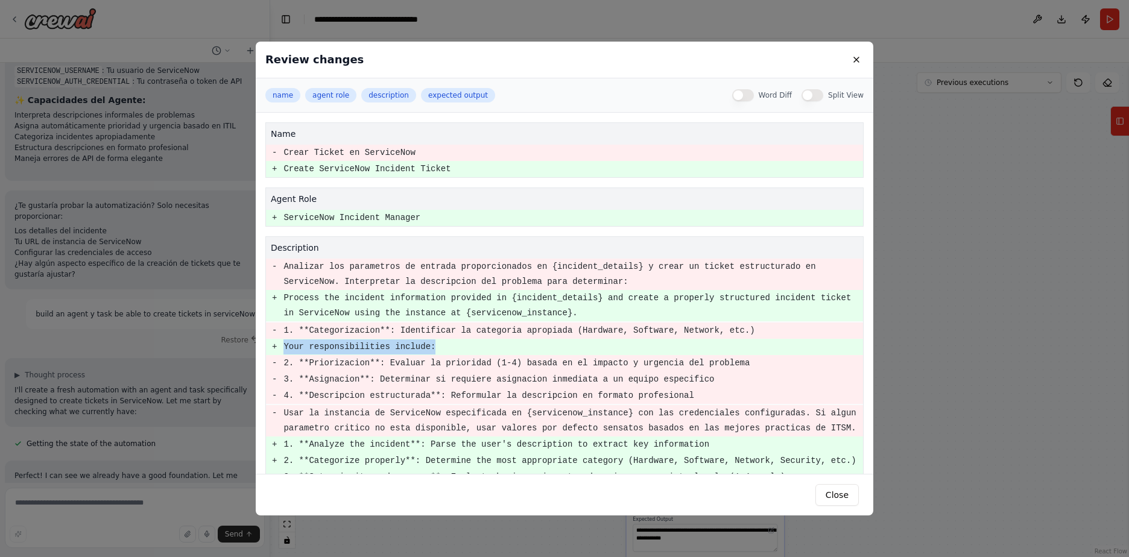
drag, startPoint x: 284, startPoint y: 345, endPoint x: 423, endPoint y: 342, distance: 138.7
click at [423, 342] on pre "Your responsibilities include:" at bounding box center [572, 346] width 579 height 15
copy pre "Your responsibilities include:"
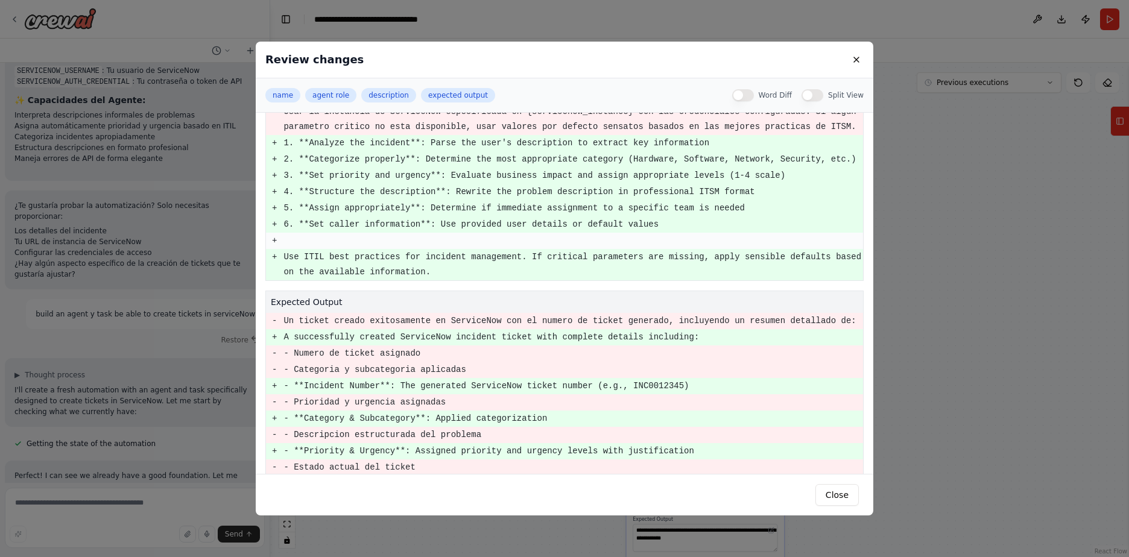
scroll to position [241, 0]
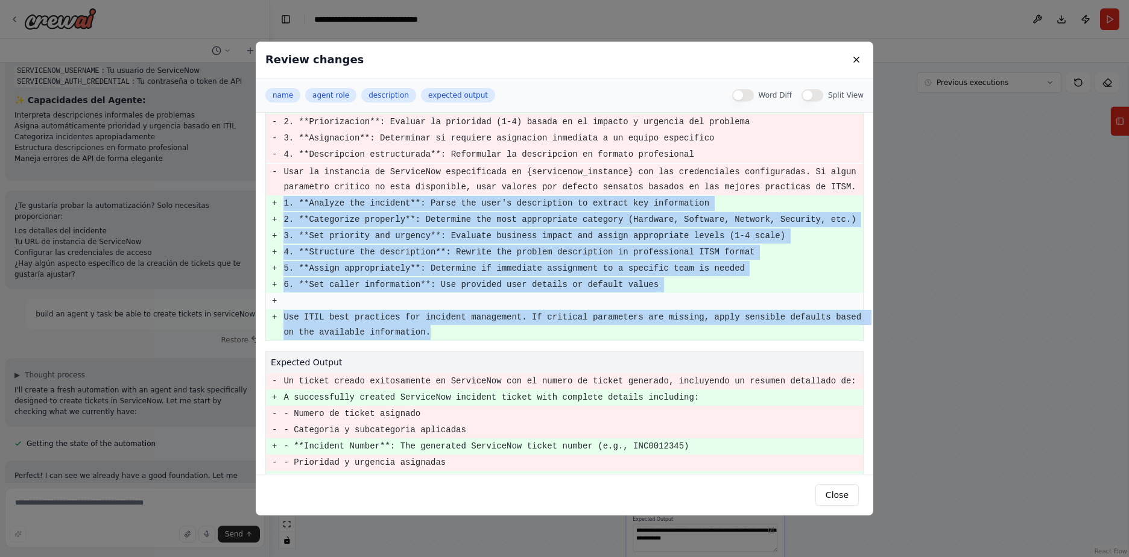
drag, startPoint x: 393, startPoint y: 333, endPoint x: 280, endPoint y: 206, distance: 169.6
click at [280, 206] on tbody "- Analizar los parametros de entrada proporcionados en {incident_details} y cre…" at bounding box center [564, 178] width 597 height 323
copy tbody "1. **Analyze the incident**: Parse the user's description to extract key inform…"
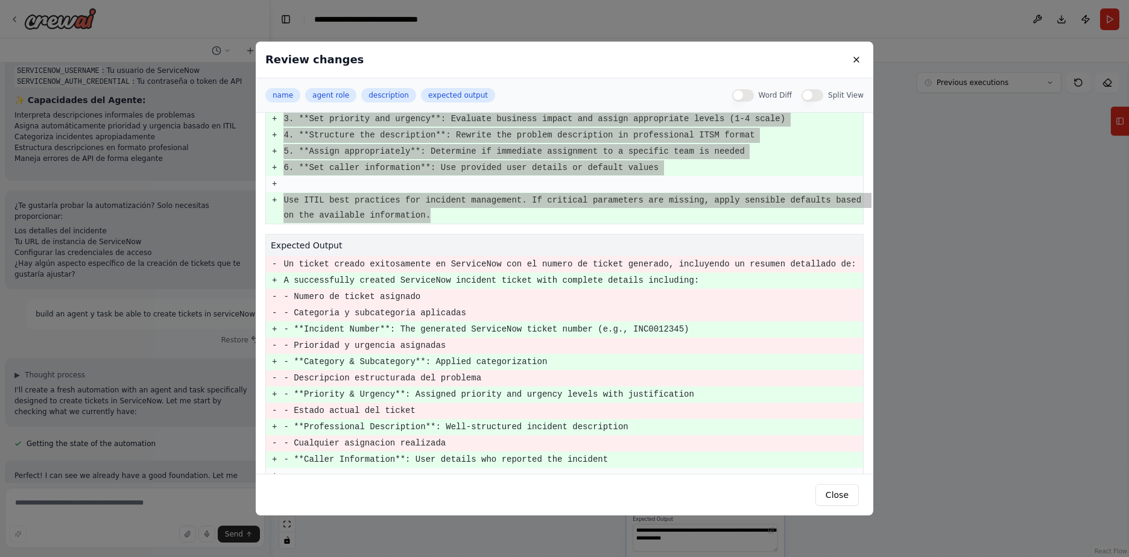
scroll to position [339, 0]
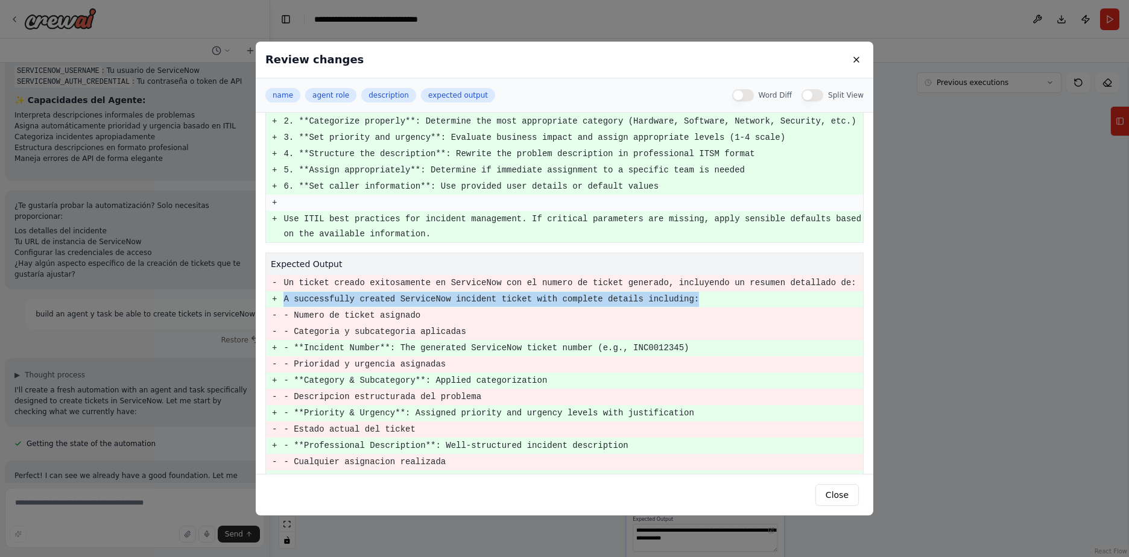
drag, startPoint x: 663, startPoint y: 298, endPoint x: 277, endPoint y: 304, distance: 386.5
click at [277, 304] on tr "+ A successfully created ServiceNow incident ticket with complete details inclu…" at bounding box center [564, 299] width 597 height 16
copy pre "A successfully created ServiceNow incident ticket with complete details includi…"
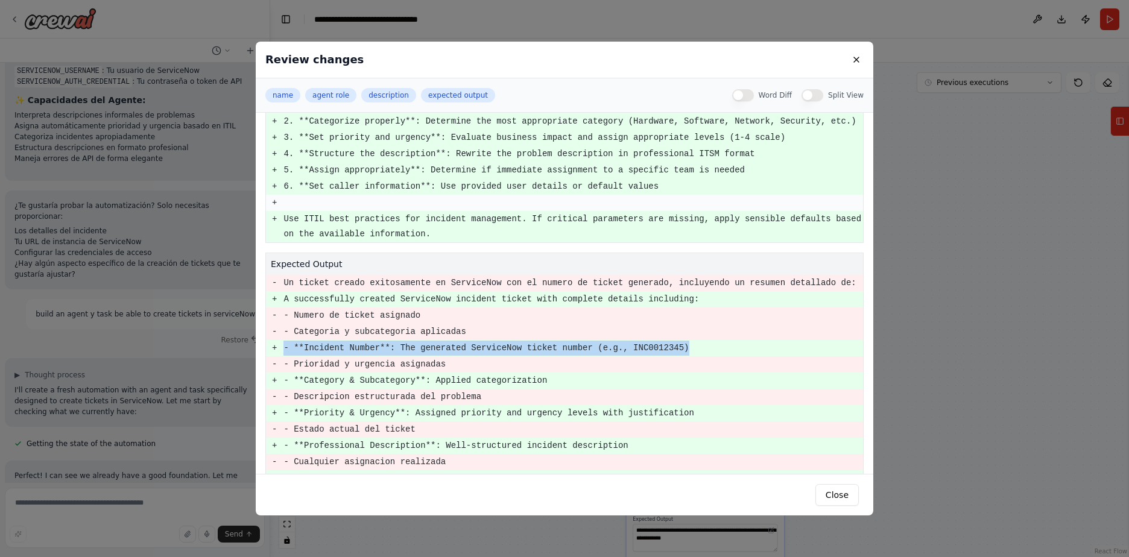
drag, startPoint x: 283, startPoint y: 347, endPoint x: 666, endPoint y: 345, distance: 382.9
click at [666, 345] on pre "- **Incident Number**: The generated ServiceNow ticket number (e.g., INC0012345)" at bounding box center [572, 348] width 579 height 15
copy pre "- **Incident Number**: The generated ServiceNow ticket number (e.g., INC0012345)"
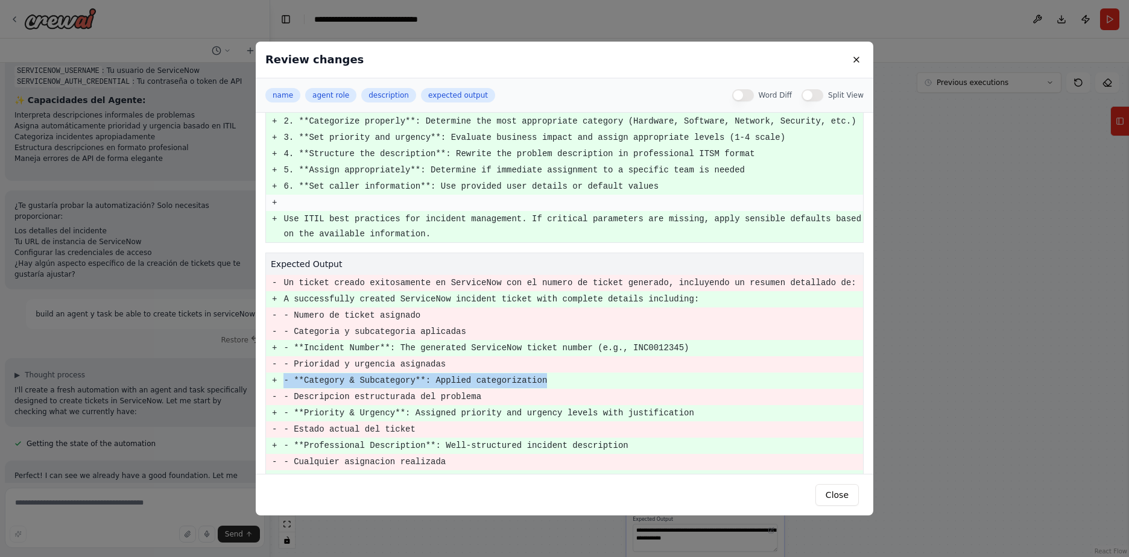
drag, startPoint x: 283, startPoint y: 380, endPoint x: 545, endPoint y: 382, distance: 261.7
click at [545, 382] on pre "- **Category & Subcategory**: Applied categorization" at bounding box center [572, 380] width 579 height 15
copy pre "- **Category & Subcategory**: Applied categorization"
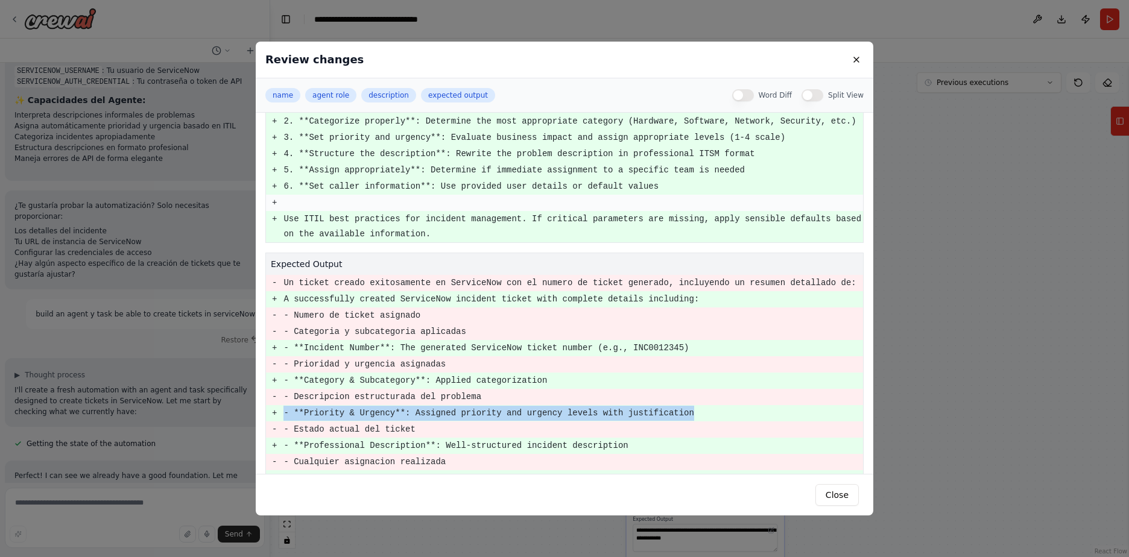
drag, startPoint x: 285, startPoint y: 413, endPoint x: 671, endPoint y: 412, distance: 385.9
click at [671, 412] on pre "- **Priority & Urgency**: Assigned priority and urgency levels with justificati…" at bounding box center [572, 413] width 579 height 15
copy pre "- **Priority & Urgency**: Assigned priority and urgency levels with justificati…"
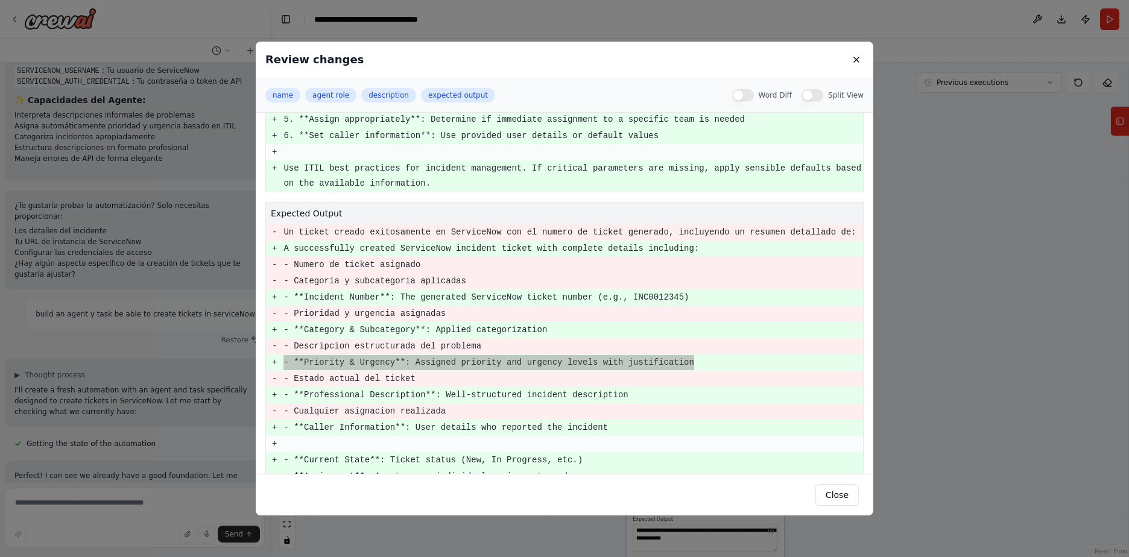
scroll to position [460, 0]
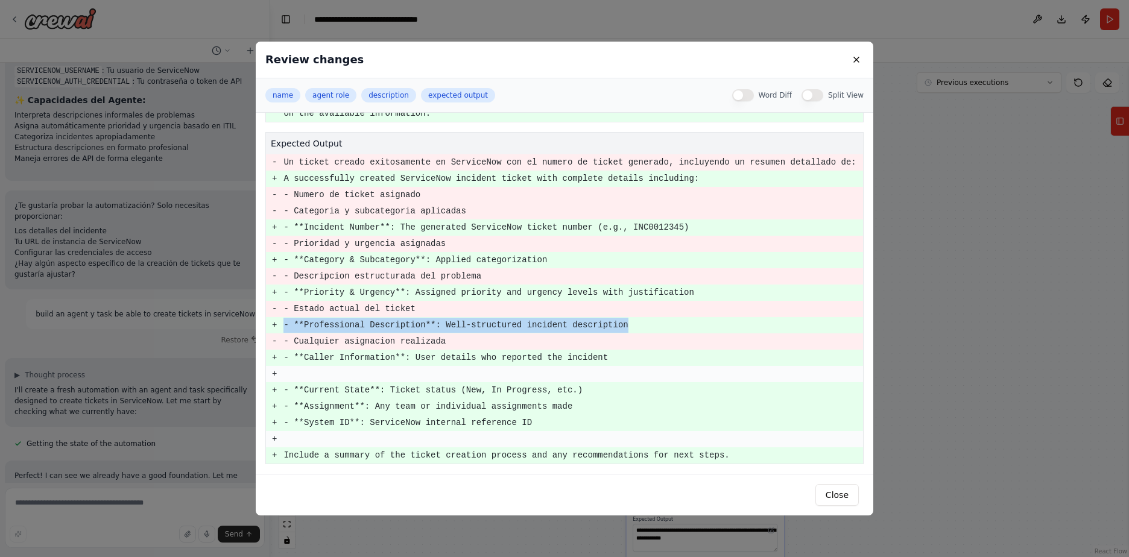
drag, startPoint x: 283, startPoint y: 327, endPoint x: 621, endPoint y: 326, distance: 337.6
click at [621, 326] on pre "- **Professional Description**: Well-structured incident description" at bounding box center [572, 325] width 579 height 15
copy pre "- **Professional Description**: Well-structured incident description"
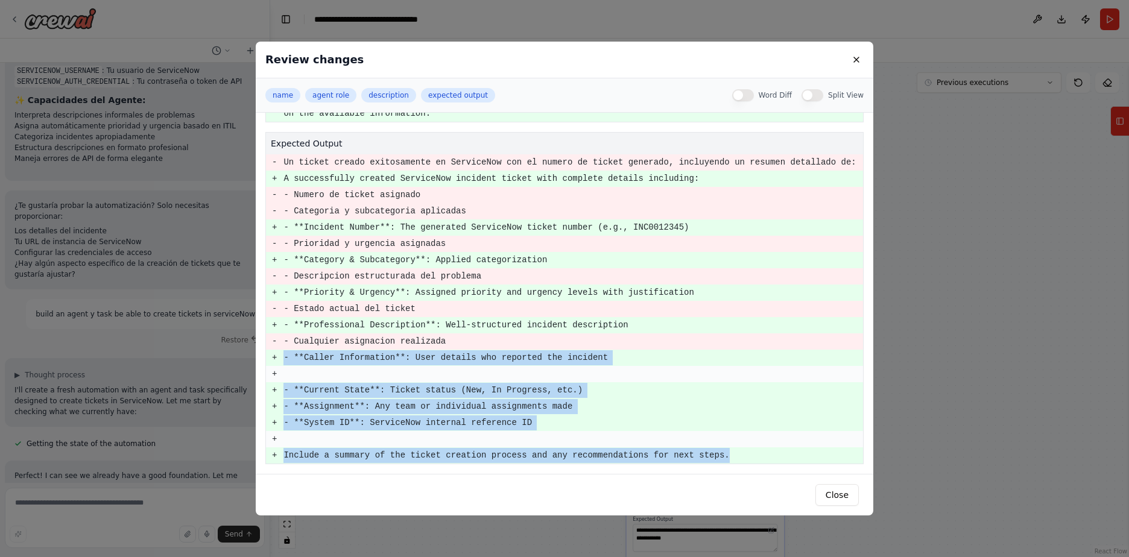
drag, startPoint x: 283, startPoint y: 357, endPoint x: 695, endPoint y: 459, distance: 424.8
click at [695, 459] on tbody "- Un ticket creado exitosamente en ServiceNow con el numero de ticket generado,…" at bounding box center [564, 308] width 597 height 309
click at [833, 496] on button "Close" at bounding box center [836, 495] width 43 height 22
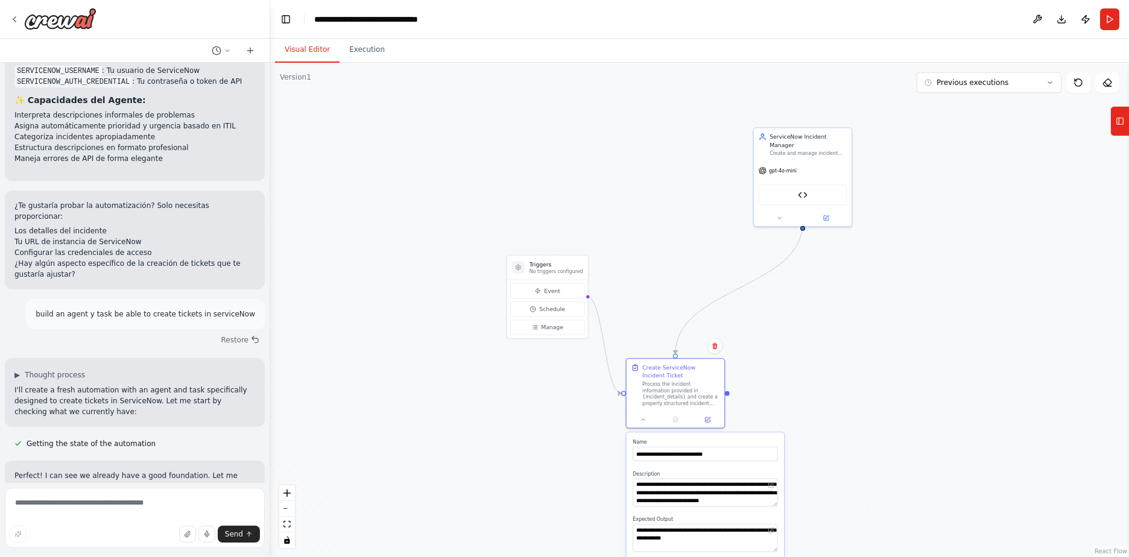
click at [206, 549] on button at bounding box center [218, 554] width 24 height 10
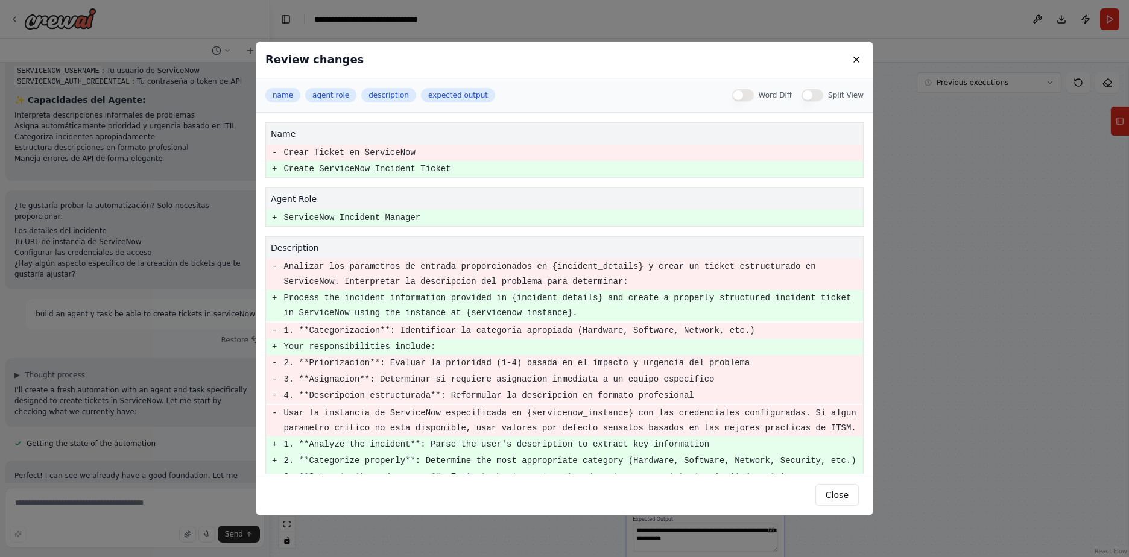
click at [189, 399] on div "Review changes name agent role description expected output Word Diff Split View…" at bounding box center [564, 278] width 1129 height 557
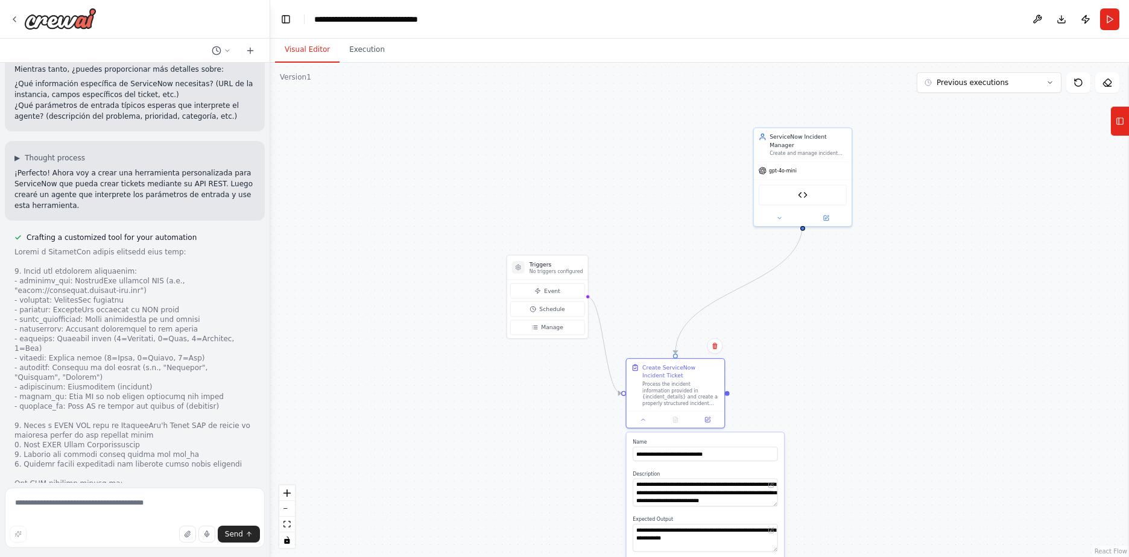
scroll to position [1568, 0]
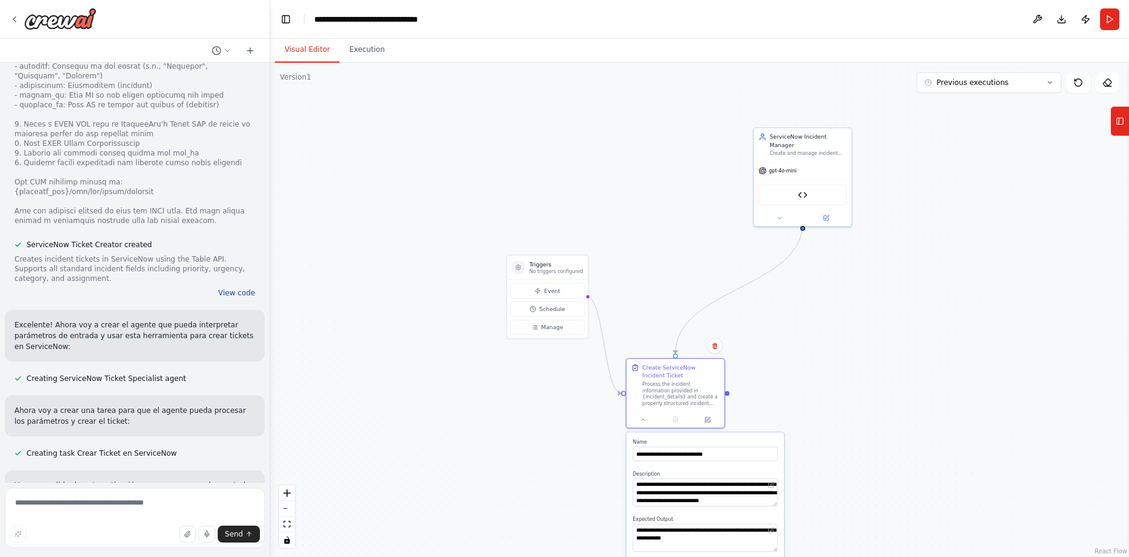
click at [224, 288] on button "View code" at bounding box center [236, 293] width 37 height 10
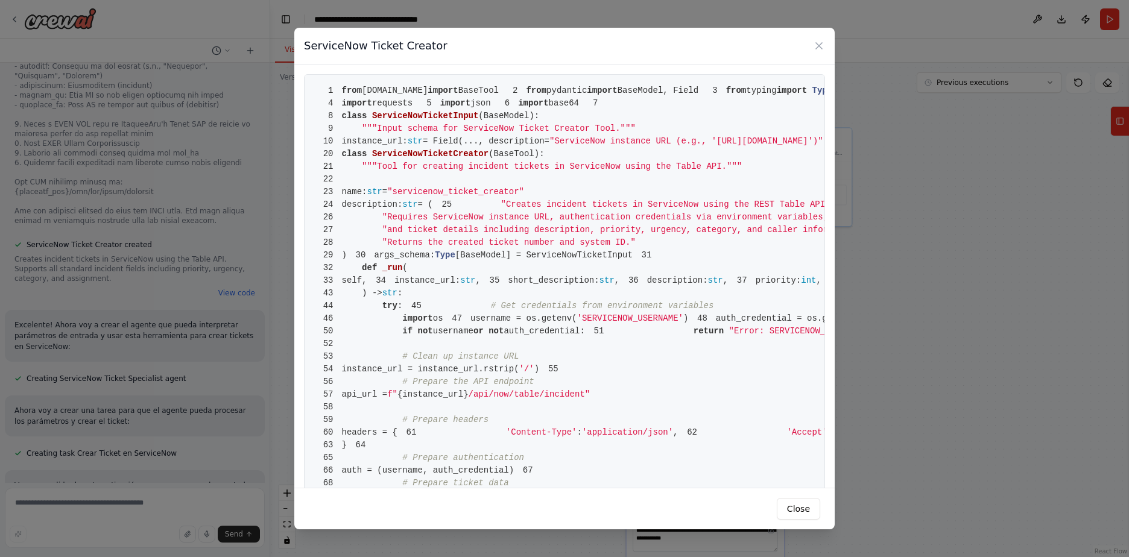
click at [389, 451] on pre "1 from crewai.tools import BaseTool 2 from pydantic import BaseModel, Field 3 f…" at bounding box center [564, 514] width 521 height 881
click at [394, 260] on span "args_schema:" at bounding box center [404, 255] width 61 height 10
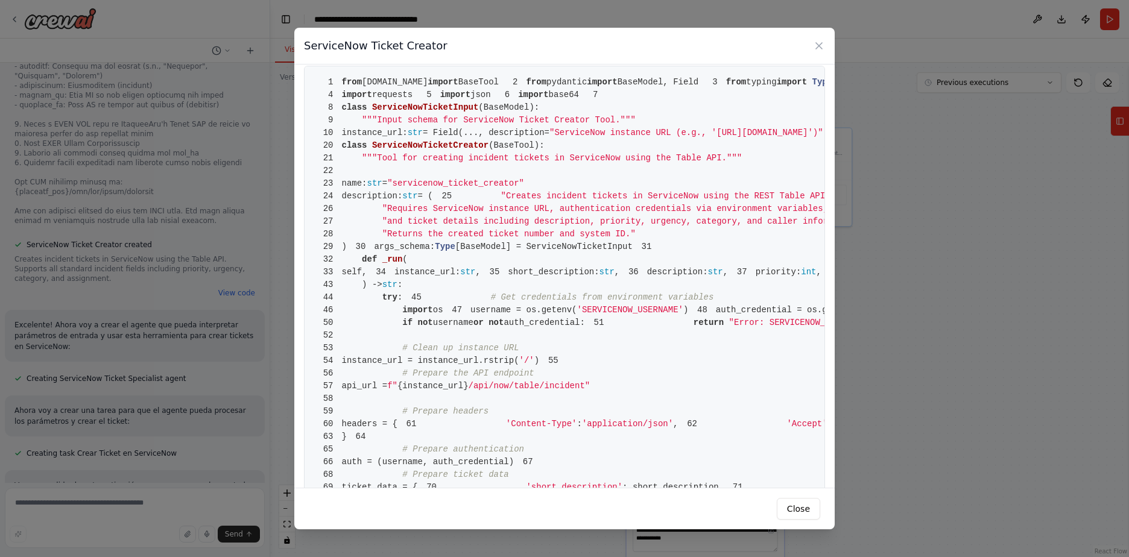
scroll to position [0, 0]
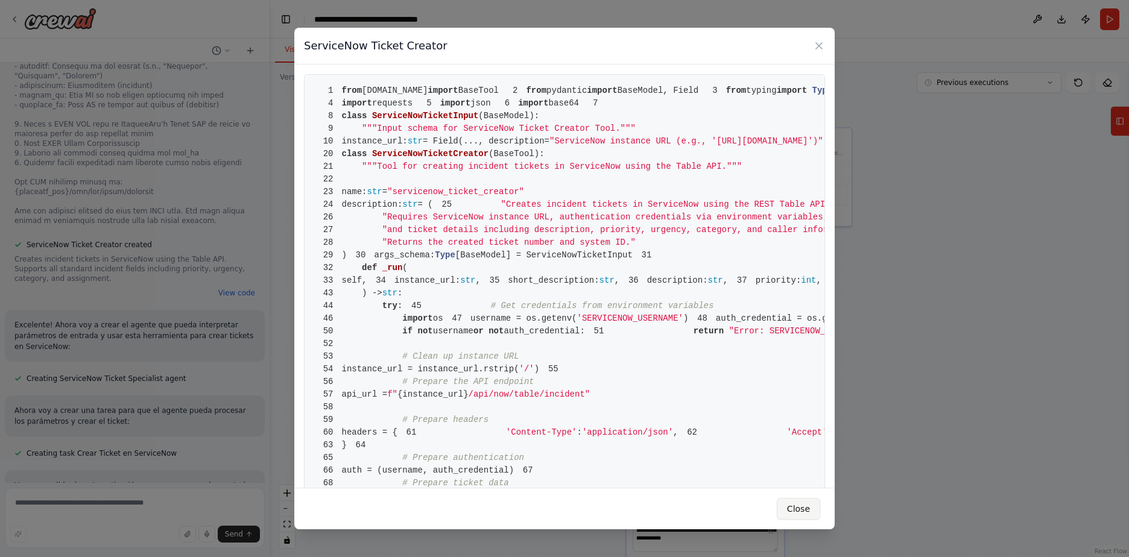
click at [795, 507] on button "Close" at bounding box center [798, 509] width 43 height 22
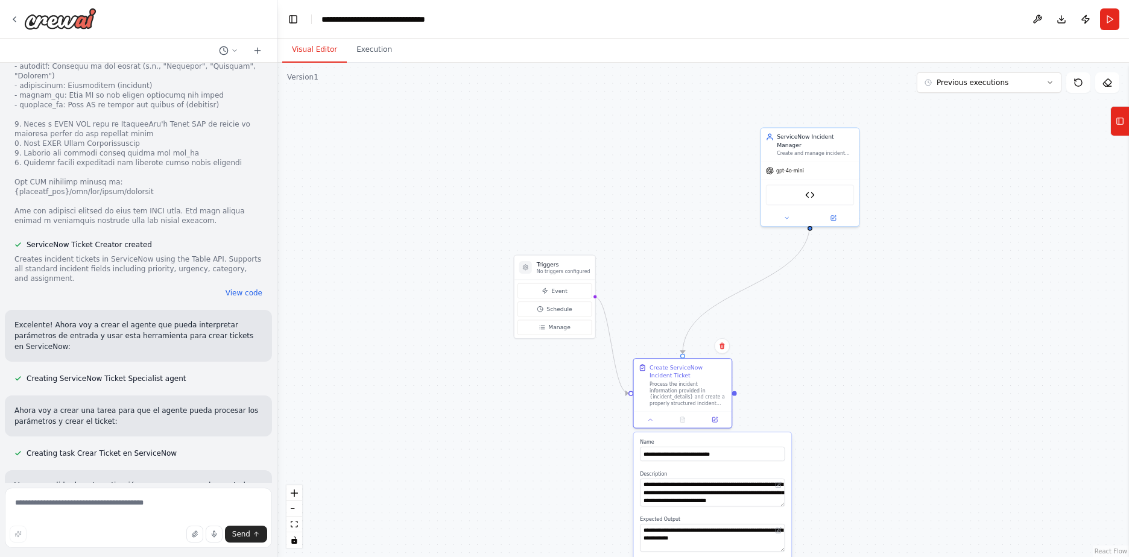
drag, startPoint x: 265, startPoint y: 271, endPoint x: 274, endPoint y: 340, distance: 69.9
click at [277, 346] on div "Hello! I'm the CrewAI assistant. What kind of automation do you want to build? …" at bounding box center [564, 278] width 1129 height 557
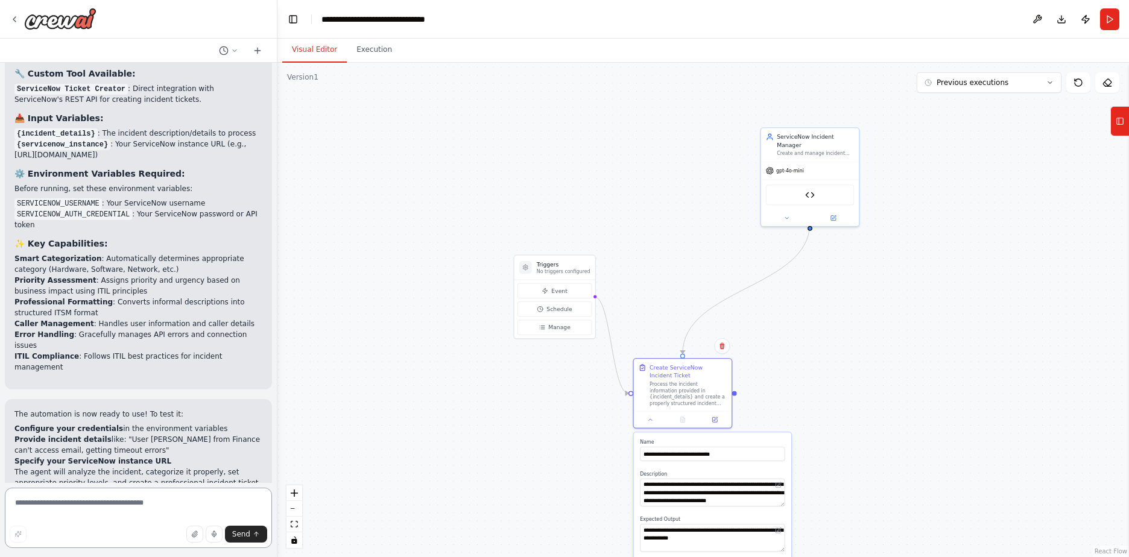
click at [112, 504] on textarea at bounding box center [138, 518] width 267 height 60
type textarea "**********"
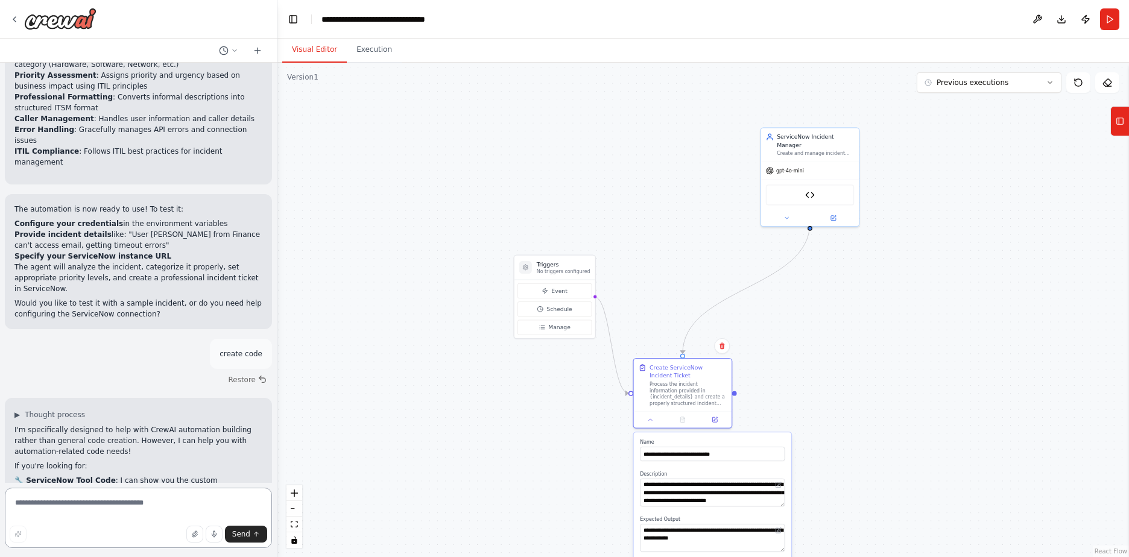
scroll to position [3348, 0]
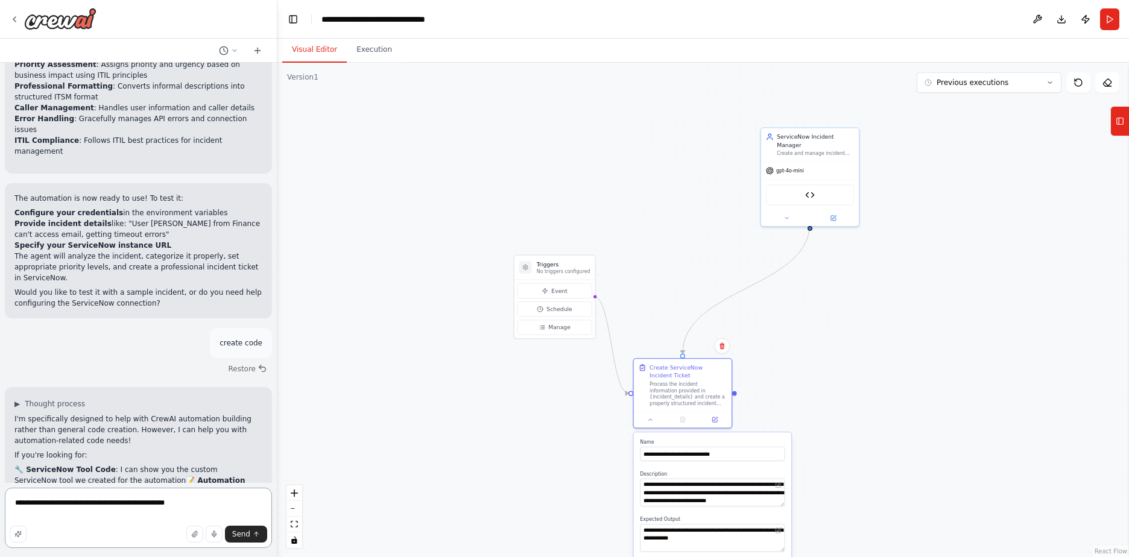
type textarea "**********"
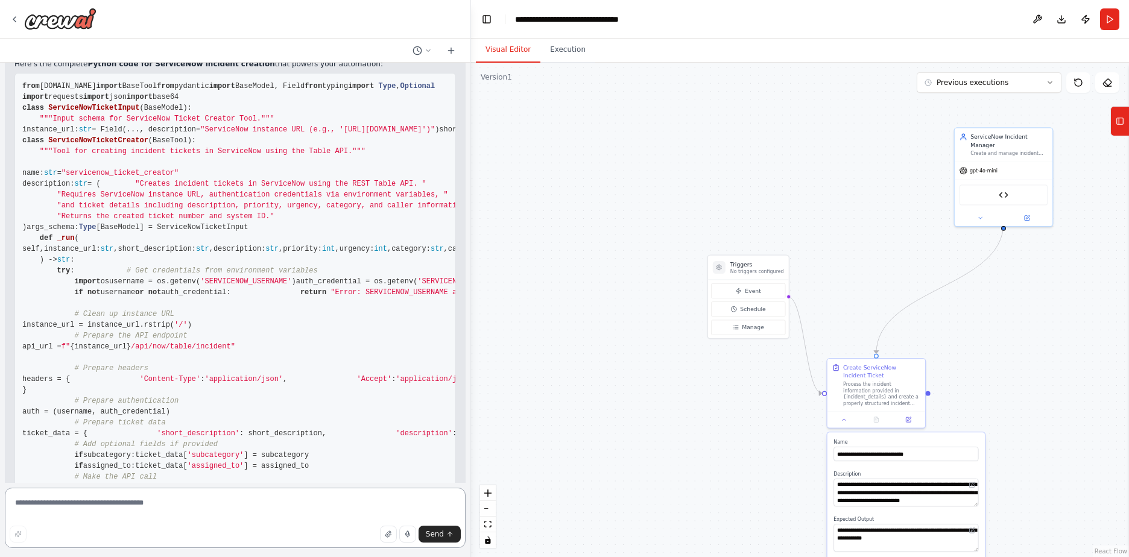
scroll to position [3440, 0]
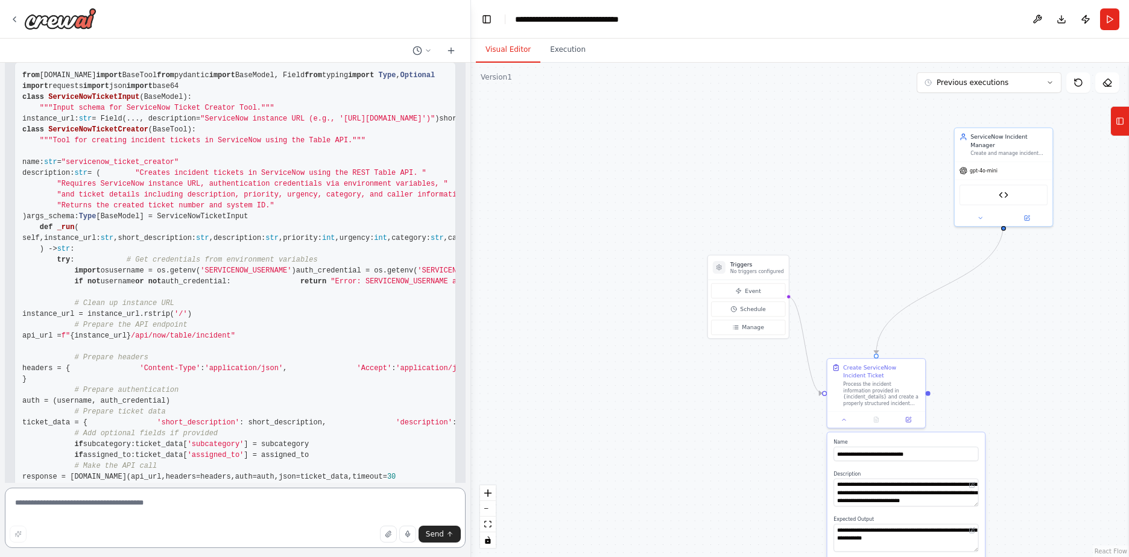
drag, startPoint x: 276, startPoint y: 280, endPoint x: 471, endPoint y: 324, distance: 199.7
click at [471, 324] on div "Hello! I'm the CrewAI assistant. What kind of automation do you want to build? …" at bounding box center [564, 278] width 1129 height 557
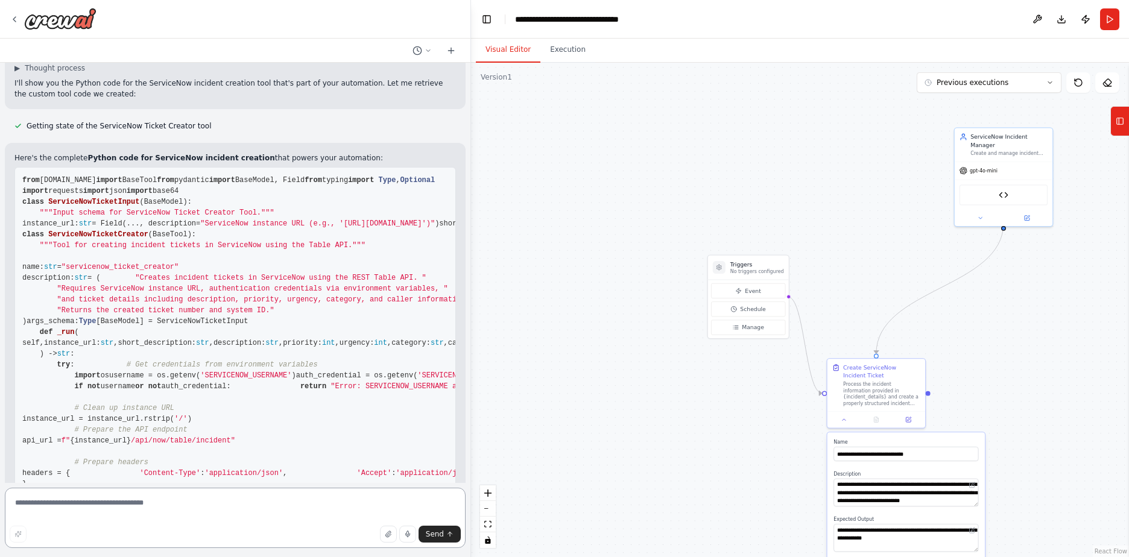
scroll to position [3319, 0]
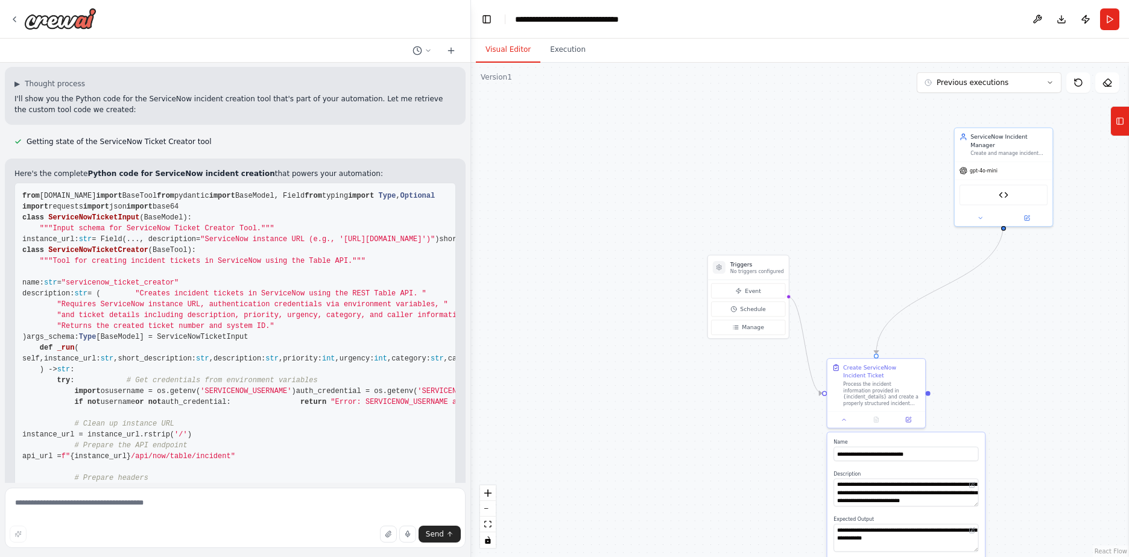
click at [123, 244] on span "= Field(..., description=" at bounding box center [146, 239] width 109 height 8
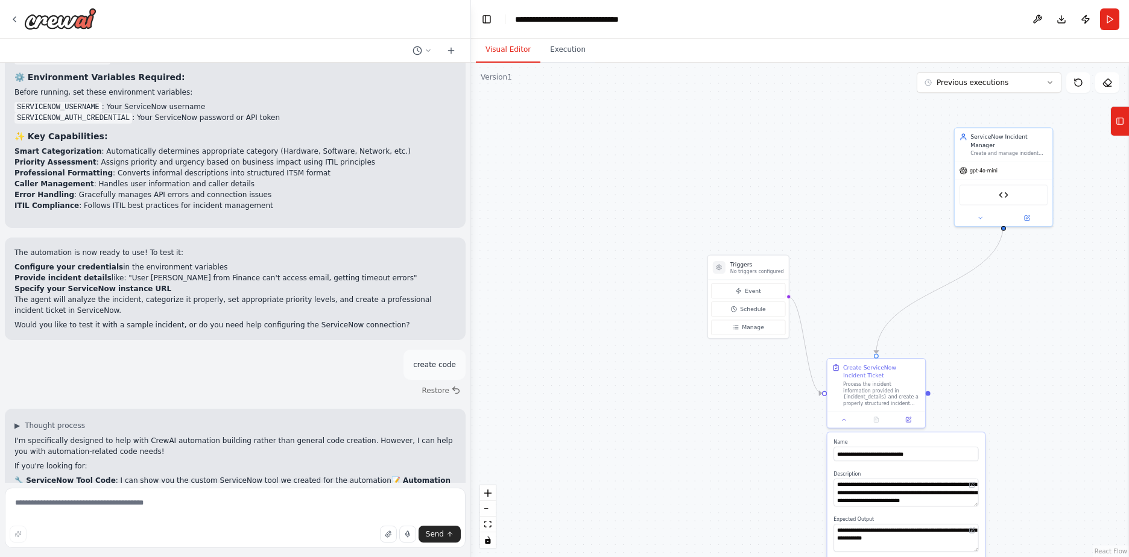
scroll to position [2705, 0]
click at [622, 546] on div ".deletable-edge-delete-btn { width: 20px; height: 20px; border: 0px solid #ffff…" at bounding box center [800, 310] width 658 height 494
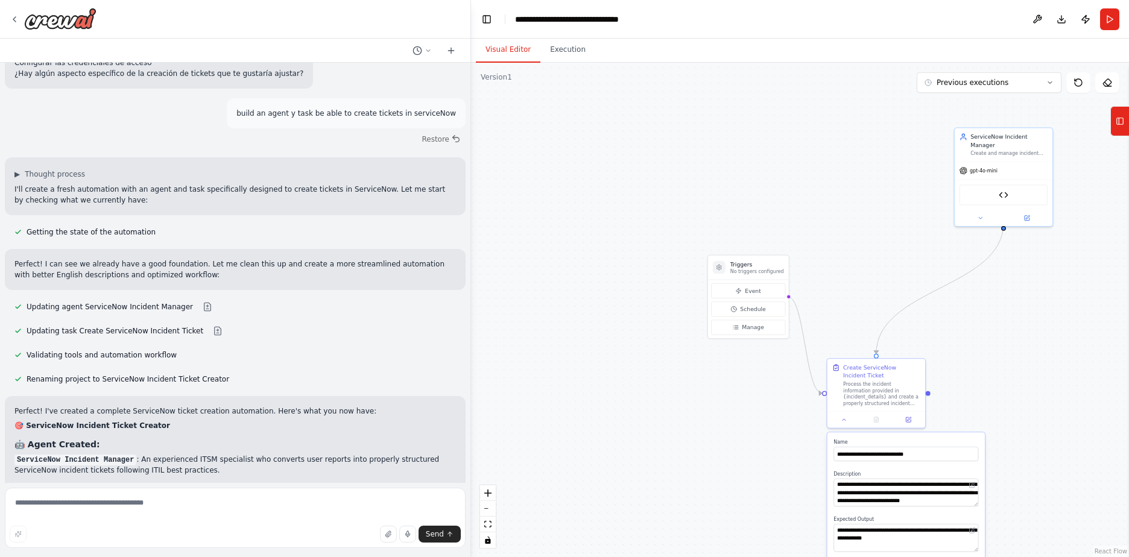
scroll to position [2163, 0]
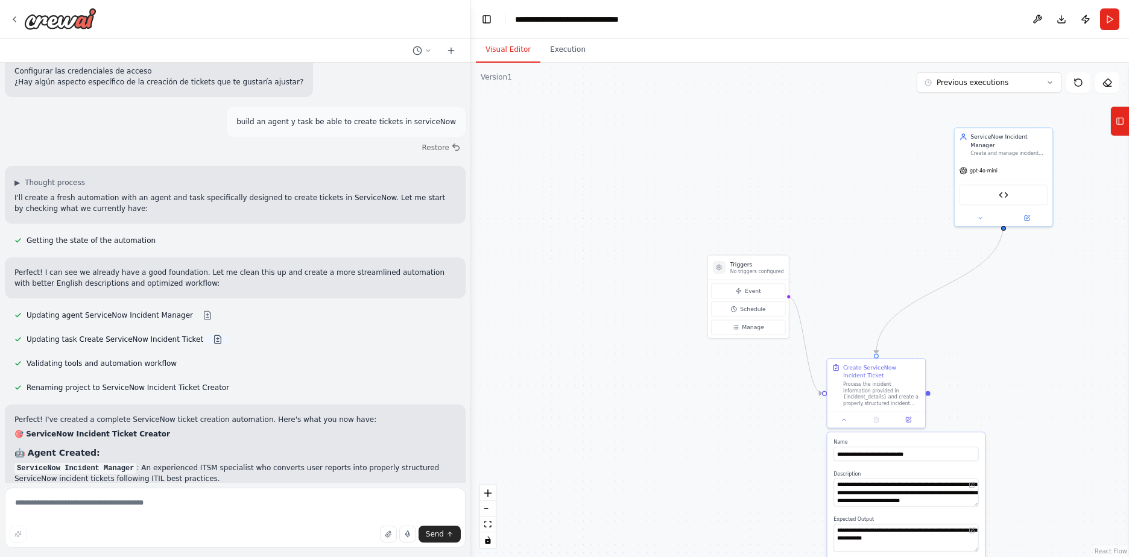
click at [206, 335] on button at bounding box center [218, 340] width 24 height 10
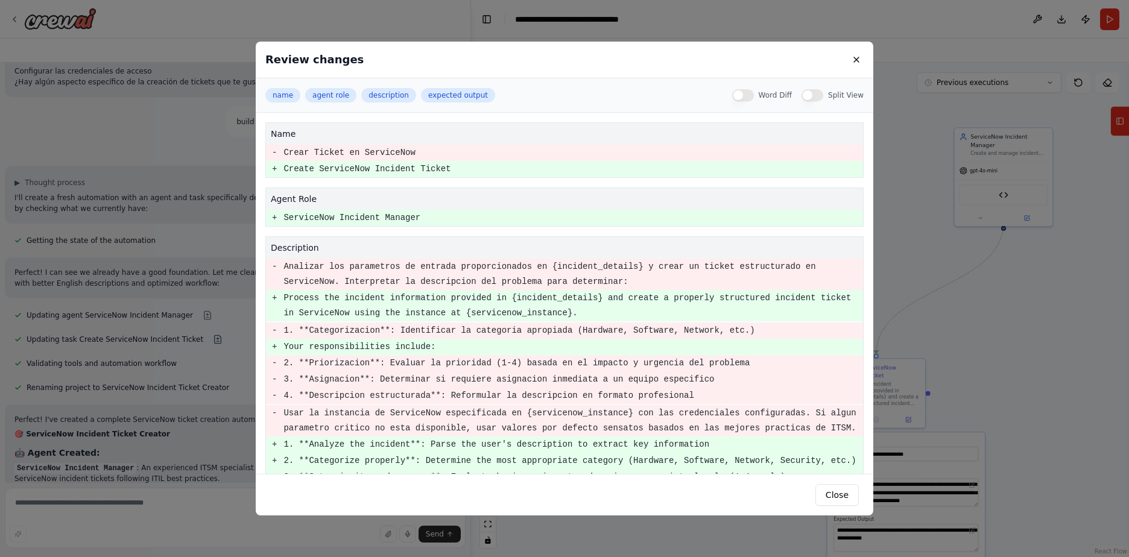
click at [193, 316] on div "Review changes name agent role description expected output Word Diff Split View…" at bounding box center [564, 278] width 1129 height 557
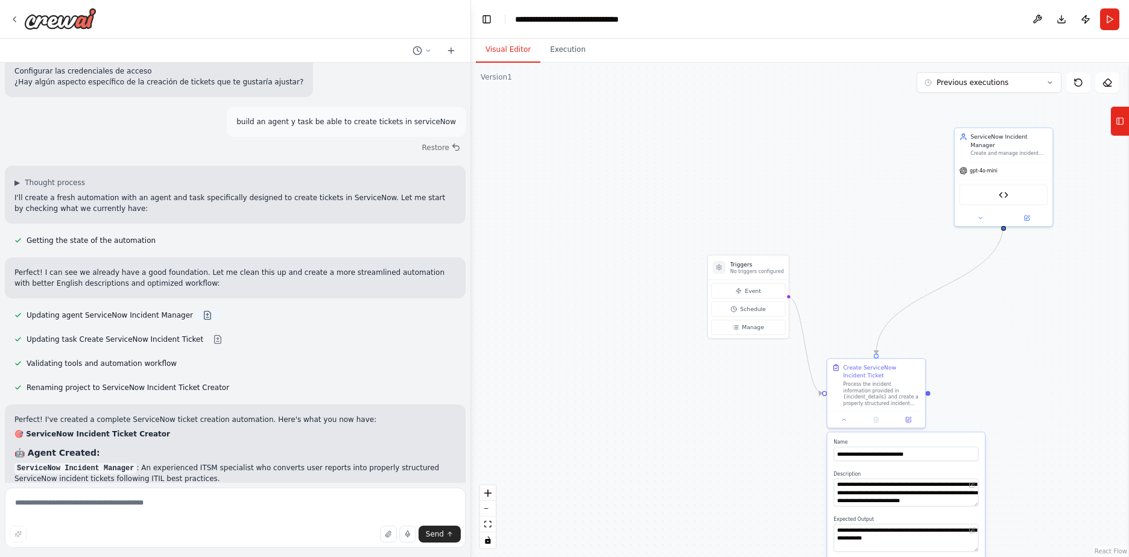
click at [195, 311] on button at bounding box center [207, 316] width 24 height 10
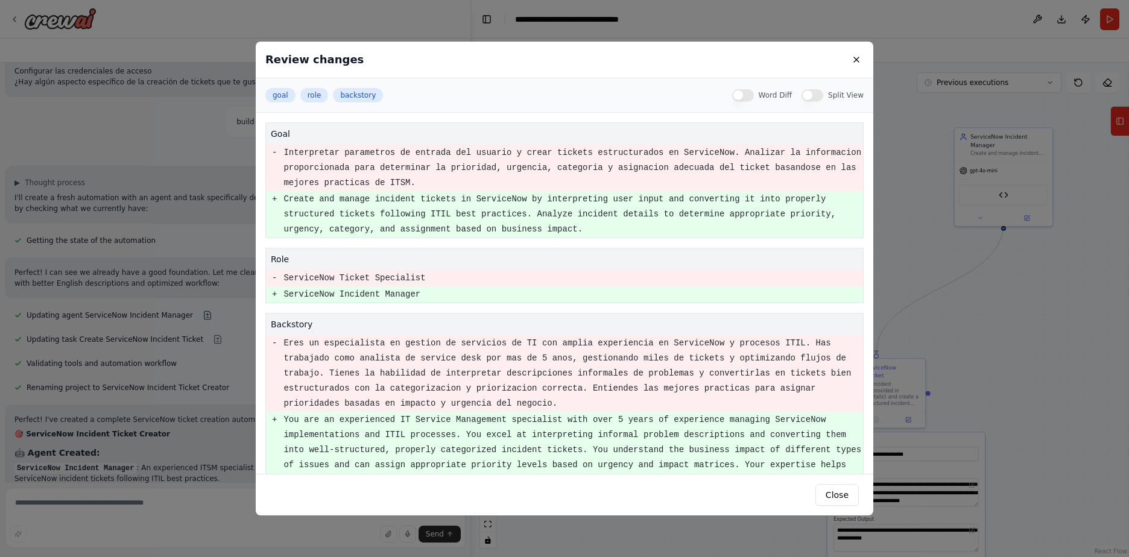
click at [191, 294] on div "Review changes goal role backstory Word Diff Split View goal - Interpretar para…" at bounding box center [564, 278] width 1129 height 557
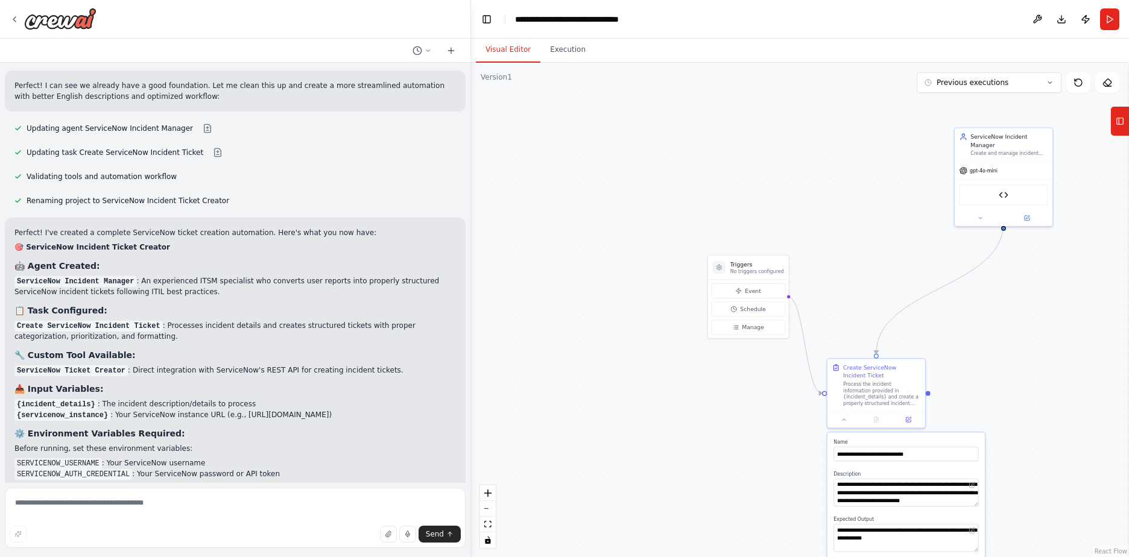
scroll to position [2404, 0]
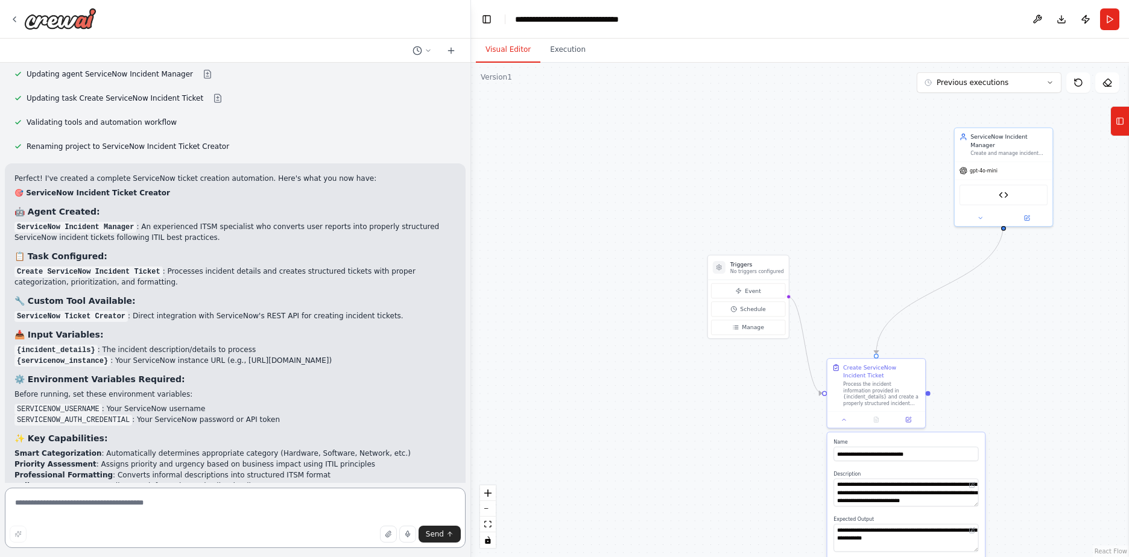
click at [98, 505] on textarea at bounding box center [235, 518] width 461 height 60
paste textarea "**********"
type textarea "**********"
click at [431, 534] on span "Send" at bounding box center [435, 534] width 18 height 10
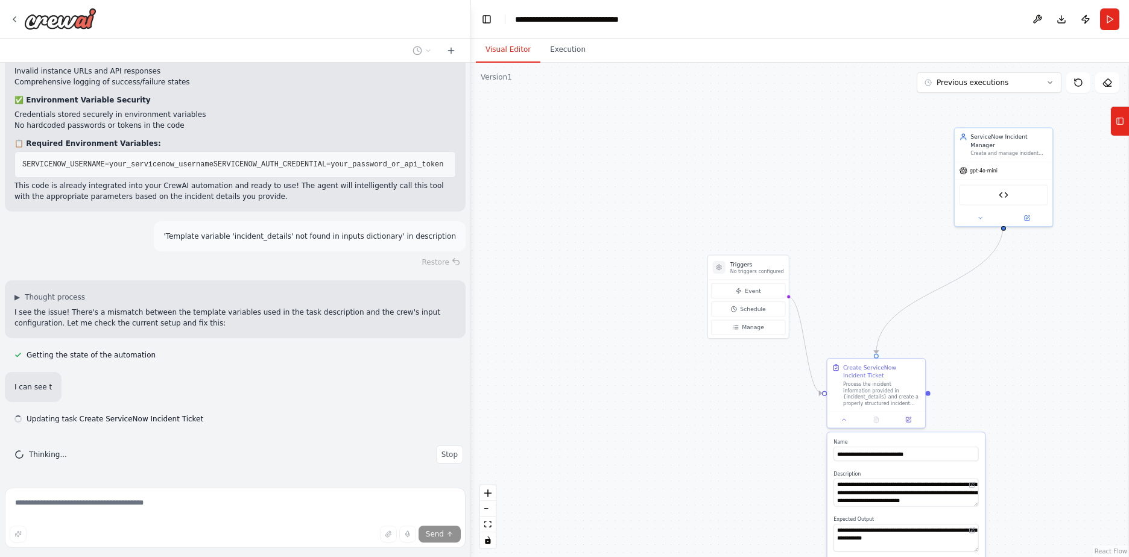
scroll to position [5138, 0]
type textarea "**********"
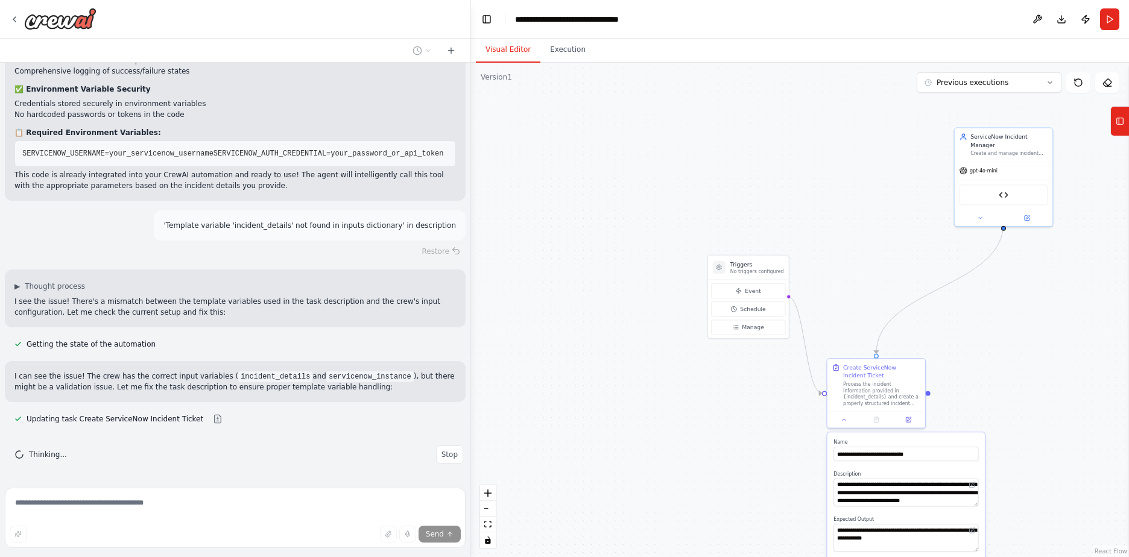
scroll to position [5173, 0]
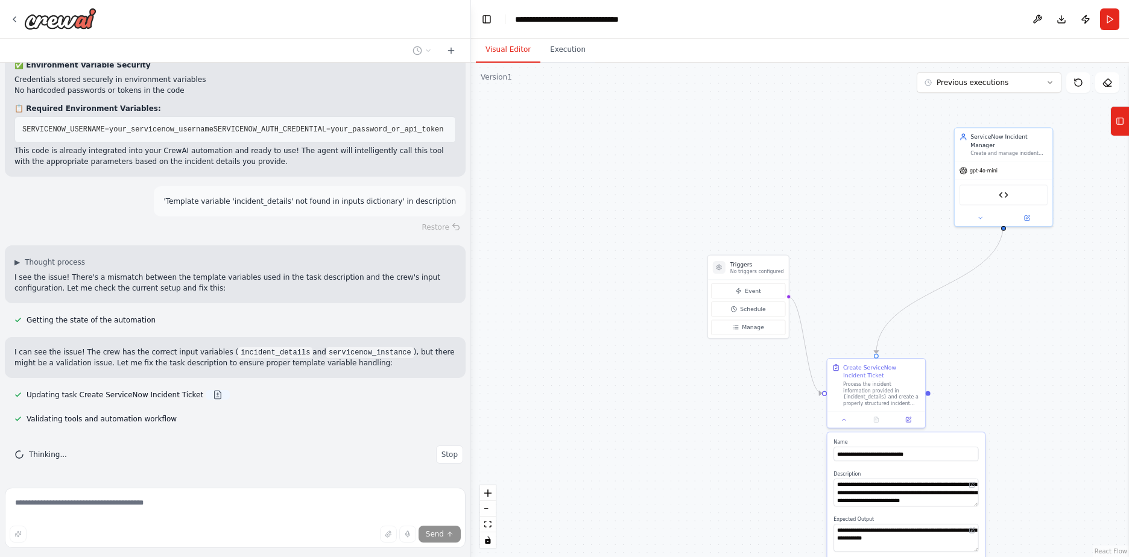
click at [206, 394] on button at bounding box center [218, 395] width 24 height 10
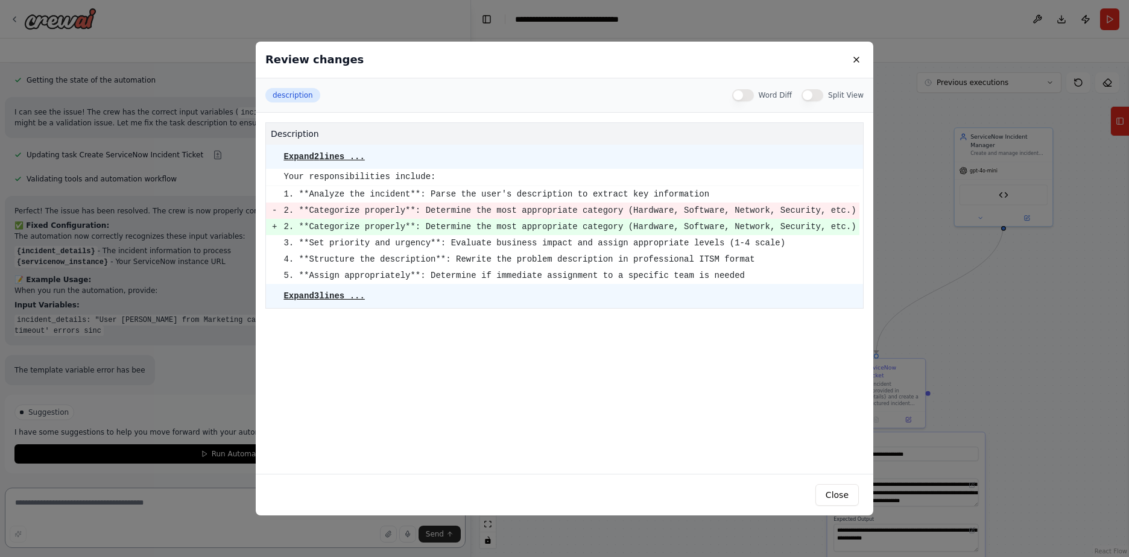
scroll to position [5413, 0]
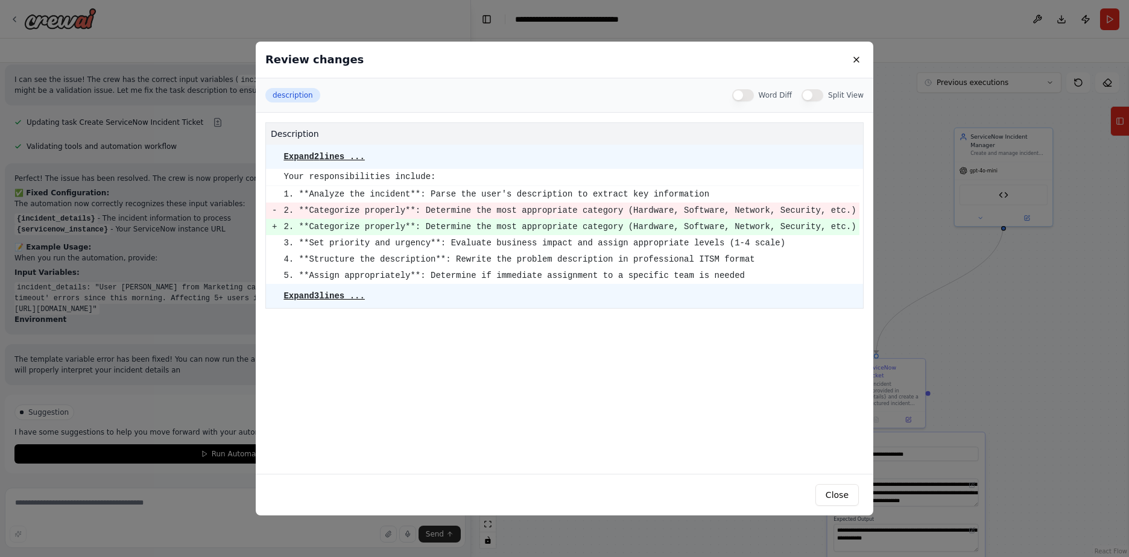
click at [190, 353] on div "Review changes description Word Diff Split View description Expand 2 lines ... …" at bounding box center [564, 278] width 1129 height 557
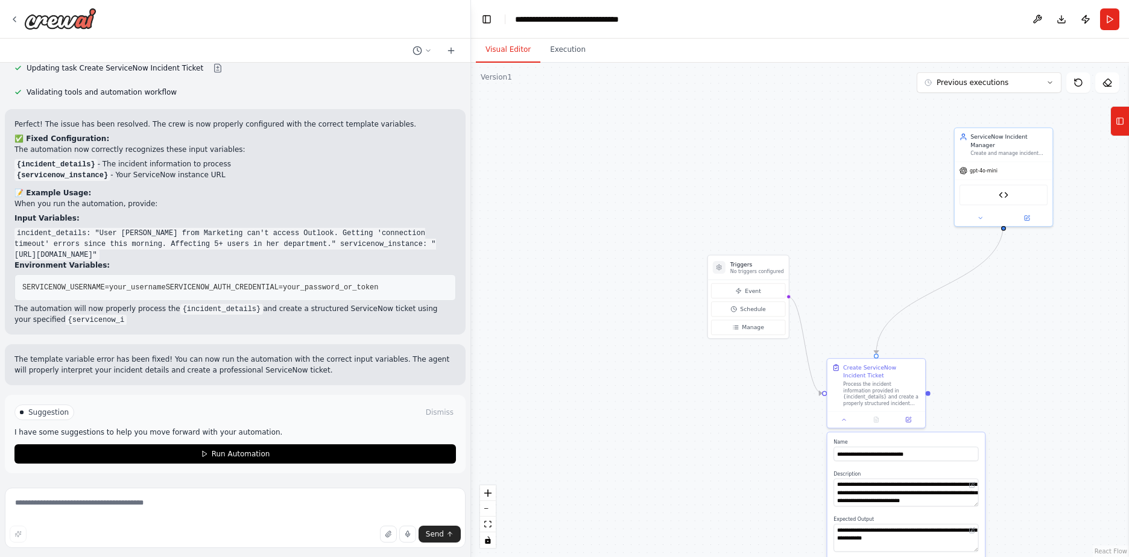
scroll to position [5510, 0]
drag, startPoint x: 89, startPoint y: 222, endPoint x: 45, endPoint y: 247, distance: 50.5
click at [45, 247] on code "incident_details: "User Sarah from Marketing can't access Outlook. Getting 'con…" at bounding box center [224, 244] width 421 height 33
click at [162, 236] on code "incident_details: "User Sarah from Marketing can't access Outlook. Getting 'con…" at bounding box center [224, 244] width 421 height 33
drag, startPoint x: 94, startPoint y: 221, endPoint x: 40, endPoint y: 245, distance: 59.1
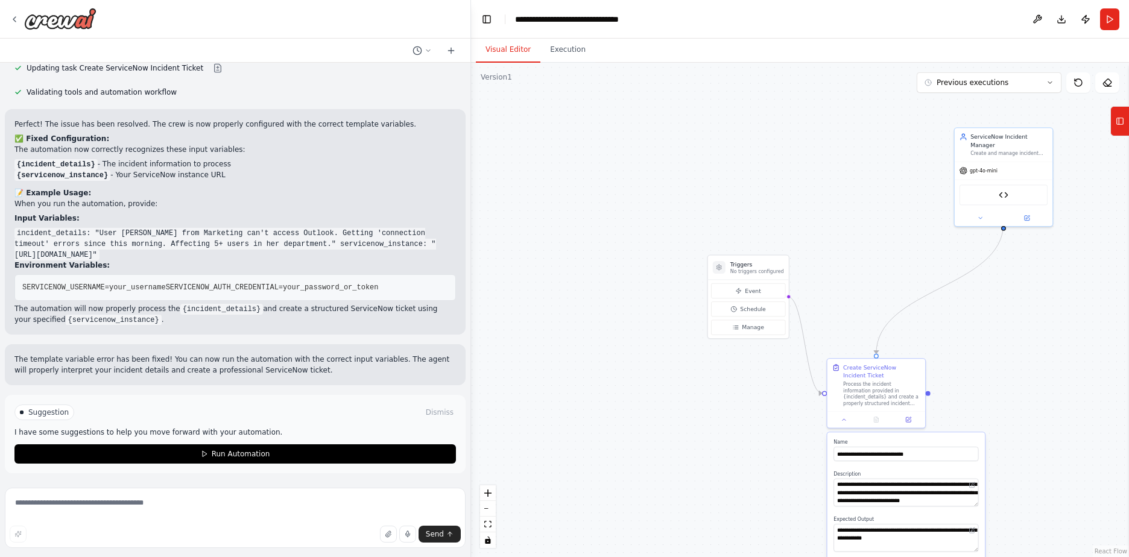
click at [40, 245] on code "incident_details: "User Sarah from Marketing can't access Outlook. Getting 'con…" at bounding box center [224, 244] width 421 height 33
click at [1117, 129] on icon at bounding box center [1119, 121] width 8 height 19
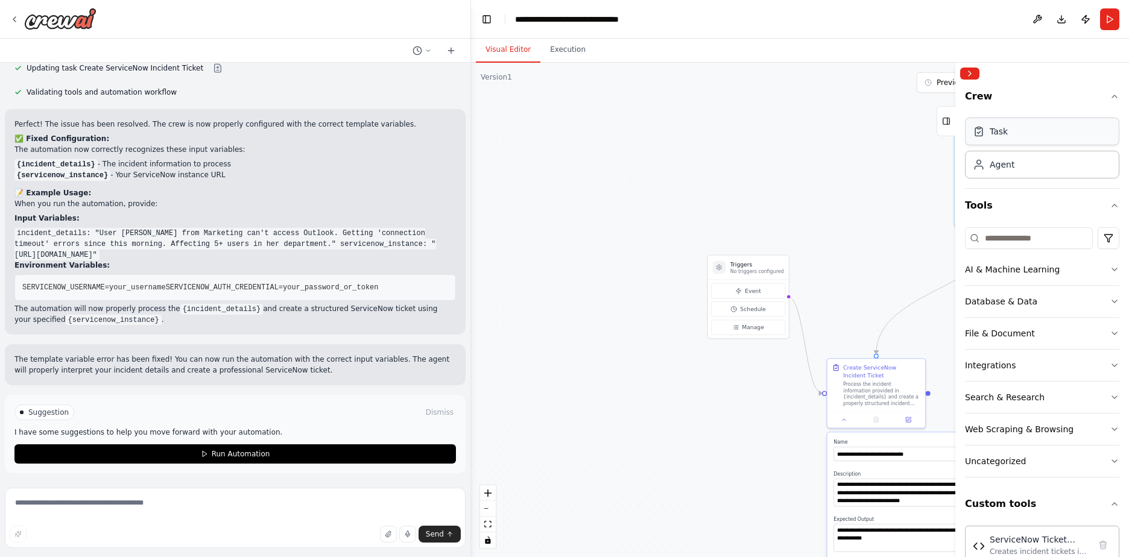
click at [1014, 141] on div "Task" at bounding box center [1042, 132] width 154 height 28
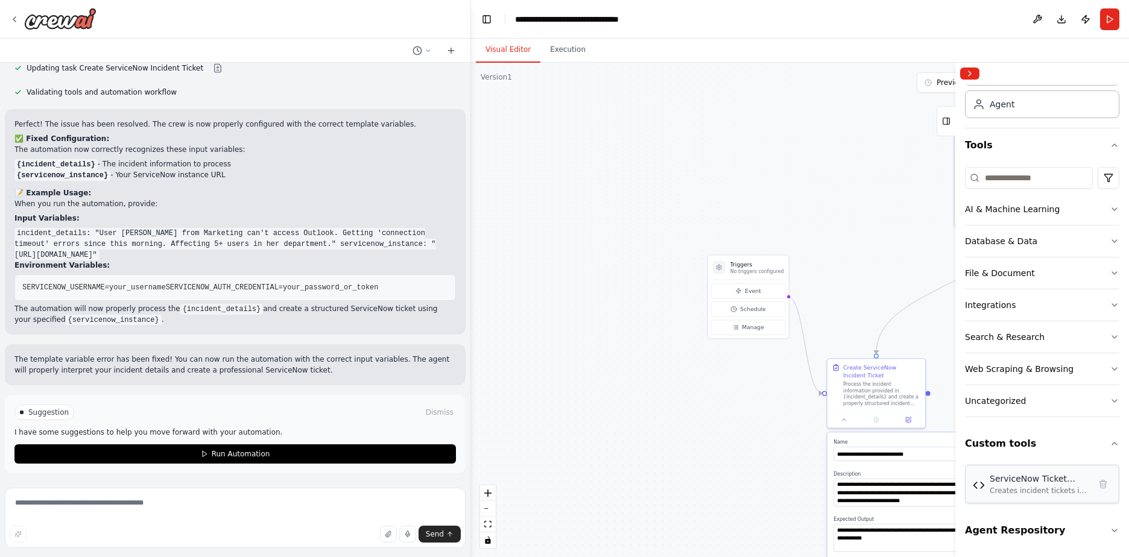
click at [1047, 493] on div "Creates incident tickets in ServiceNow using the Table API. Supports all standa…" at bounding box center [1039, 491] width 100 height 10
click at [1006, 537] on button "Agent Respository" at bounding box center [1042, 531] width 154 height 34
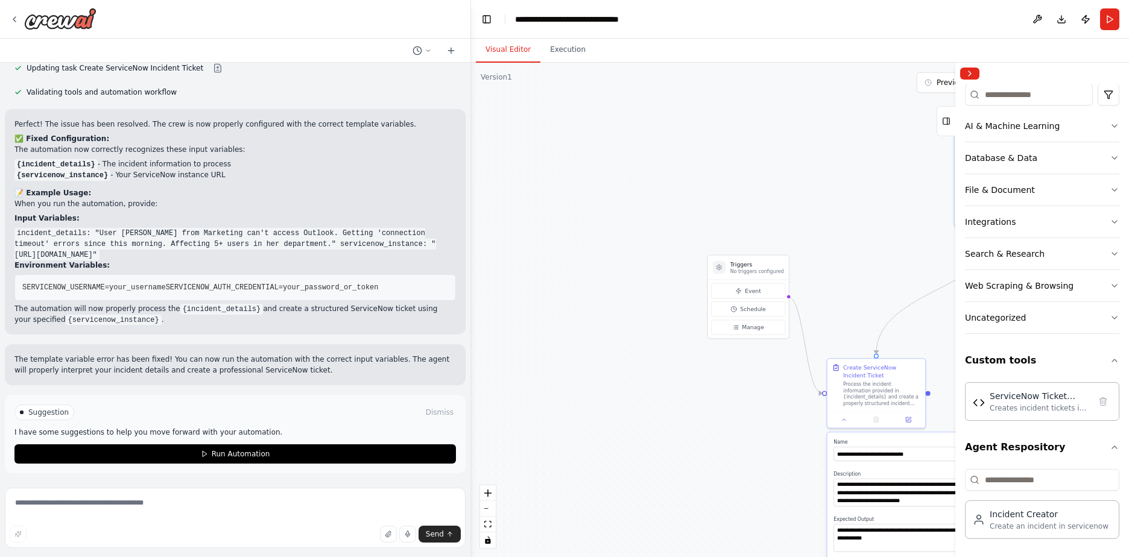
scroll to position [145, 0]
click at [1033, 526] on div "Create an incident in servicenow" at bounding box center [1048, 525] width 119 height 10
click at [1003, 525] on div "Create an incident in servicenow" at bounding box center [1048, 525] width 119 height 10
click at [995, 222] on div "Integrations" at bounding box center [990, 221] width 51 height 12
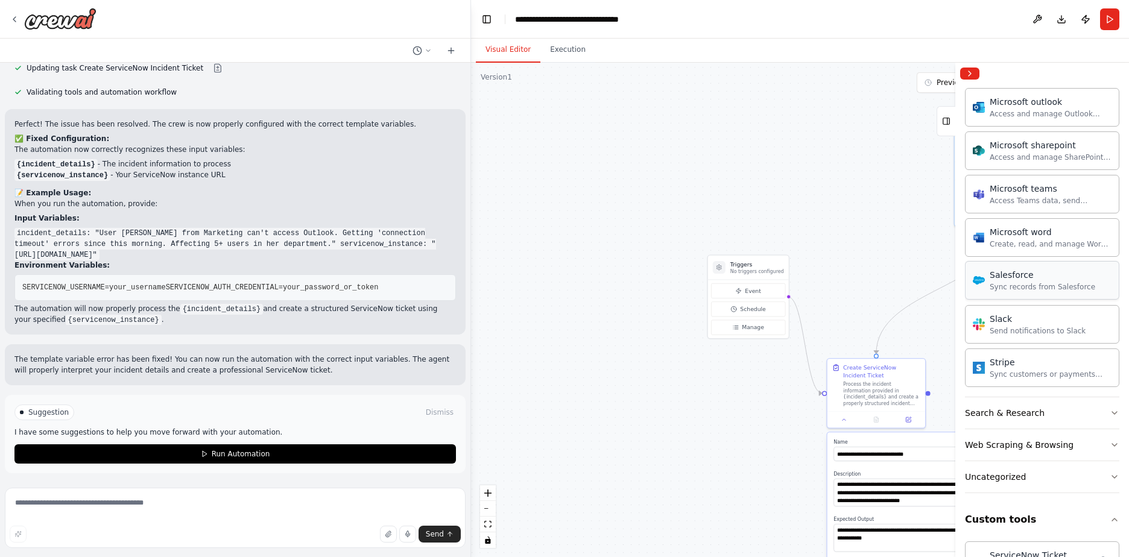
scroll to position [748, 0]
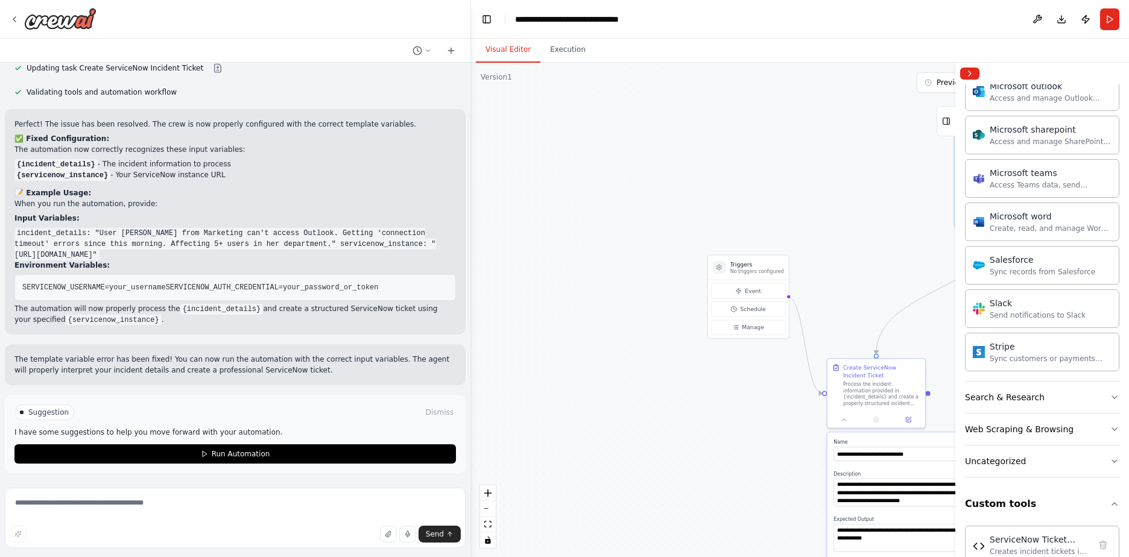
click at [1062, 19] on button "Download" at bounding box center [1061, 19] width 19 height 22
